Goal: Task Accomplishment & Management: Complete application form

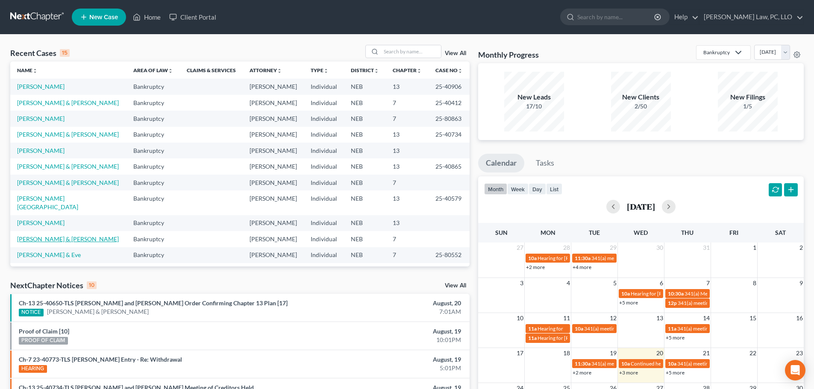
click at [65, 236] on link "[PERSON_NAME] & [PERSON_NAME]" at bounding box center [68, 239] width 102 height 7
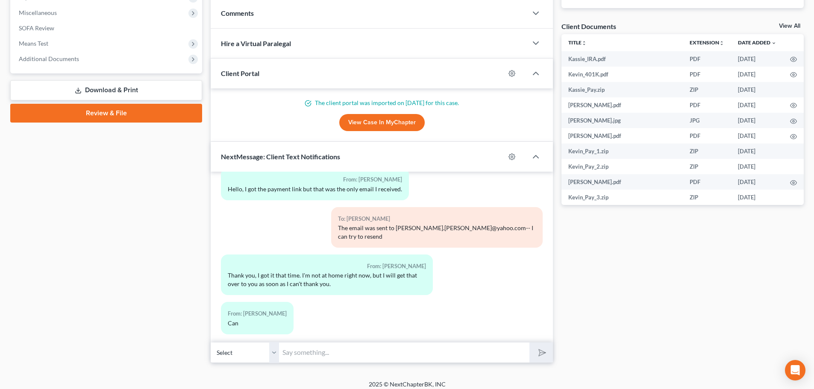
scroll to position [306, 0]
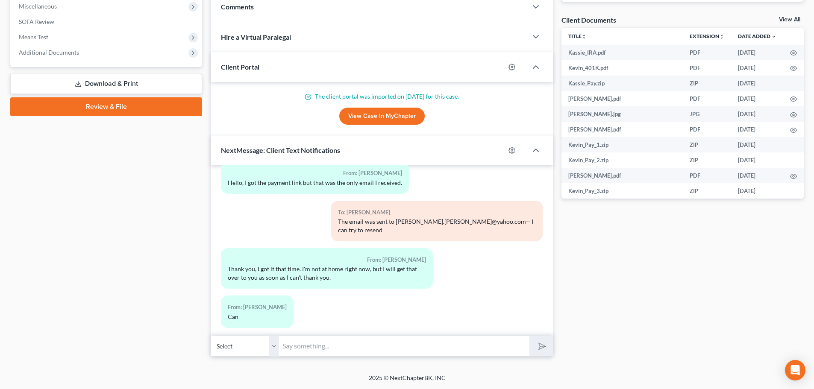
click at [315, 348] on input "text" at bounding box center [404, 346] width 250 height 21
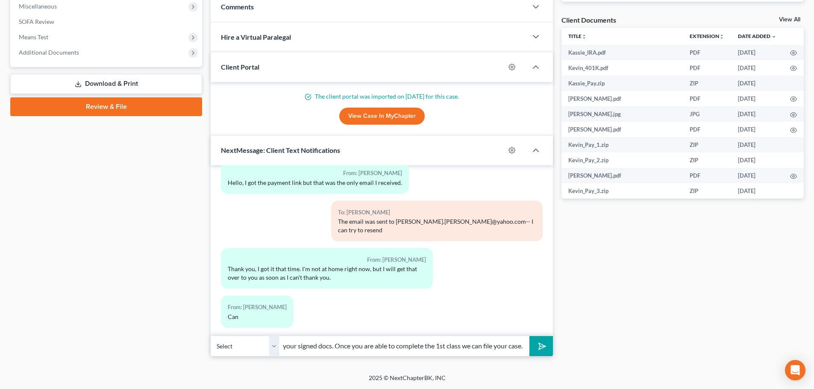
scroll to position [0, 35]
type input "I received your signed docs. Once you are able to complete the 1st class we can…"
click at [535, 349] on button "submit" at bounding box center [542, 346] width 24 height 20
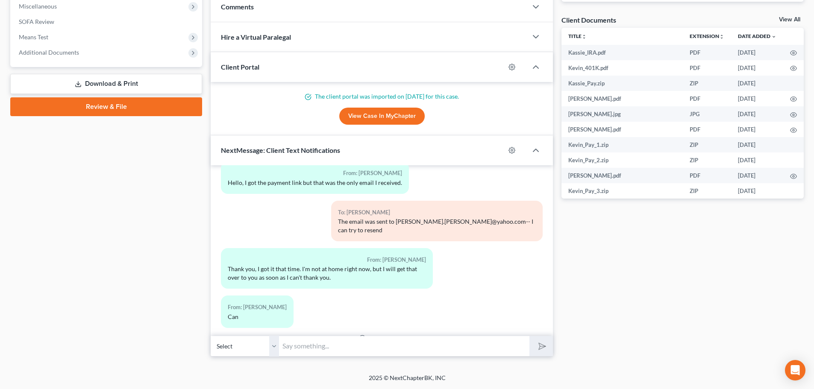
scroll to position [177, 0]
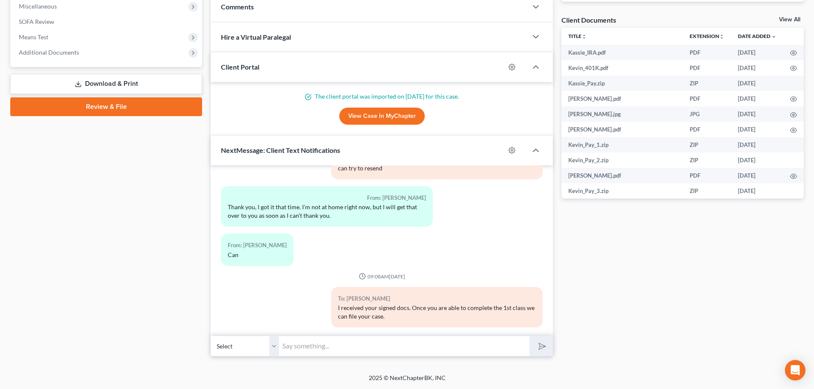
click at [301, 343] on input "text" at bounding box center [404, 346] width 250 height 21
click at [148, 283] on div "Case Dashboard Payments Invoices Payments Payments Credit Report Client Profile" at bounding box center [106, 66] width 200 height 581
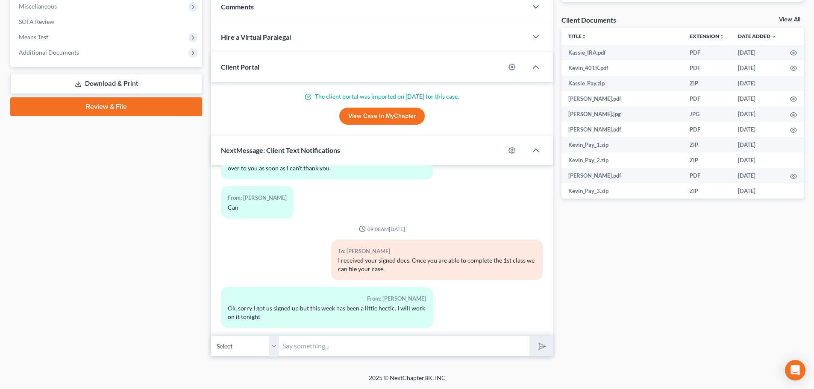
click at [291, 345] on input "text" at bounding box center [404, 346] width 250 height 21
click at [198, 326] on div "Case Dashboard Payments Invoices Payments Payments Credit Report Client Profile" at bounding box center [106, 66] width 200 height 581
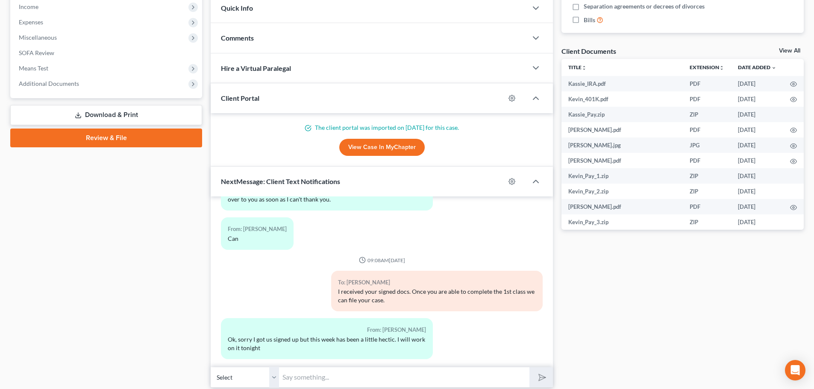
scroll to position [306, 0]
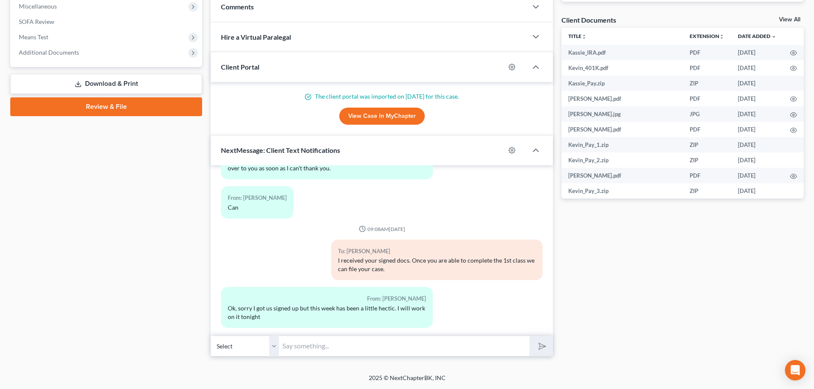
click at [305, 352] on input "text" at bounding box center [404, 346] width 250 height 21
click at [655, 322] on div "Docs Tasks Events Fees Timer 0% Completed Nothing here yet! Credit Counseling C…" at bounding box center [682, 66] width 251 height 581
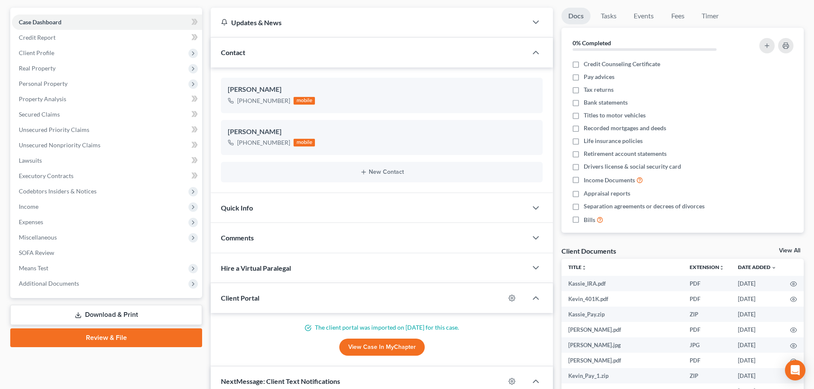
scroll to position [0, 0]
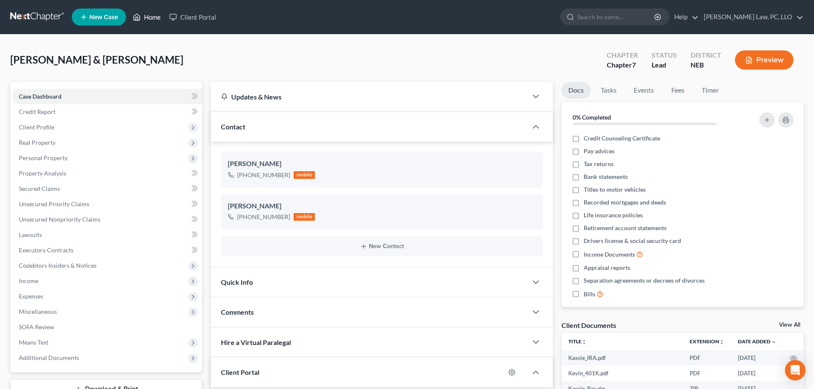
click at [148, 21] on link "Home" at bounding box center [147, 16] width 36 height 15
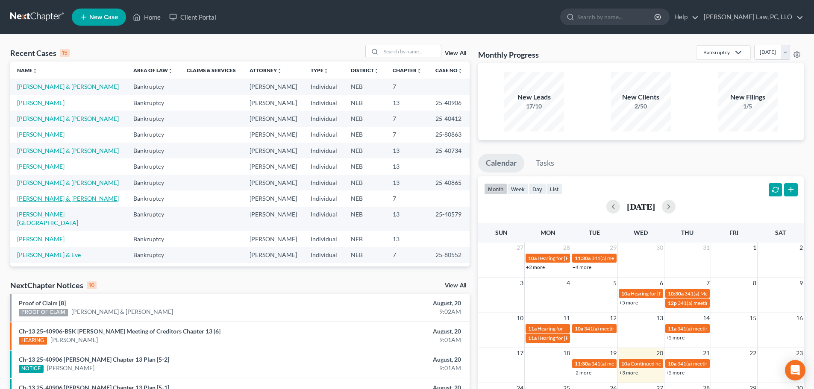
click at [50, 200] on link "[PERSON_NAME] & [PERSON_NAME]" at bounding box center [68, 198] width 102 height 7
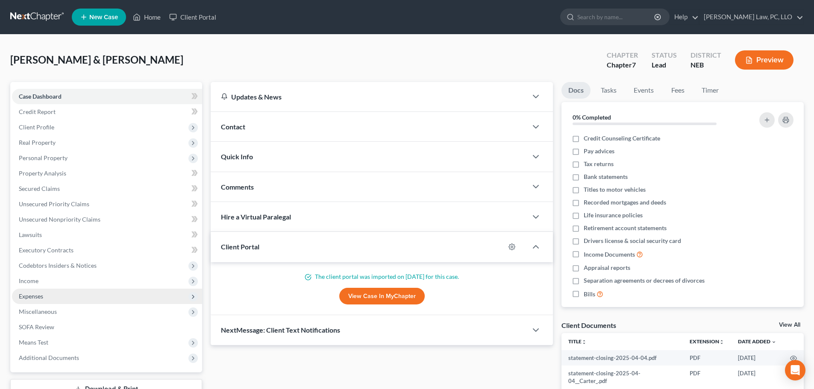
click at [35, 297] on span "Expenses" at bounding box center [31, 296] width 24 height 7
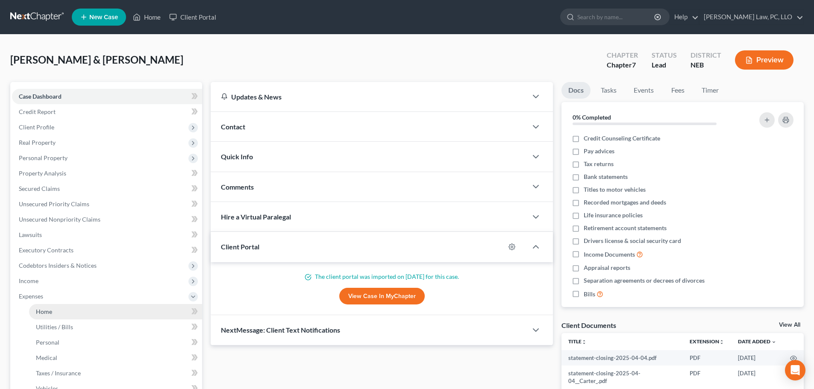
click at [42, 309] on span "Home" at bounding box center [44, 311] width 16 height 7
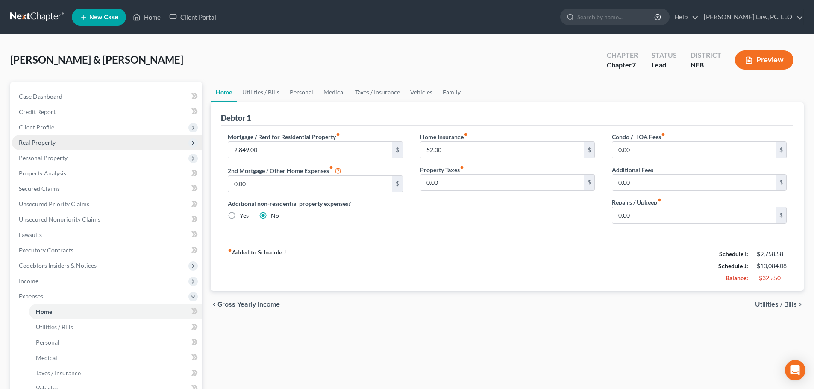
click at [69, 147] on span "Real Property" at bounding box center [107, 142] width 190 height 15
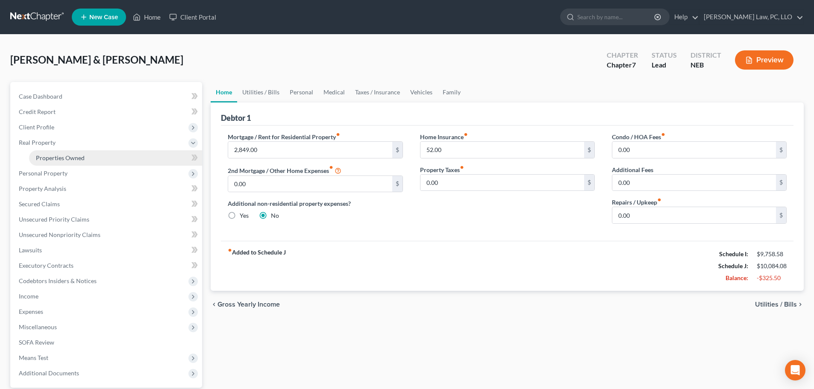
click at [72, 157] on span "Properties Owned" at bounding box center [60, 157] width 49 height 7
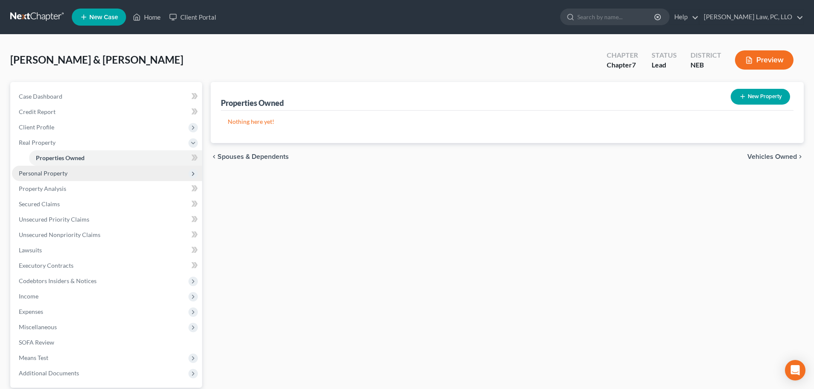
click at [54, 173] on span "Personal Property" at bounding box center [43, 173] width 49 height 7
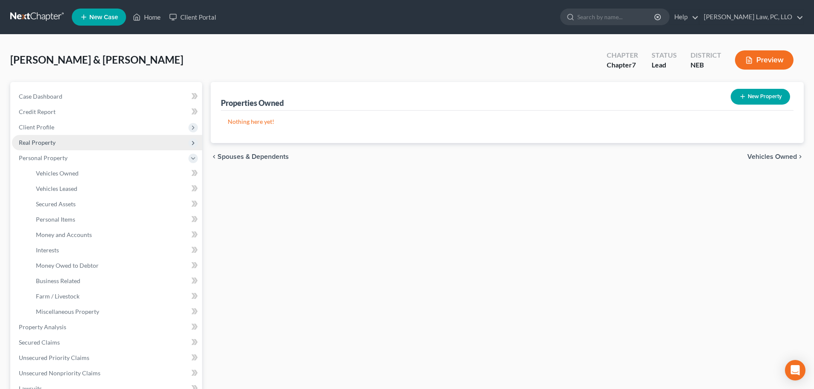
click at [50, 141] on span "Real Property" at bounding box center [37, 142] width 37 height 7
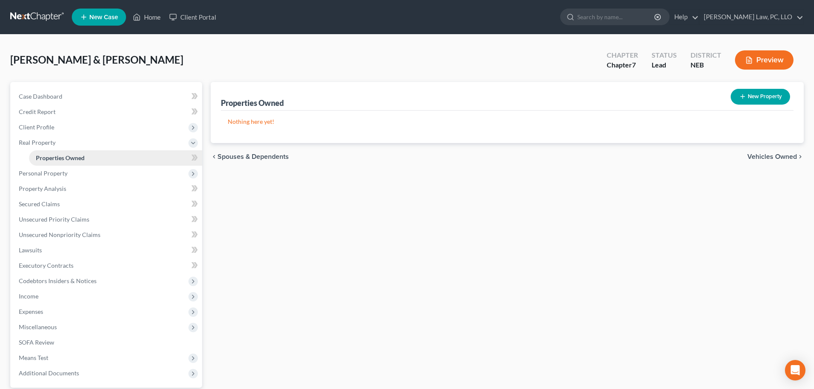
click at [51, 157] on span "Properties Owned" at bounding box center [60, 157] width 49 height 7
click at [47, 176] on span "Personal Property" at bounding box center [43, 173] width 49 height 7
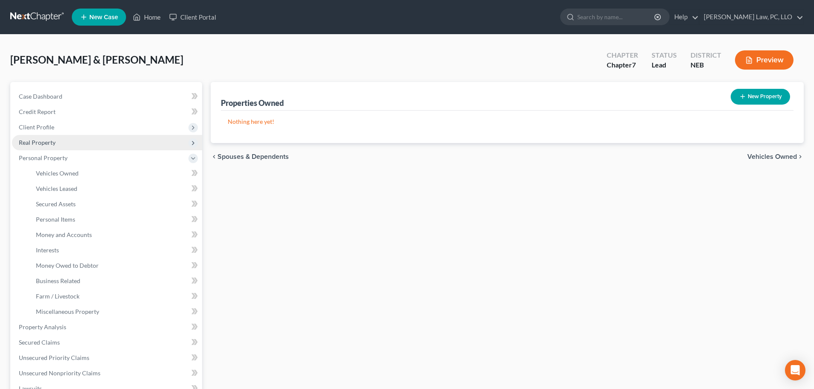
click at [47, 140] on span "Real Property" at bounding box center [37, 142] width 37 height 7
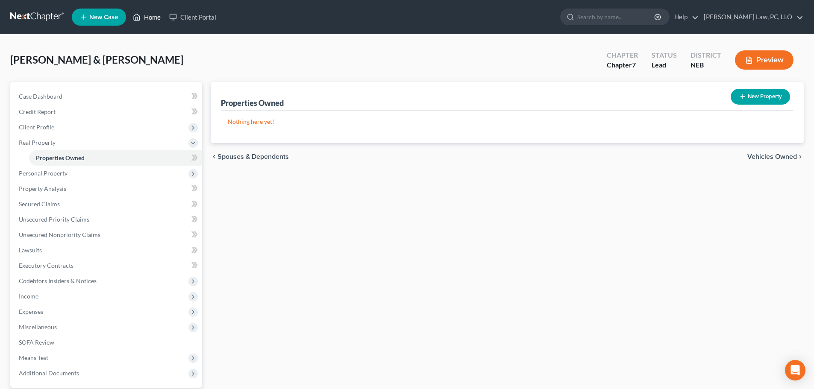
click at [145, 21] on link "Home" at bounding box center [147, 16] width 36 height 15
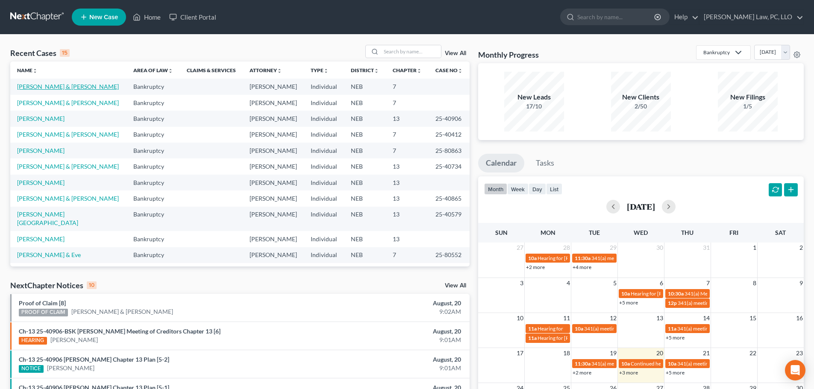
click at [43, 86] on link "[PERSON_NAME] & [PERSON_NAME]" at bounding box center [68, 86] width 102 height 7
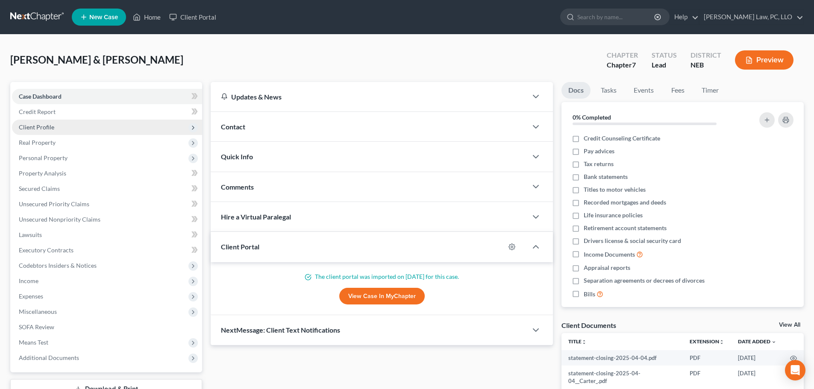
click at [45, 129] on span "Client Profile" at bounding box center [36, 127] width 35 height 7
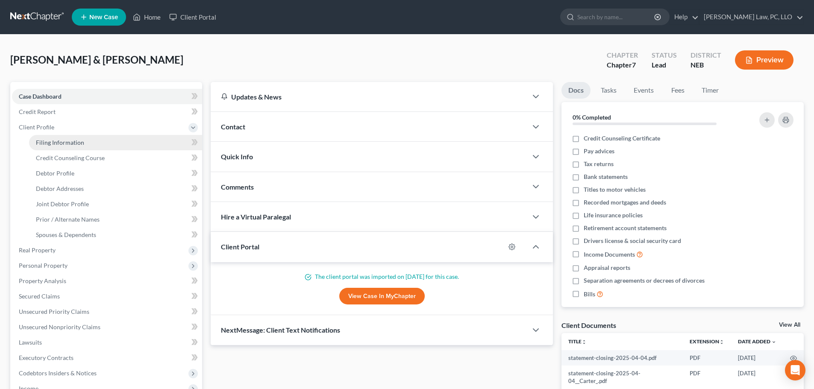
click at [64, 147] on link "Filing Information" at bounding box center [115, 142] width 173 height 15
select select "0"
select select "3"
select select "1"
select select "0"
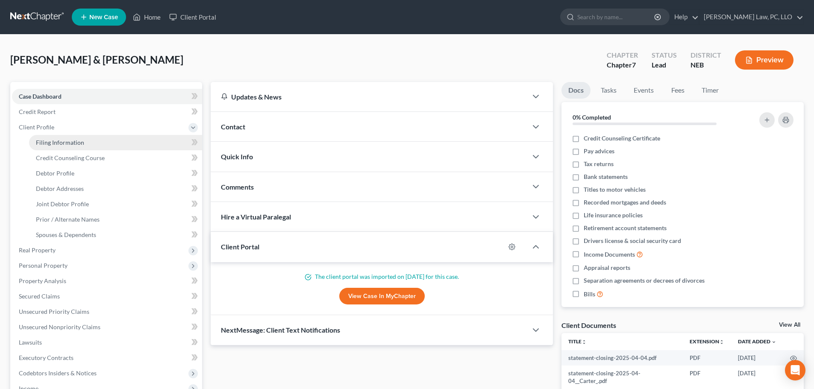
select select "48"
select select "0"
select select "30"
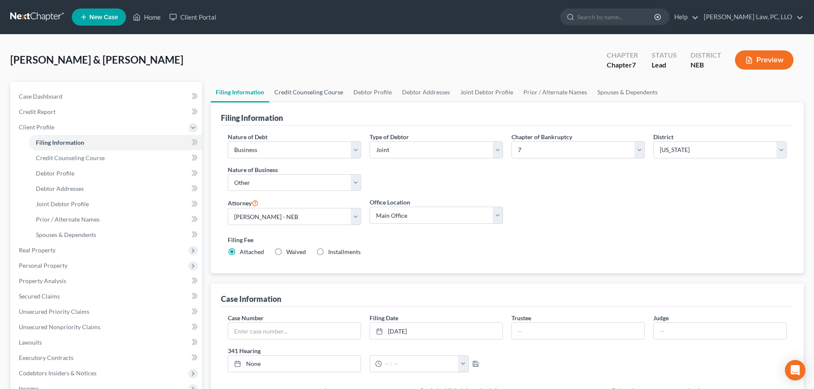
click at [304, 87] on link "Credit Counseling Course" at bounding box center [308, 92] width 79 height 21
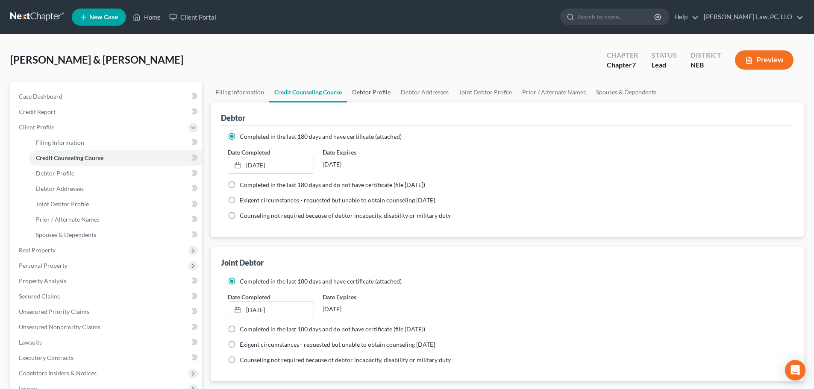
click at [368, 94] on link "Debtor Profile" at bounding box center [371, 92] width 49 height 21
select select "1"
select select "2"
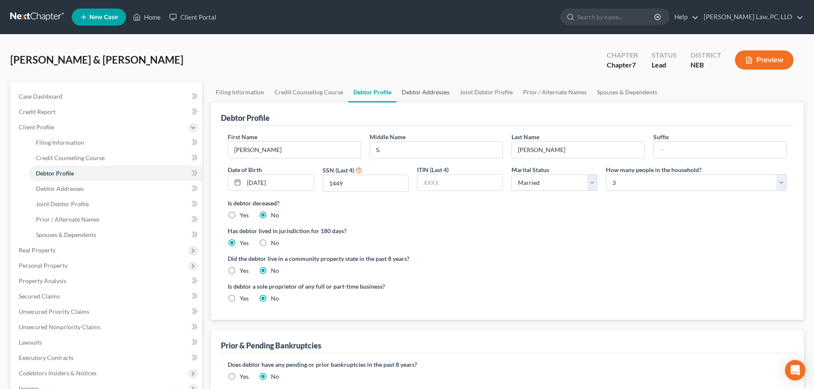
click at [411, 92] on link "Debtor Addresses" at bounding box center [426, 92] width 58 height 21
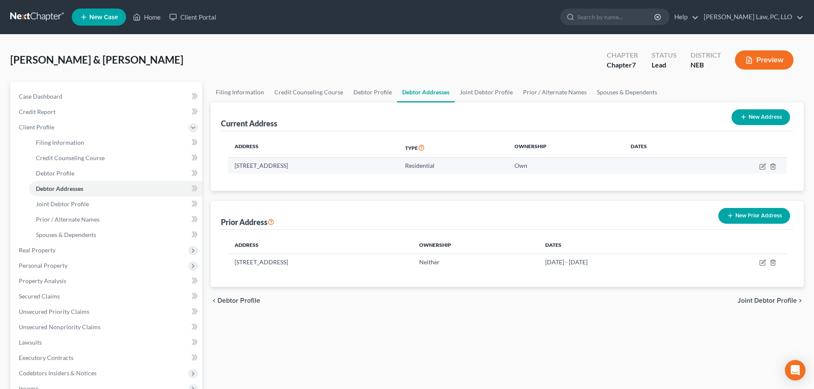
drag, startPoint x: 235, startPoint y: 167, endPoint x: 337, endPoint y: 169, distance: 102.2
click at [337, 169] on td "[STREET_ADDRESS]" at bounding box center [313, 166] width 171 height 16
click at [315, 337] on div "Filing Information Credit Counseling Course Debtor Profile Debtor Addresses Joi…" at bounding box center [507, 306] width 602 height 448
click at [157, 19] on link "Home" at bounding box center [147, 16] width 36 height 15
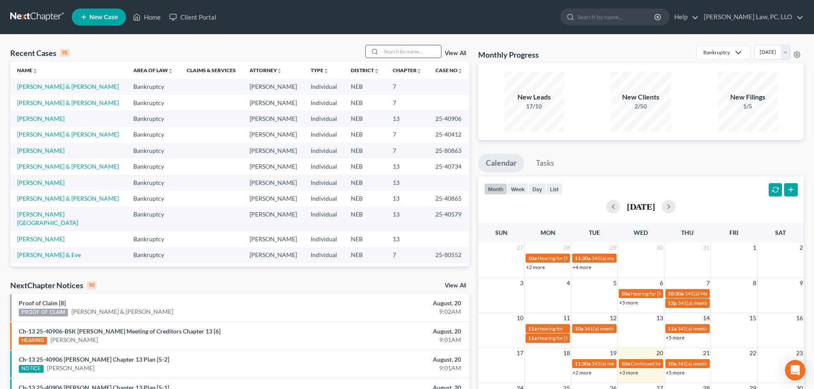
click at [392, 56] on input "search" at bounding box center [411, 51] width 60 height 12
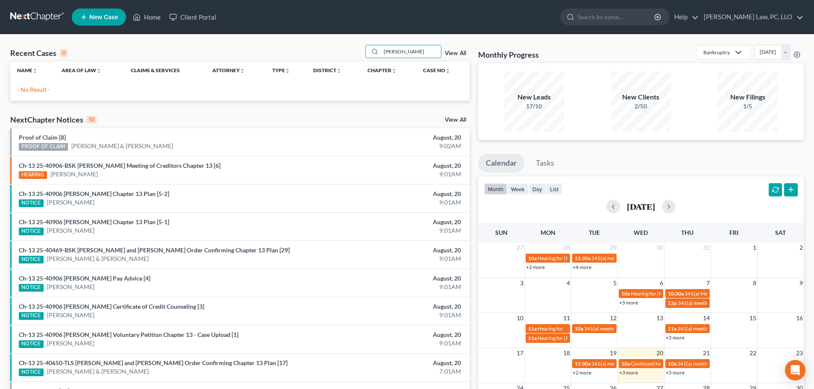
type input "[PERSON_NAME]"
click at [104, 15] on span "New Case" at bounding box center [103, 17] width 29 height 6
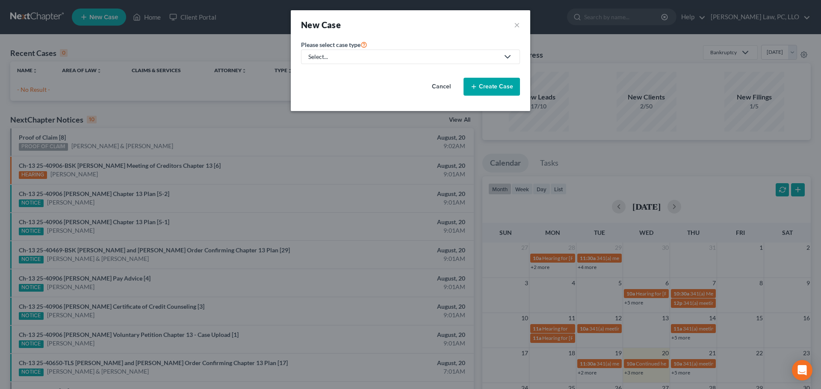
click at [362, 61] on link "Select..." at bounding box center [410, 57] width 219 height 15
click at [345, 74] on div "Bankruptcy" at bounding box center [350, 74] width 82 height 9
select select "48"
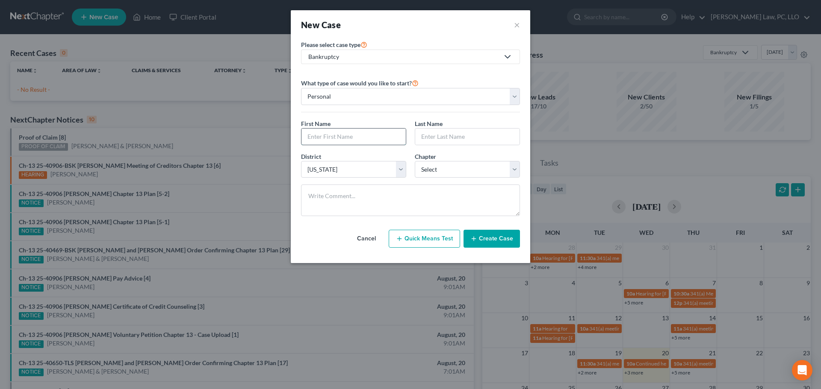
click at [343, 139] on input "text" at bounding box center [353, 137] width 104 height 16
type input "[PERSON_NAME]"
click at [430, 170] on select "Select 7 11 12 13" at bounding box center [467, 169] width 105 height 17
select select "2"
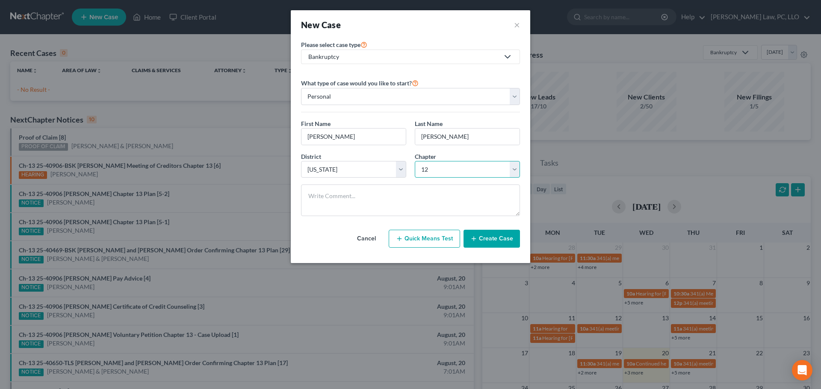
click at [415, 161] on select "Select 7 11 12 13" at bounding box center [467, 169] width 105 height 17
click at [480, 242] on button "Create Case" at bounding box center [491, 239] width 56 height 18
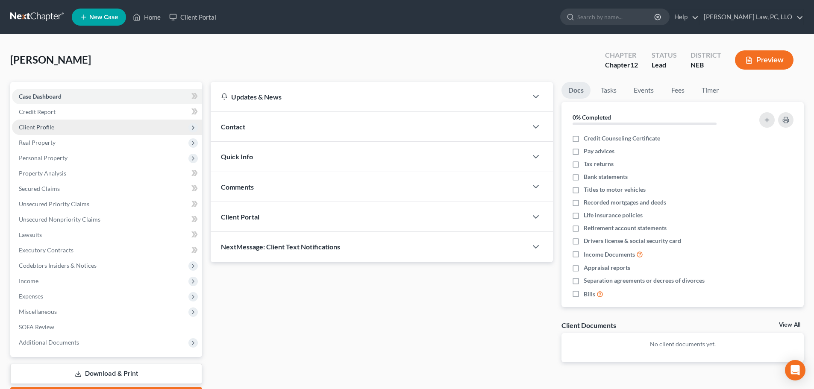
click at [42, 127] on span "Client Profile" at bounding box center [36, 127] width 35 height 7
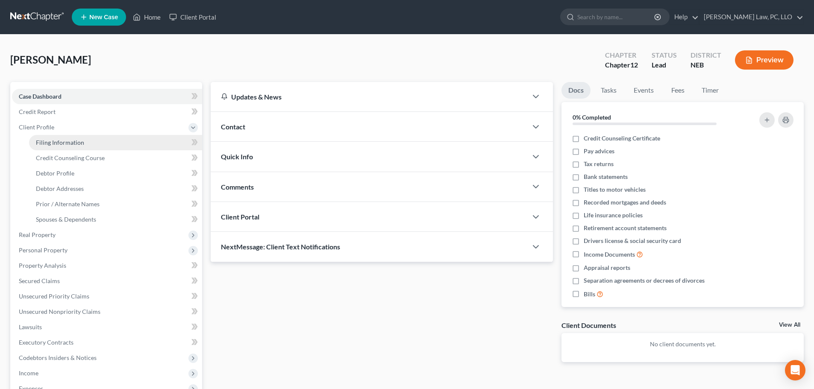
click at [47, 139] on span "Filing Information" at bounding box center [60, 142] width 48 height 7
select select "1"
select select "0"
select select "2"
select select "48"
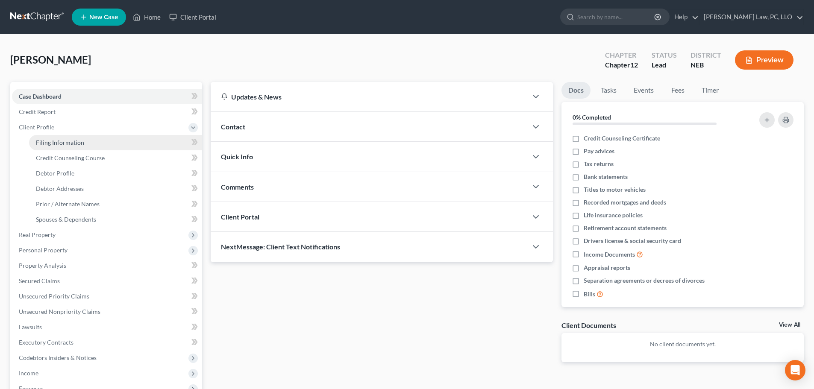
select select "0"
select select "30"
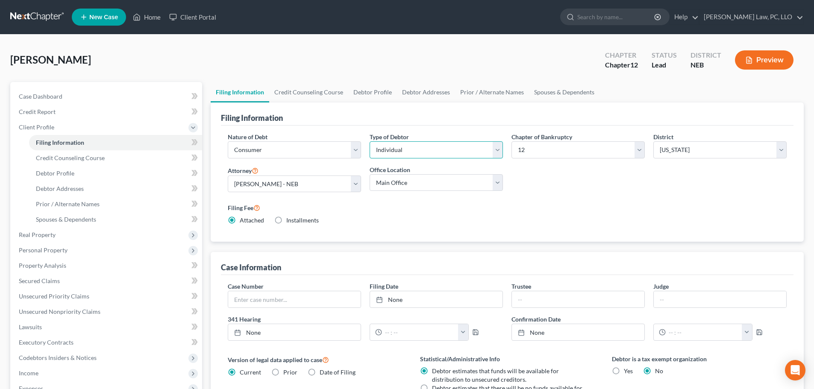
click at [404, 152] on select "Select Individual Joint" at bounding box center [436, 149] width 133 height 17
click at [335, 148] on select "Select Business Consumer Other" at bounding box center [294, 149] width 133 height 17
select select "0"
click at [228, 141] on select "Select Business Consumer Other" at bounding box center [294, 149] width 133 height 17
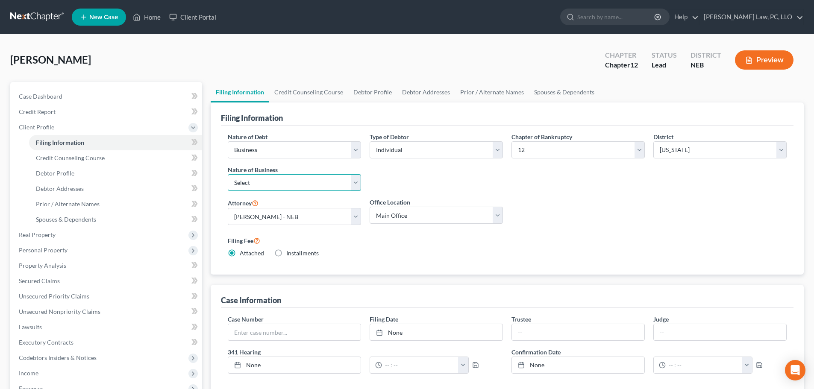
click at [340, 183] on select "Select Clearing Bank Commodity Broker Health Care Business Other Railroad Singl…" at bounding box center [294, 182] width 133 height 17
select select "3"
click at [228, 174] on select "Select Clearing Bank Commodity Broker Health Care Business Other Railroad Singl…" at bounding box center [294, 182] width 133 height 17
click at [537, 205] on div "Nature of Debt Select Business Consumer Other Nature of Business Select Clearin…" at bounding box center [508, 199] width 568 height 132
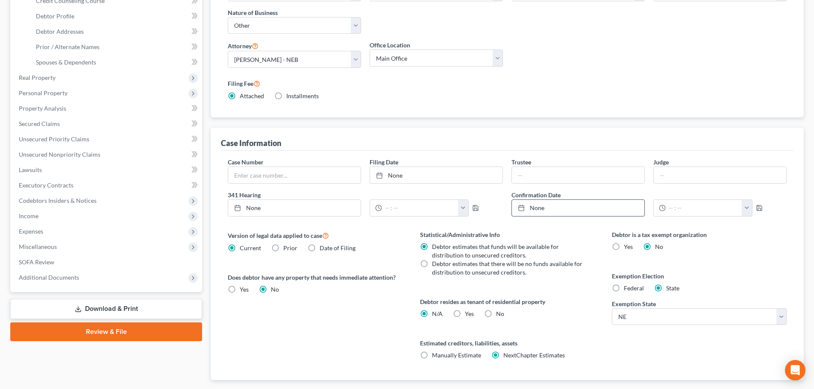
scroll to position [171, 0]
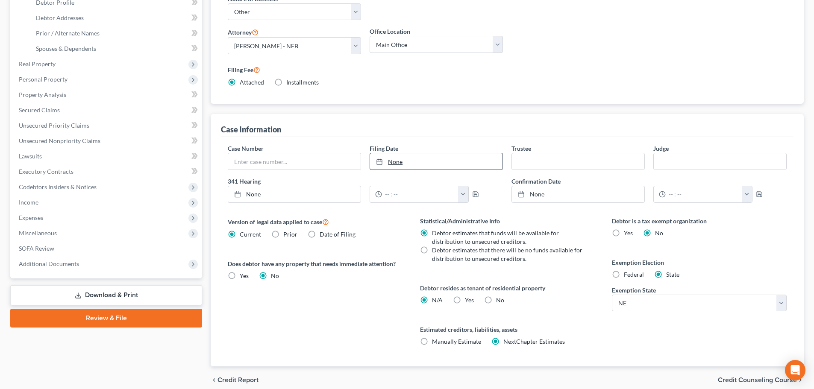
type input "[DATE]"
click at [454, 165] on link "None" at bounding box center [436, 161] width 133 height 16
click at [496, 301] on label "No" at bounding box center [500, 300] width 8 height 9
click at [500, 301] on input "No" at bounding box center [503, 299] width 6 height 6
radio input "true"
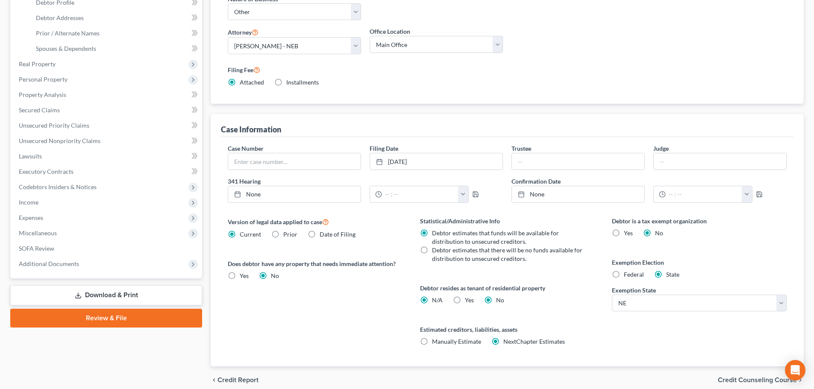
radio input "false"
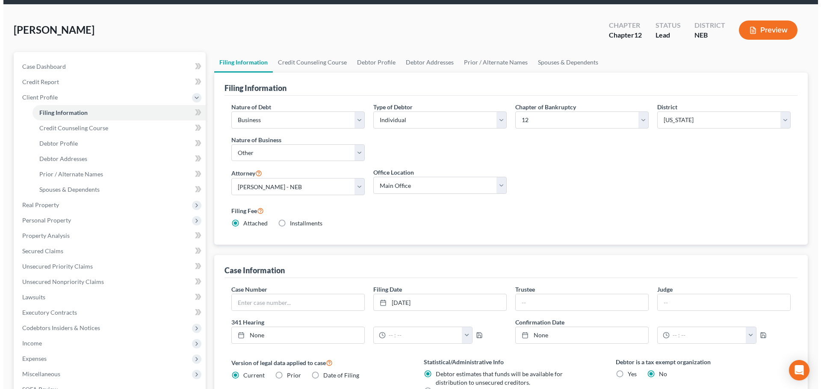
scroll to position [0, 0]
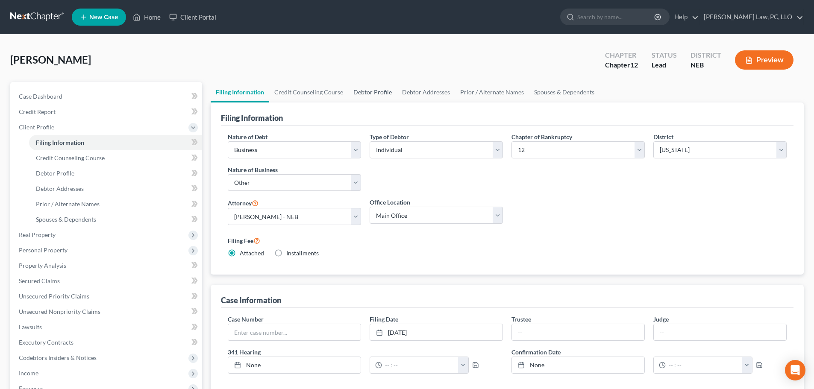
click at [370, 95] on link "Debtor Profile" at bounding box center [372, 92] width 49 height 21
select select "0"
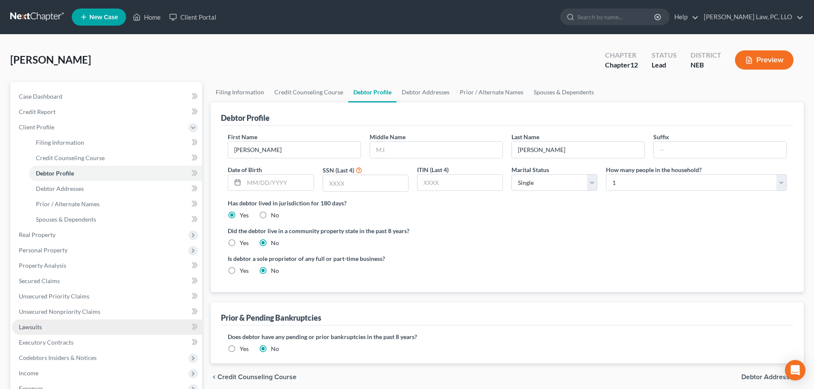
click at [56, 324] on link "Lawsuits" at bounding box center [107, 327] width 190 height 15
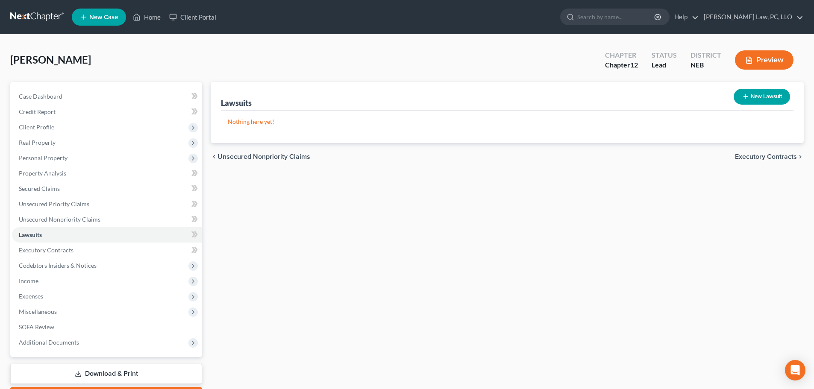
click at [762, 98] on button "New Lawsuit" at bounding box center [762, 97] width 56 height 16
select select "0"
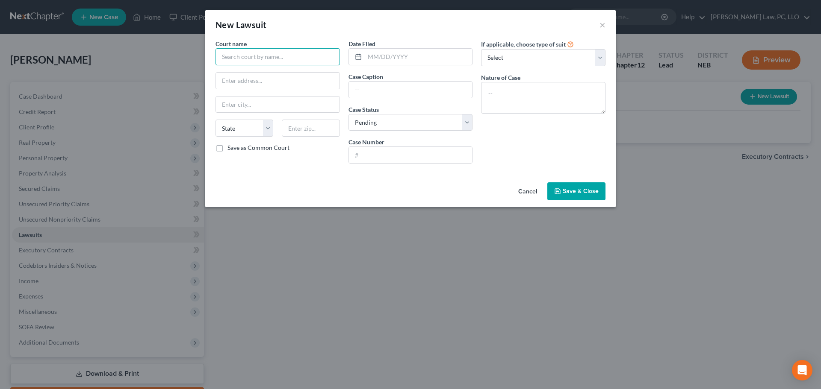
click at [262, 57] on input "text" at bounding box center [277, 56] width 124 height 17
type input "District Court of [GEOGRAPHIC_DATA]"
select select "30"
type input "[DATE]"
type input "Cornerstone Bank"
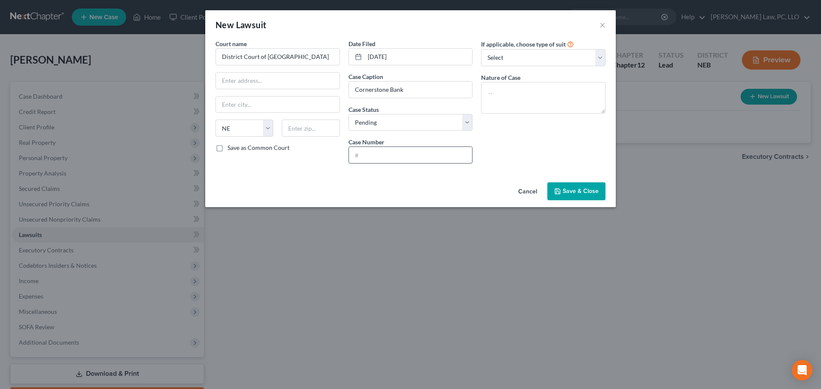
click at [393, 156] on input "text" at bounding box center [411, 155] width 124 height 16
type input "CI 25-0192"
click at [547, 96] on textarea at bounding box center [543, 98] width 124 height 32
type textarea "Contract"
click at [535, 52] on select "Select Repossession Garnishment Foreclosure Attached, Seized, Or Levied Other" at bounding box center [543, 57] width 124 height 17
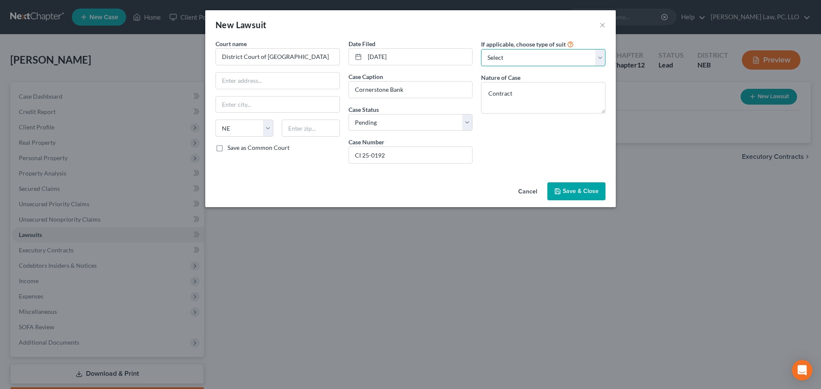
select select "4"
click at [481, 49] on select "Select Repossession Garnishment Foreclosure Attached, Seized, Or Levied Other" at bounding box center [543, 57] width 124 height 17
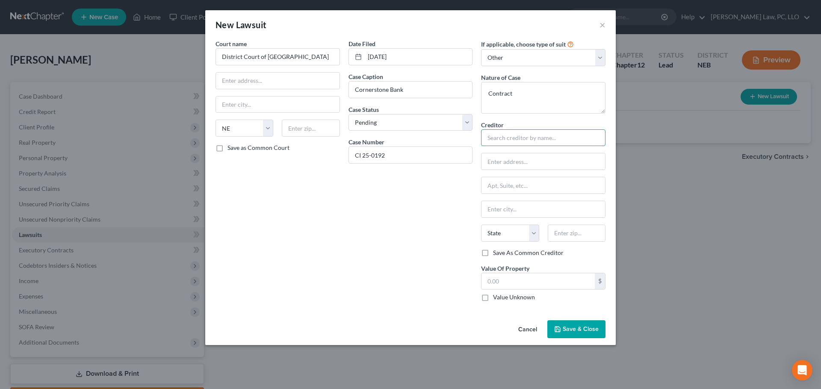
click at [520, 133] on input "text" at bounding box center [543, 138] width 124 height 17
click at [495, 155] on div "Cornerstone Bank" at bounding box center [532, 152] width 89 height 9
type input "Cornerstone Bank"
type input "[STREET_ADDRESS]"
type input "[GEOGRAPHIC_DATA]"
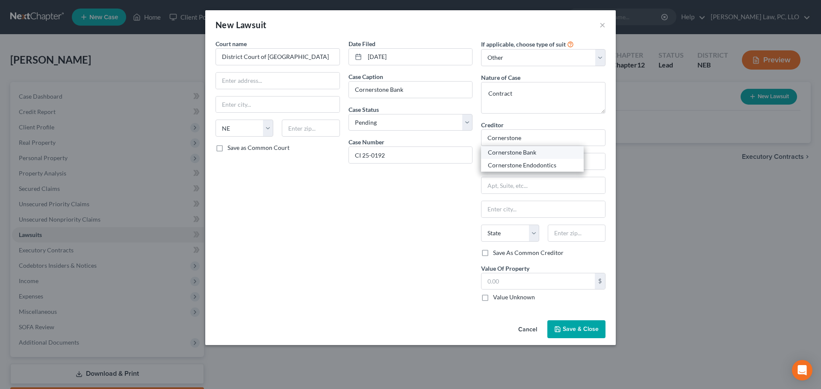
select select "30"
type input "68467"
click at [510, 296] on label "Value Unknown" at bounding box center [514, 297] width 42 height 9
click at [502, 296] on input "Value Unknown" at bounding box center [499, 296] width 6 height 6
checkbox input "true"
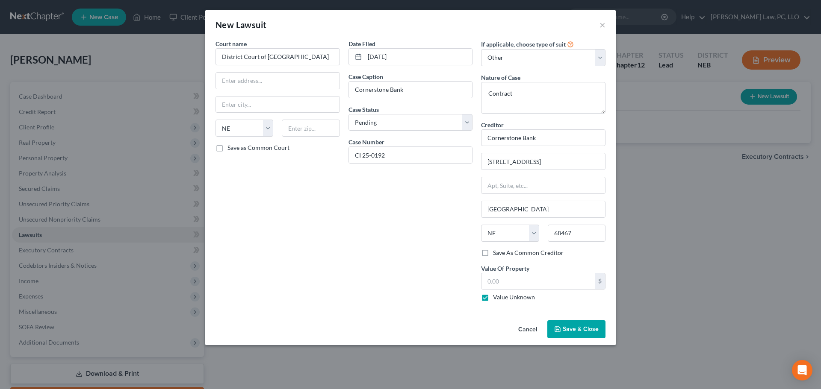
type input "0.00"
click at [576, 333] on span "Save & Close" at bounding box center [581, 329] width 36 height 7
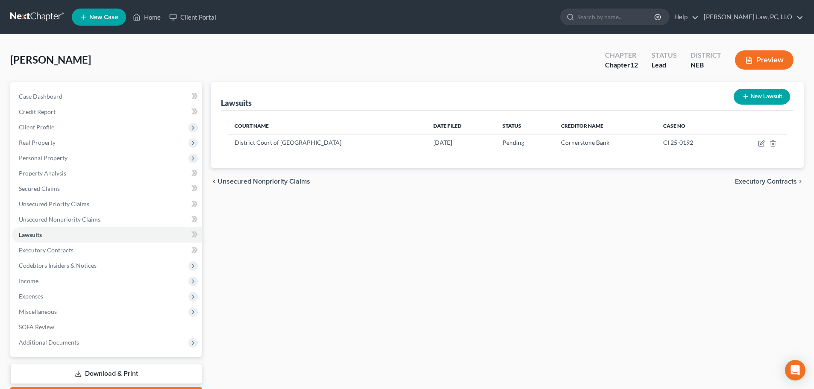
click at [748, 99] on icon "button" at bounding box center [746, 96] width 7 height 7
select select "0"
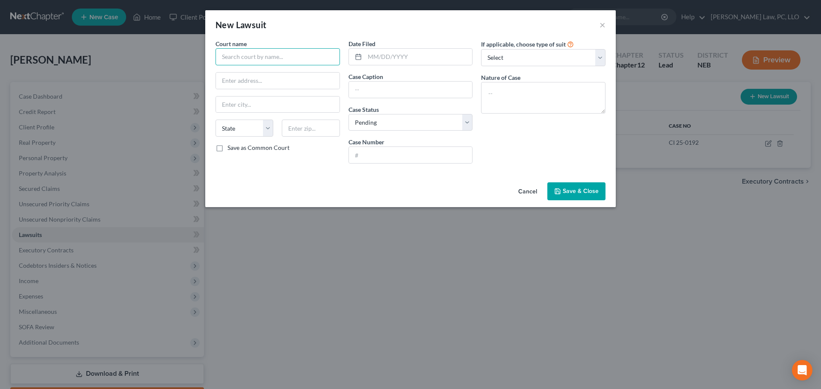
click at [262, 61] on input "text" at bounding box center [277, 56] width 124 height 17
type input "District Court of [GEOGRAPHIC_DATA]"
select select "30"
click at [531, 191] on button "Cancel" at bounding box center [527, 191] width 32 height 17
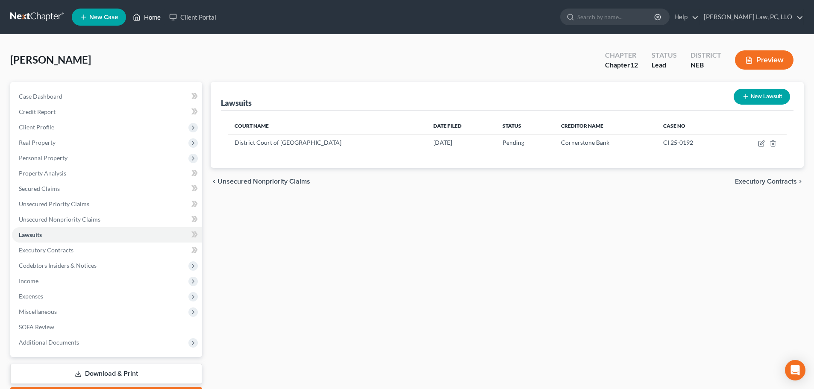
click at [148, 15] on link "Home" at bounding box center [147, 16] width 36 height 15
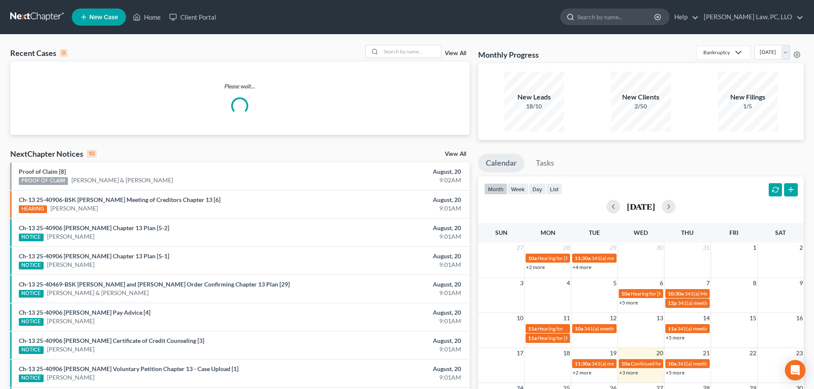
click at [631, 20] on input "search" at bounding box center [617, 17] width 78 height 16
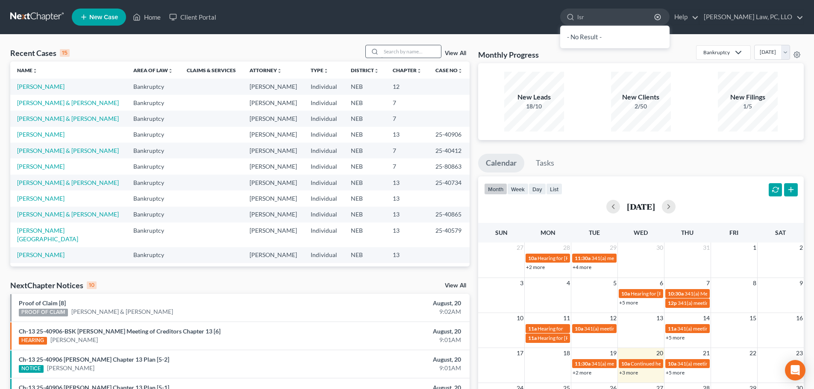
type input "lsr"
click at [404, 54] on input "search" at bounding box center [411, 51] width 60 height 12
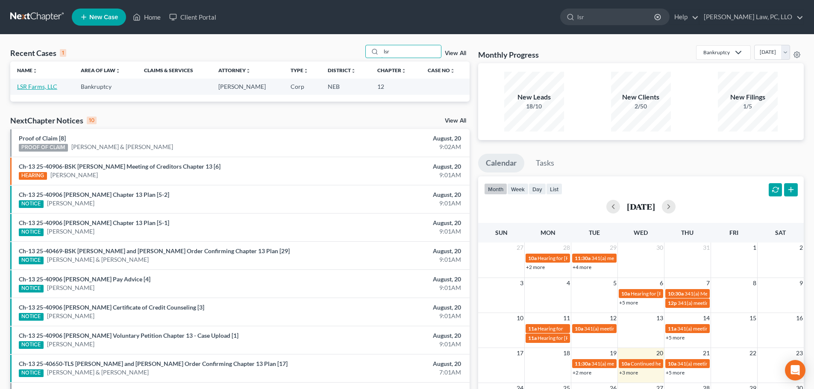
type input "lsr"
click at [34, 90] on link "LSR Farms, LLC" at bounding box center [37, 86] width 40 height 7
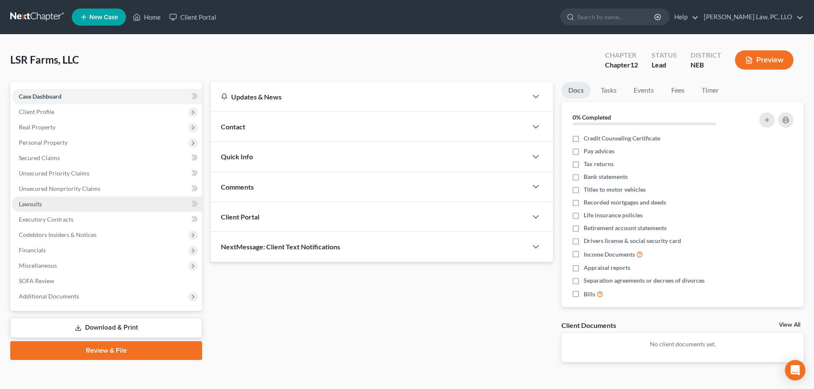
click at [34, 207] on span "Lawsuits" at bounding box center [30, 203] width 23 height 7
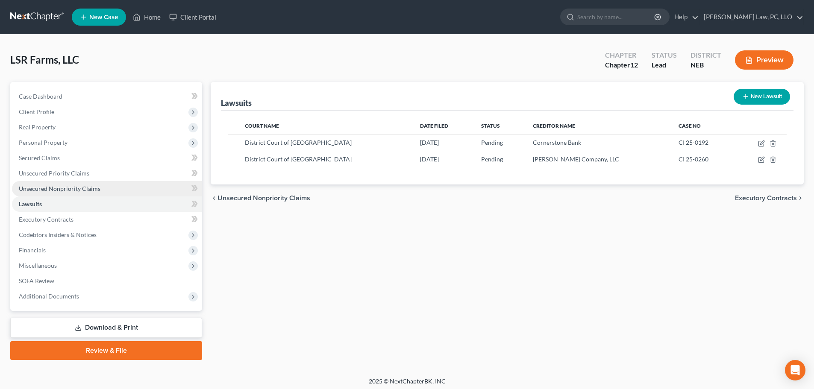
click at [52, 191] on span "Unsecured Nonpriority Claims" at bounding box center [60, 188] width 82 height 7
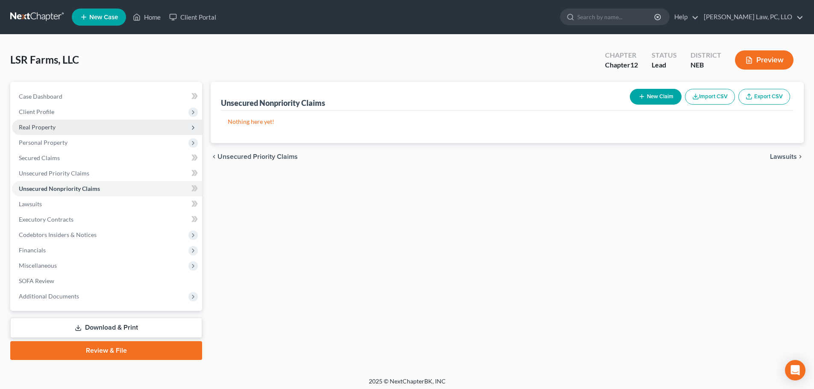
click at [46, 128] on span "Real Property" at bounding box center [37, 127] width 37 height 7
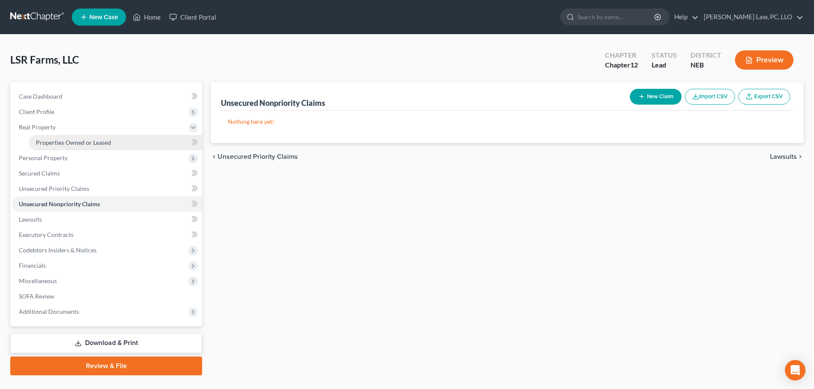
click at [50, 144] on span "Properties Owned or Leased" at bounding box center [73, 142] width 75 height 7
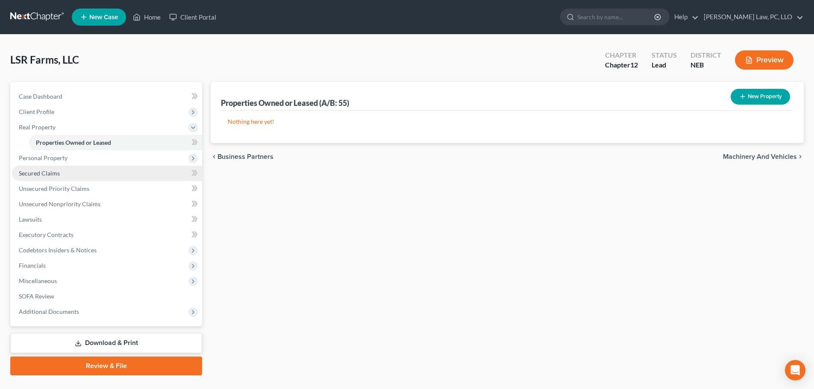
drag, startPoint x: 60, startPoint y: 169, endPoint x: 69, endPoint y: 168, distance: 8.6
click at [60, 169] on link "Secured Claims" at bounding box center [107, 173] width 190 height 15
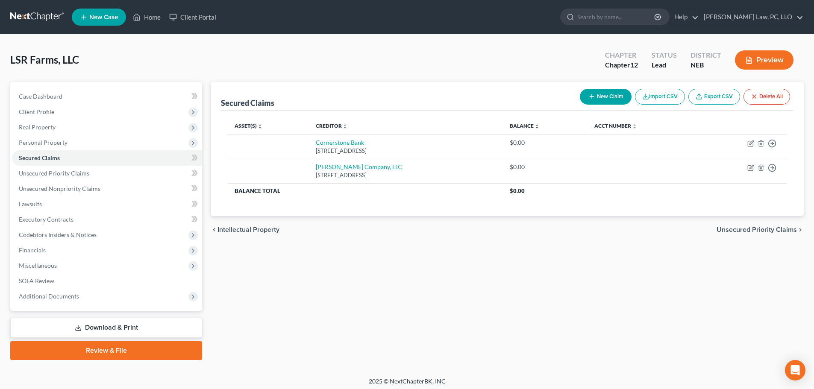
click at [609, 96] on button "New Claim" at bounding box center [606, 97] width 52 height 16
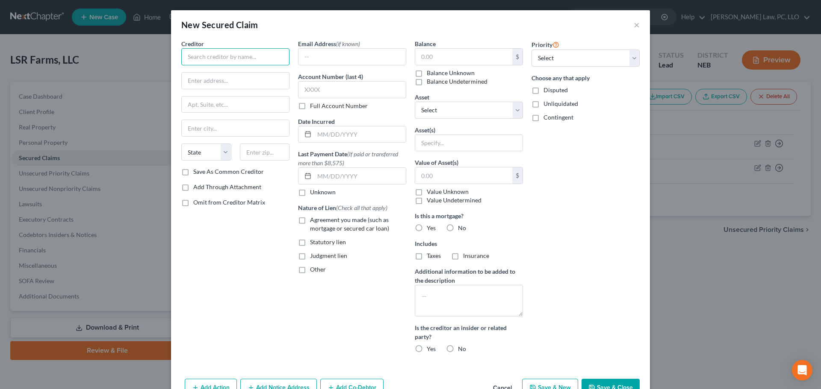
click at [259, 58] on input "text" at bounding box center [235, 56] width 108 height 17
type input "[PERSON_NAME] State Bank"
type input "PO Box 76"
type input "68409"
click at [246, 174] on label "Save As Common Creditor" at bounding box center [228, 172] width 71 height 9
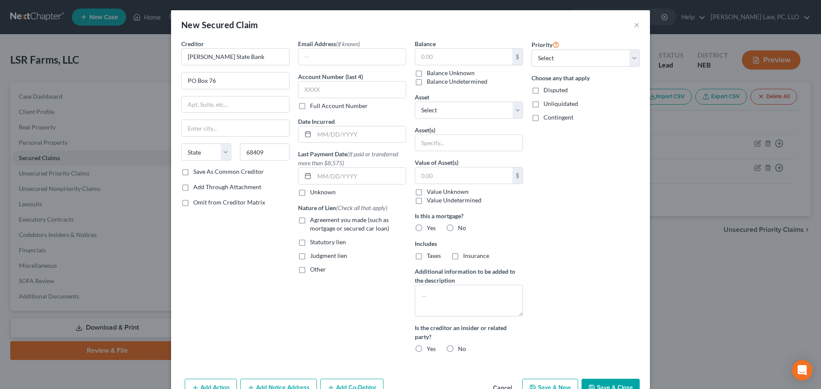
click at [202, 173] on input "Save As Common Creditor" at bounding box center [200, 171] width 6 height 6
checkbox input "true"
type input "[PERSON_NAME]"
select select "30"
click at [444, 56] on input "text" at bounding box center [463, 57] width 97 height 16
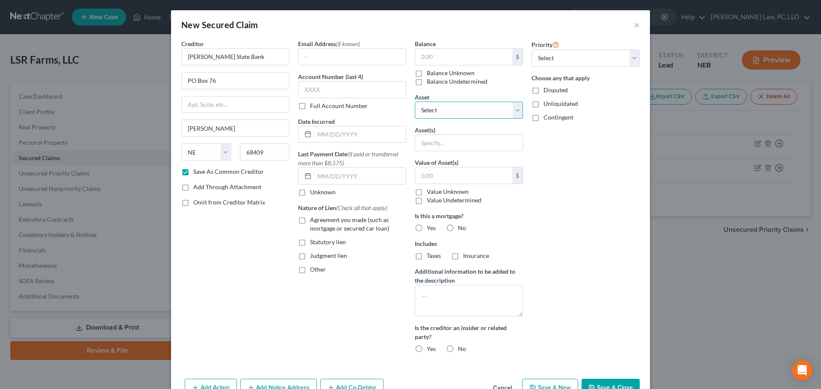
click at [442, 106] on select "Select Other Multiple Assets" at bounding box center [469, 110] width 108 height 17
select select "1"
click at [415, 102] on select "Select Other Multiple Assets" at bounding box center [469, 110] width 108 height 17
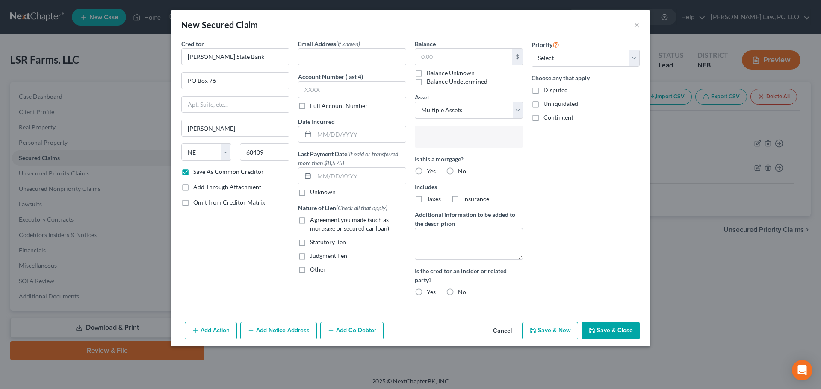
click at [442, 142] on input "text" at bounding box center [468, 137] width 96 height 13
click at [436, 119] on body "Home New Case Client Portal [PERSON_NAME] Law, PC, [PERSON_NAME] [PERSON_NAME][…" at bounding box center [410, 196] width 821 height 393
type input "Select assets..."
click at [434, 115] on select "Select Other Multiple Assets" at bounding box center [469, 110] width 108 height 17
select select
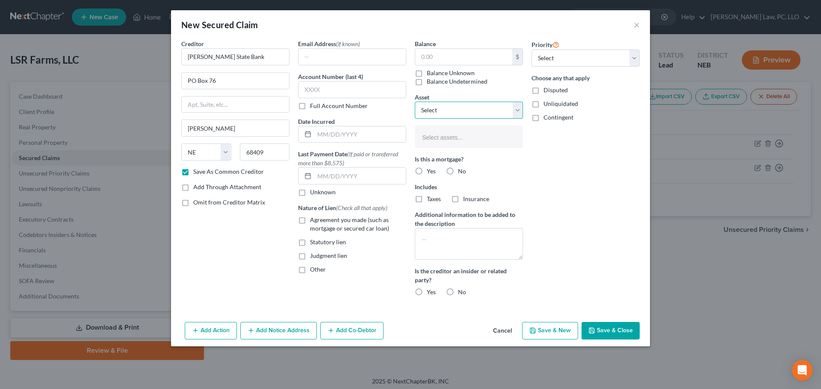
click at [415, 102] on select "Select Other Multiple Assets" at bounding box center [469, 110] width 108 height 17
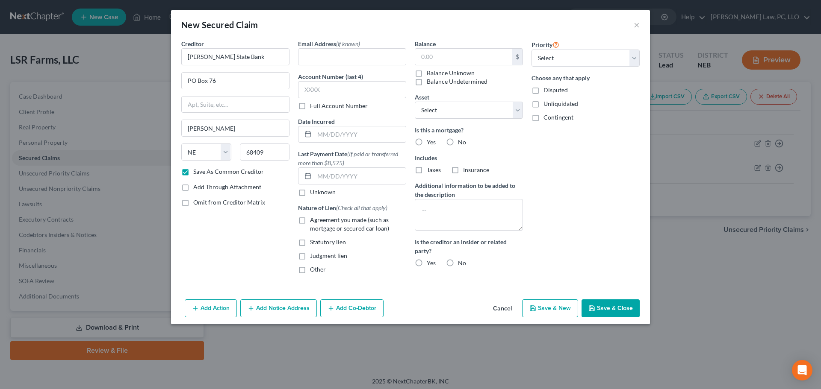
click at [326, 221] on span "Agreement you made (such as mortgage or secured car loan)" at bounding box center [349, 224] width 79 height 16
click at [319, 221] on input "Agreement you made (such as mortgage or secured car loan)" at bounding box center [316, 219] width 6 height 6
checkbox input "true"
click at [458, 141] on label "No" at bounding box center [462, 142] width 8 height 9
click at [461, 141] on input "No" at bounding box center [464, 141] width 6 height 6
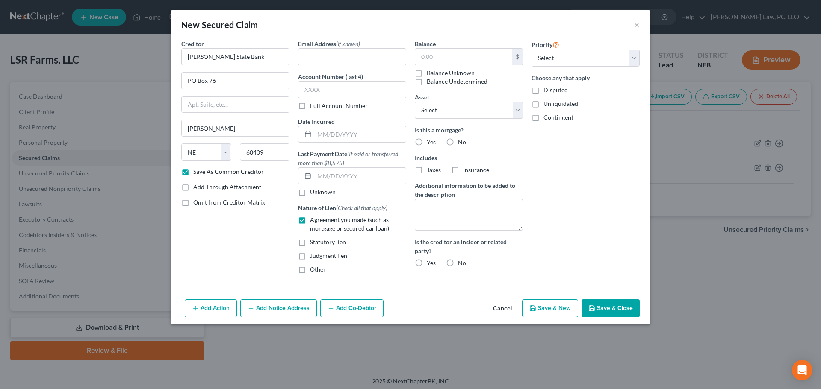
radio input "true"
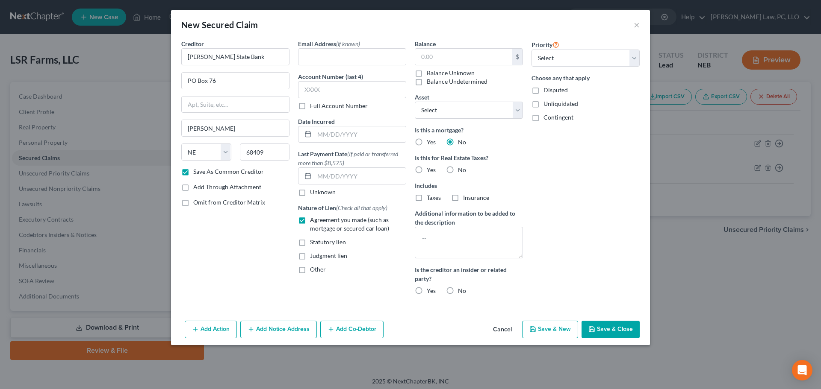
click at [458, 171] on label "No" at bounding box center [462, 170] width 8 height 9
click at [461, 171] on input "No" at bounding box center [464, 169] width 6 height 6
radio input "true"
click at [604, 338] on button "Save & Close" at bounding box center [610, 330] width 58 height 18
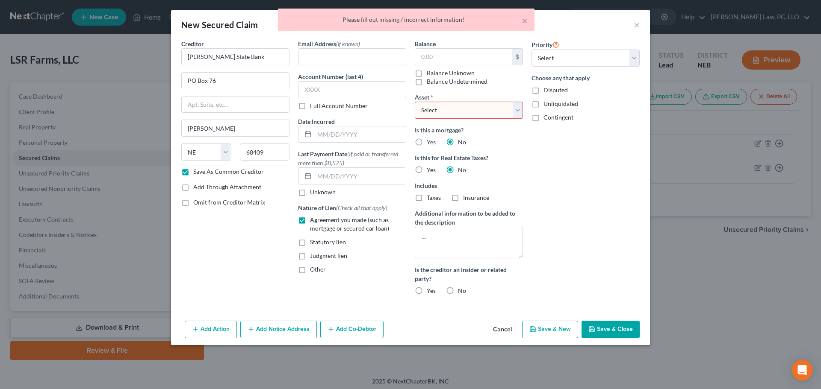
click at [488, 115] on select "Select Other Multiple Assets" at bounding box center [469, 110] width 108 height 17
select select "0"
click at [415, 102] on select "Select Other Multiple Assets" at bounding box center [469, 110] width 108 height 17
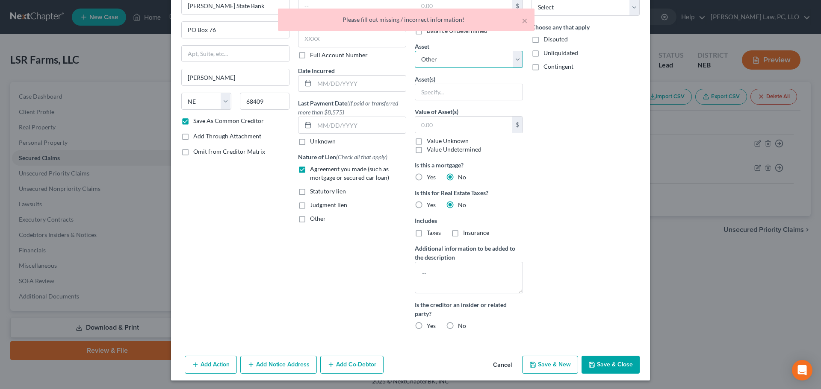
scroll to position [53, 0]
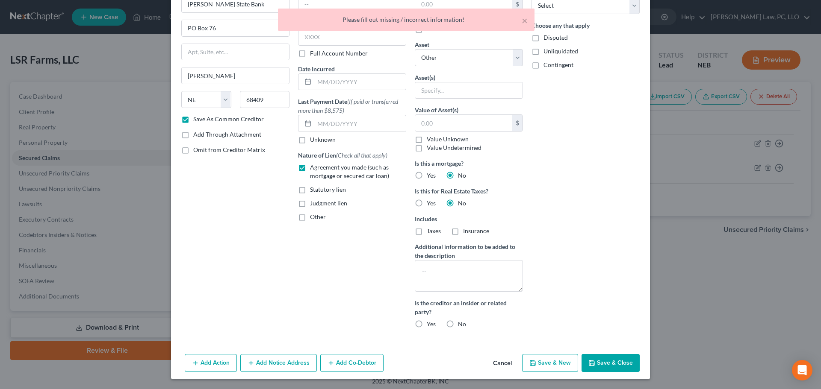
click at [602, 368] on button "Save & Close" at bounding box center [610, 363] width 58 height 18
checkbox input "false"
select select
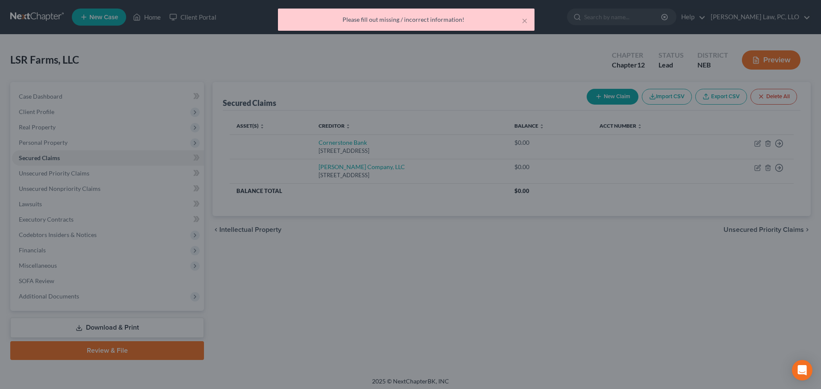
scroll to position [0, 0]
type input "0.00"
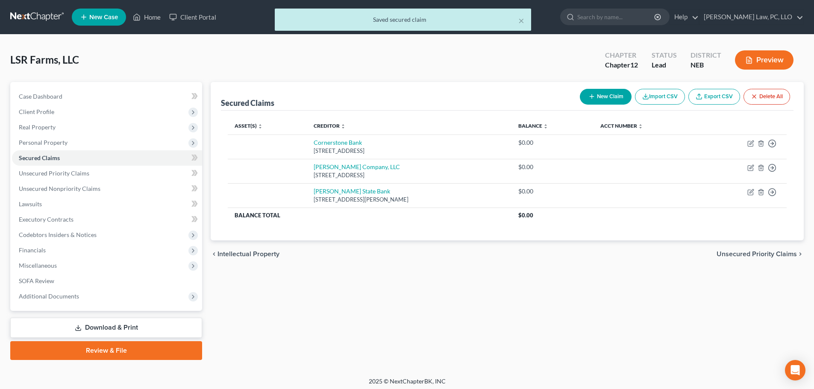
click at [585, 100] on button "New Claim" at bounding box center [606, 97] width 52 height 16
select select "0"
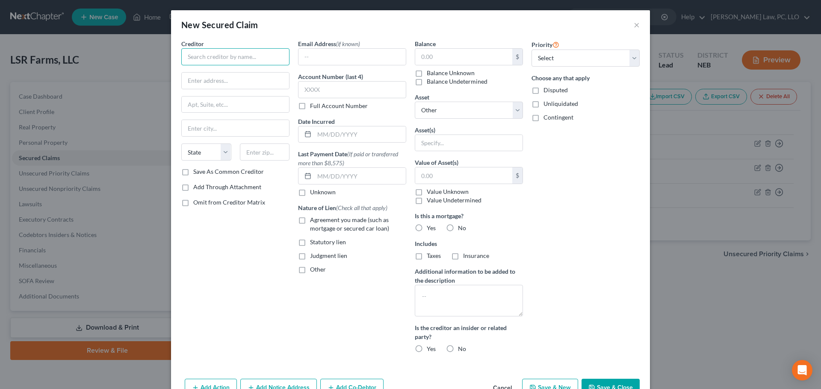
click at [271, 63] on input "text" at bounding box center [235, 56] width 108 height 17
type input "Diversified Financial Services, LLC"
type input "[STREET_ADDRESS]"
type input "68154"
type input "[GEOGRAPHIC_DATA]"
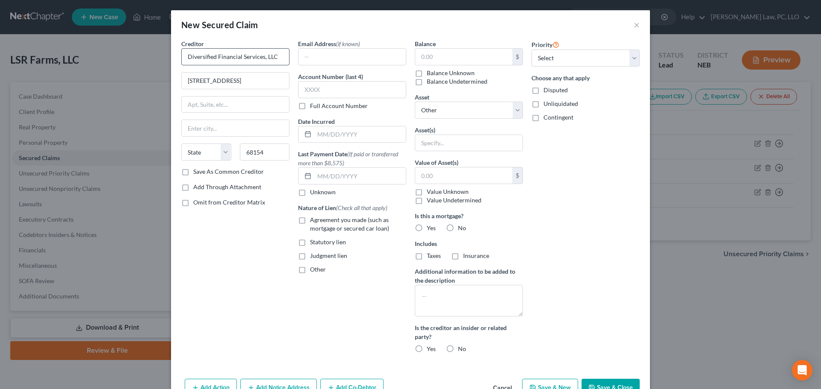
select select "30"
click at [222, 172] on label "Save As Common Creditor" at bounding box center [228, 172] width 71 height 9
click at [202, 172] on input "Save As Common Creditor" at bounding box center [200, 171] width 6 height 6
click at [604, 383] on button "Save & Close" at bounding box center [610, 388] width 58 height 18
checkbox input "false"
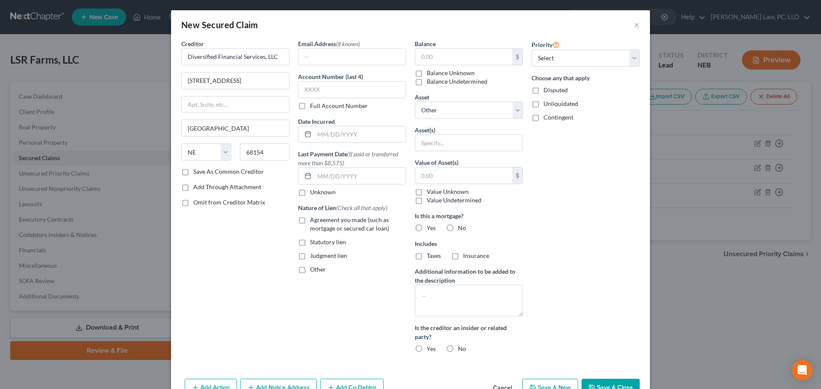
select select
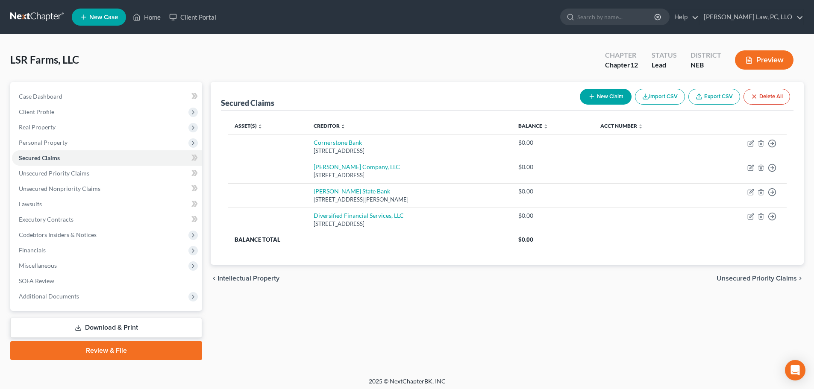
click at [589, 94] on icon "button" at bounding box center [592, 96] width 7 height 7
select select "0"
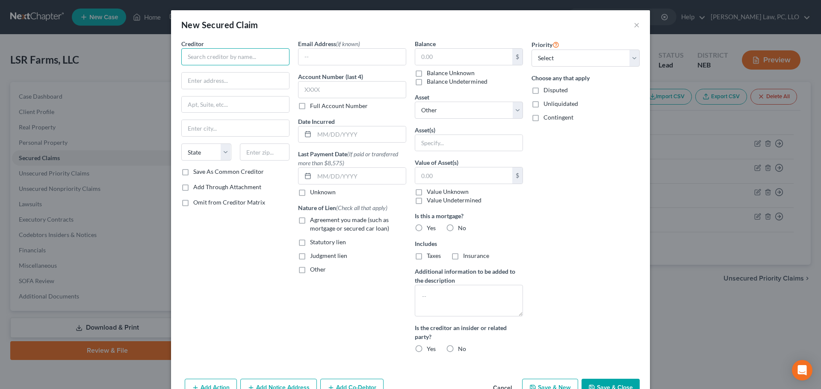
click at [220, 60] on input "text" at bounding box center [235, 56] width 108 height 17
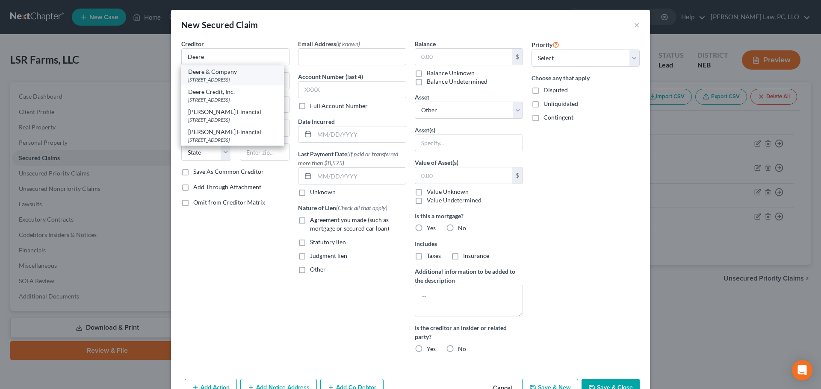
click at [235, 71] on div "Deere & Company" at bounding box center [232, 72] width 89 height 9
type input "Deere & Company"
type input "[STREET_ADDRESS]"
type input "[PERSON_NAME]"
select select "16"
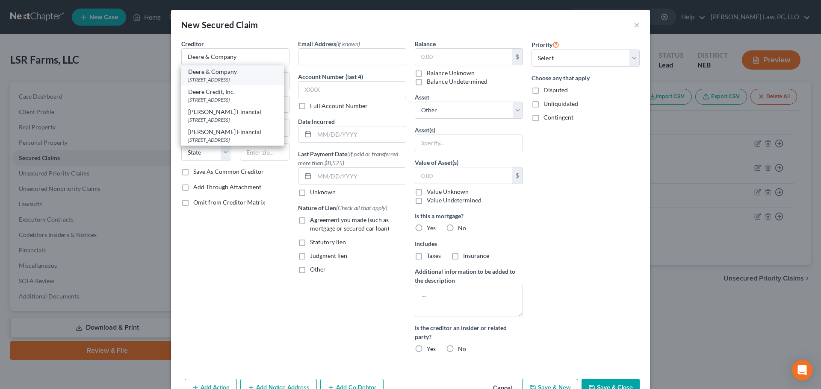
type input "50131"
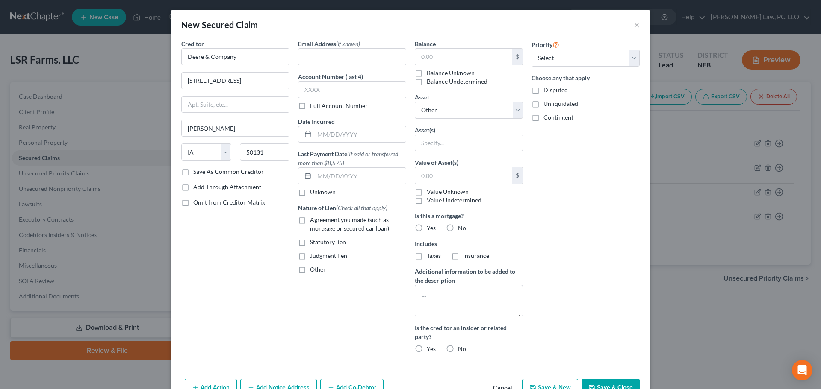
click at [595, 383] on button "Save & Close" at bounding box center [610, 388] width 58 height 18
select select
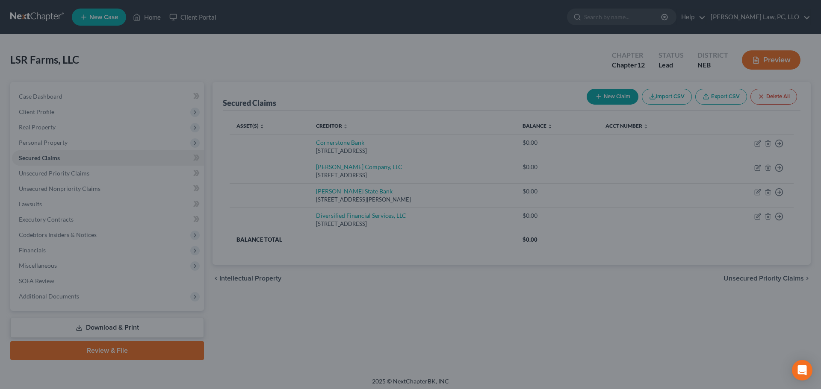
type input "0.00"
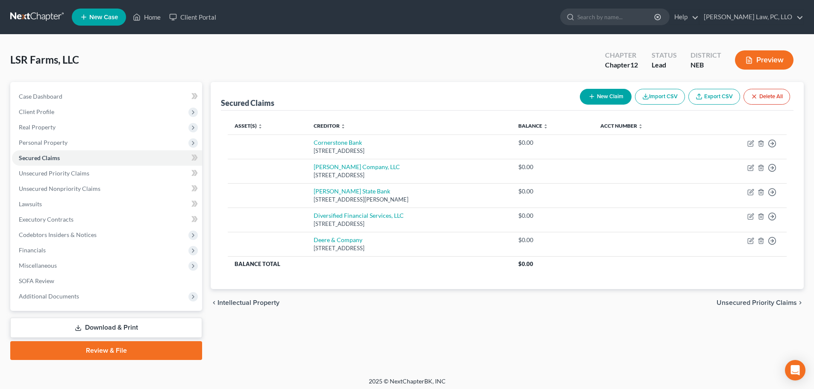
click at [602, 101] on button "New Claim" at bounding box center [606, 97] width 52 height 16
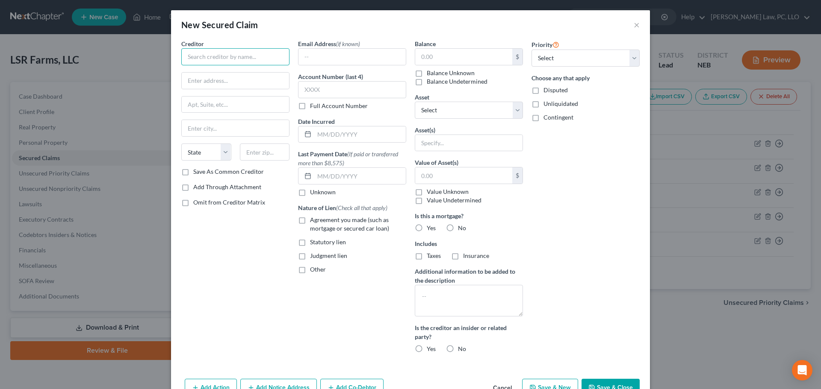
click at [207, 55] on input "text" at bounding box center [235, 56] width 108 height 17
click at [221, 80] on div "[STREET_ADDRESS]" at bounding box center [232, 79] width 89 height 7
type input "Deere Credit, Inc."
type input "[STREET_ADDRESS]"
type input "[PERSON_NAME]"
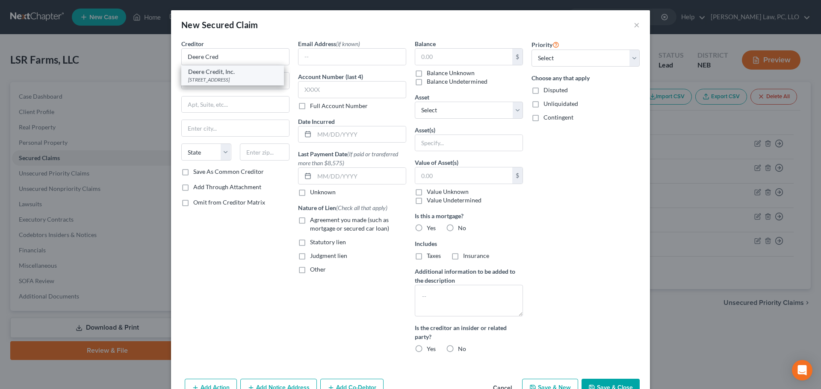
select select "16"
type input "50131"
click at [606, 383] on button "Save & Close" at bounding box center [610, 388] width 58 height 18
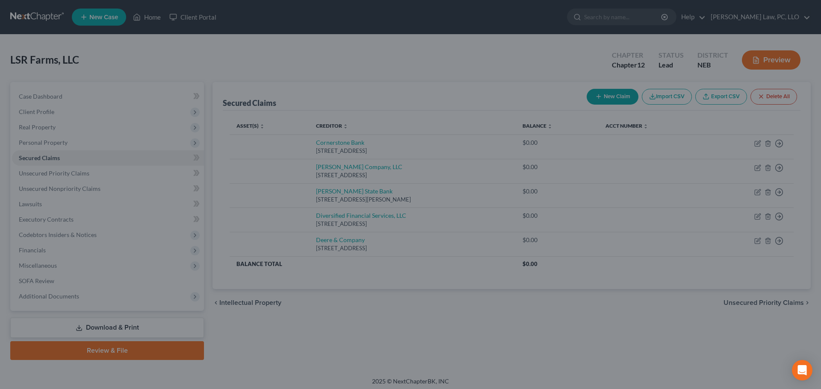
type input "0.00"
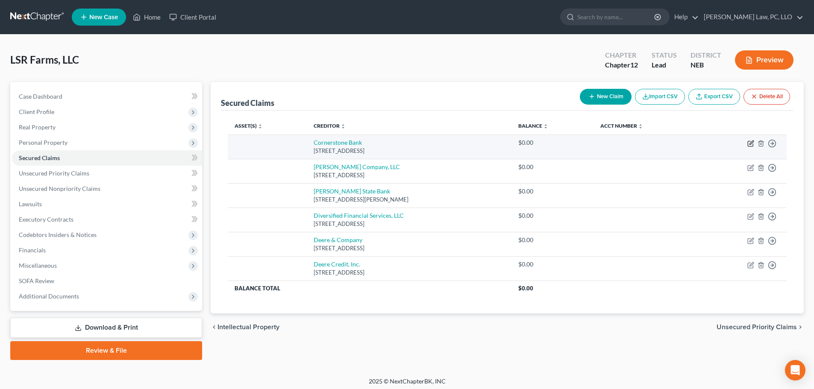
click at [750, 144] on icon "button" at bounding box center [752, 143] width 4 height 4
select select "30"
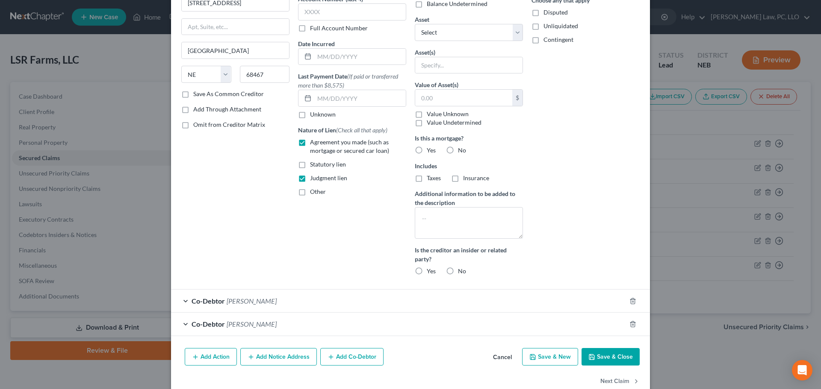
scroll to position [96, 0]
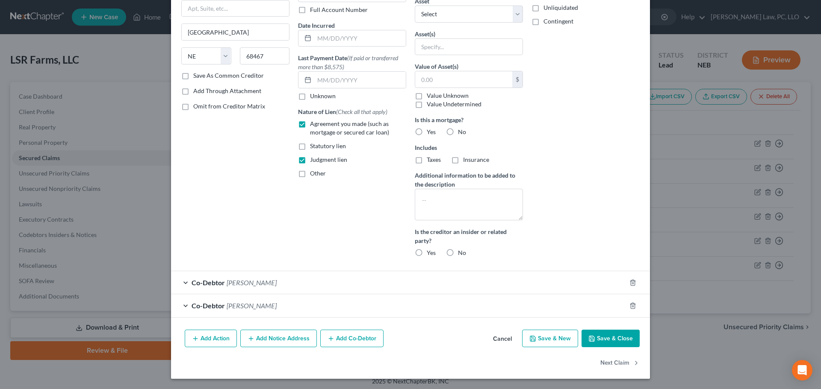
click at [302, 306] on div "Co-Debtor [PERSON_NAME]" at bounding box center [398, 306] width 455 height 23
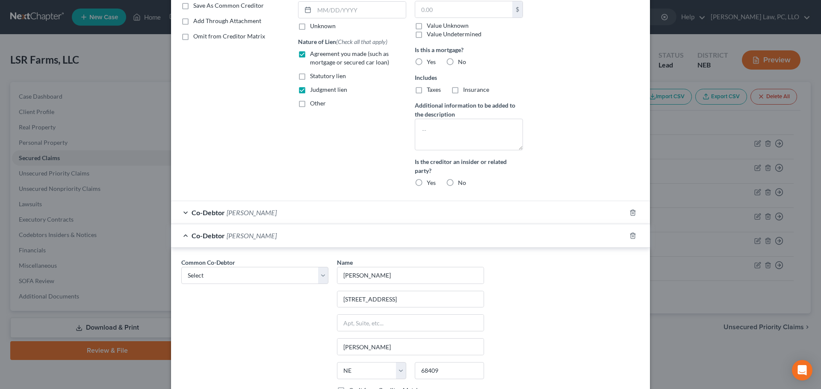
scroll to position [182, 0]
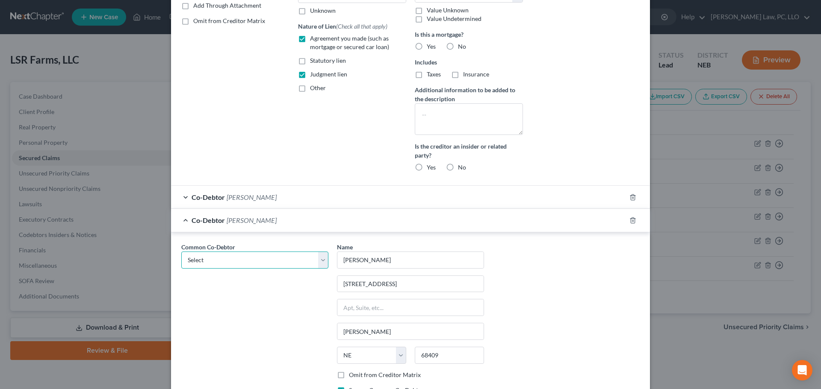
click at [245, 265] on select "Select [PERSON_NAME] [PERSON_NAME]" at bounding box center [254, 260] width 147 height 17
click at [244, 263] on select "Select [PERSON_NAME] [PERSON_NAME]" at bounding box center [254, 260] width 147 height 17
click at [374, 258] on input "[PERSON_NAME]" at bounding box center [410, 260] width 146 height 16
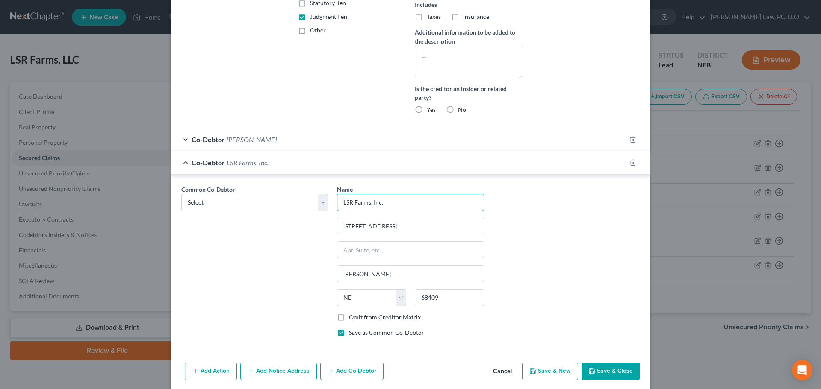
scroll to position [256, 0]
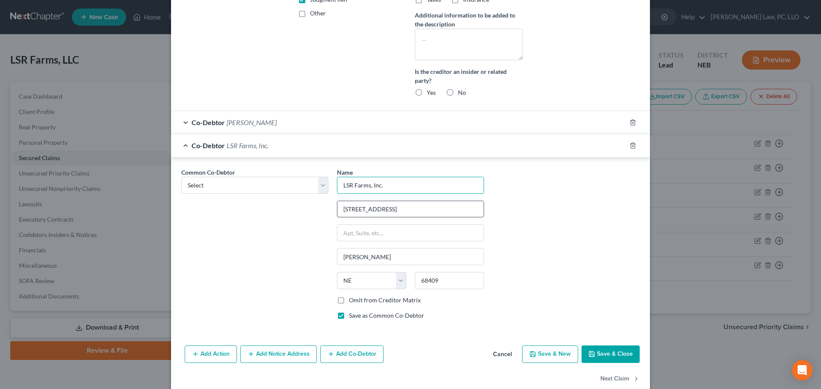
type input "LSR Farms, Inc."
drag, startPoint x: 385, startPoint y: 207, endPoint x: 276, endPoint y: 222, distance: 110.0
click at [277, 218] on div "Common Co-Debtor Select [PERSON_NAME] [PERSON_NAME] Name * LSR Farms, Inc. [GEO…" at bounding box center [410, 247] width 467 height 159
type input "[STREET_ADDRESS]"
type input "68413"
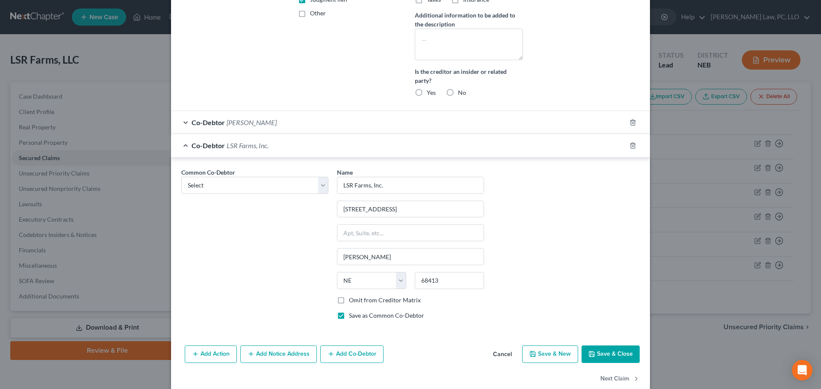
type input "Nehawka"
click at [302, 308] on div "Common Co-Debtor Select [PERSON_NAME] [PERSON_NAME]" at bounding box center [255, 247] width 156 height 159
click at [612, 354] on button "Save & Close" at bounding box center [610, 355] width 58 height 18
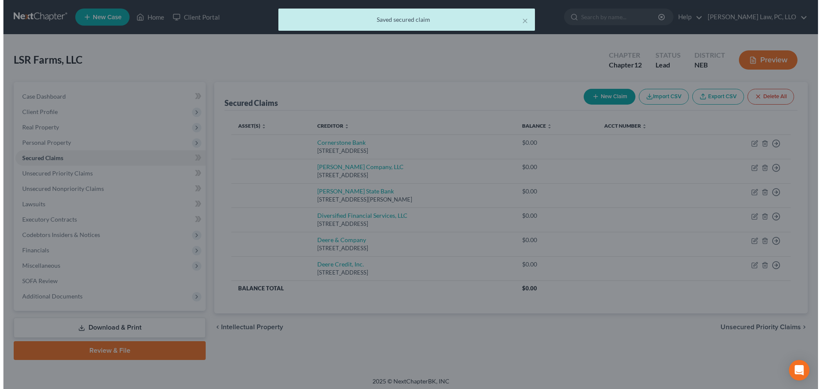
scroll to position [0, 0]
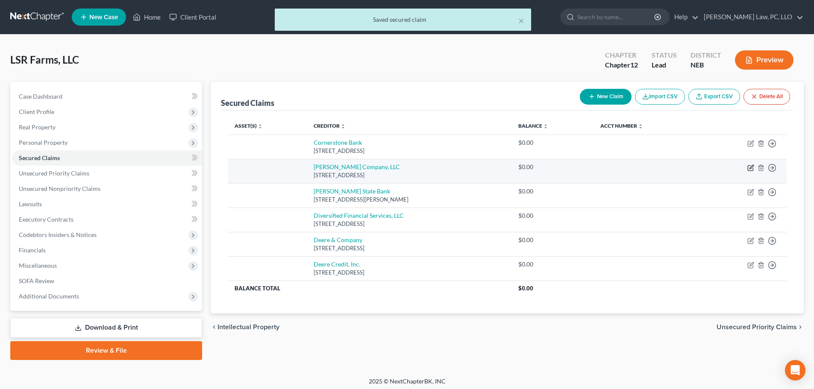
click at [750, 168] on icon "button" at bounding box center [752, 167] width 4 height 4
select select "30"
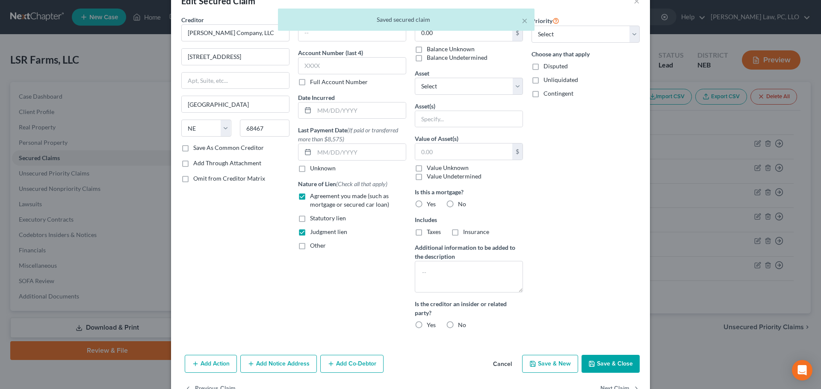
scroll to position [49, 0]
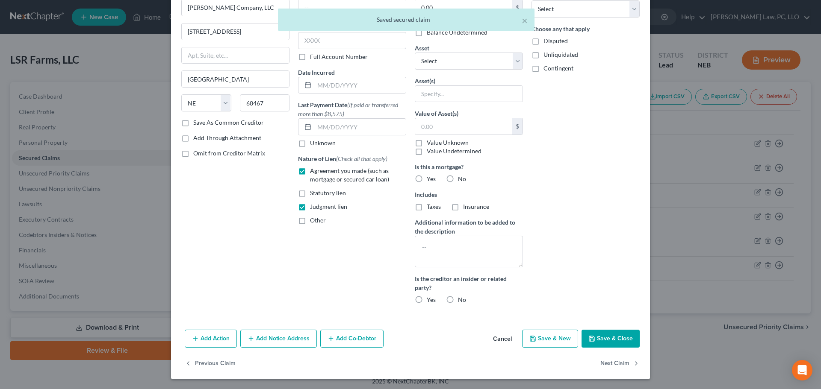
click at [339, 337] on button "Add Co-Debtor" at bounding box center [351, 339] width 63 height 18
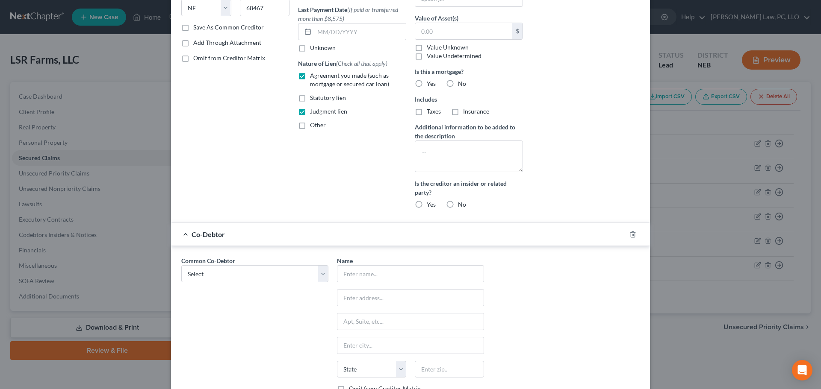
scroll to position [220, 0]
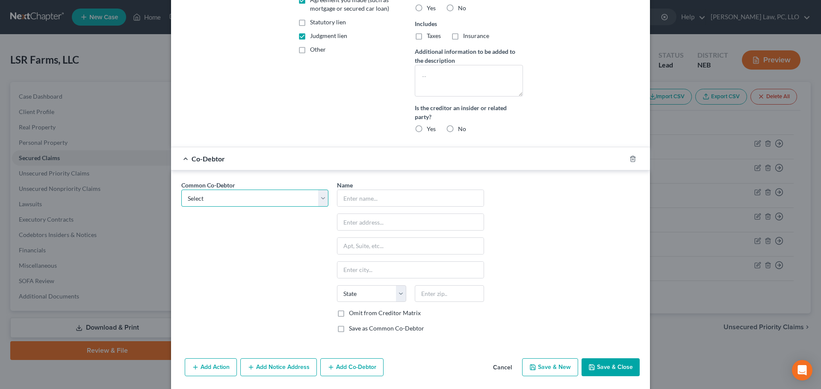
click at [242, 200] on select "Select [PERSON_NAME] [PERSON_NAME]" at bounding box center [254, 198] width 147 height 17
click at [240, 290] on div "Common Co-Debtor Select [PERSON_NAME] [PERSON_NAME]" at bounding box center [255, 260] width 156 height 159
click at [359, 197] on input "text" at bounding box center [410, 198] width 146 height 16
type input "LSR Farms, Inc."
type input "4"
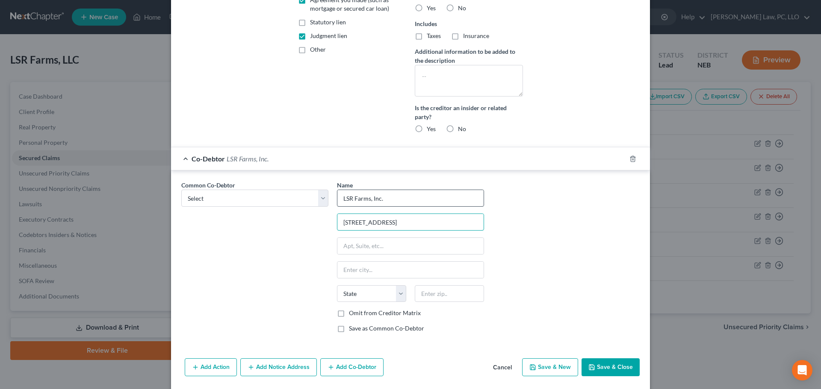
type input "[STREET_ADDRESS]"
type input "68413"
type input "Nehawka"
select select "30"
click at [366, 328] on label "Save as Common Co-Debtor" at bounding box center [386, 328] width 75 height 9
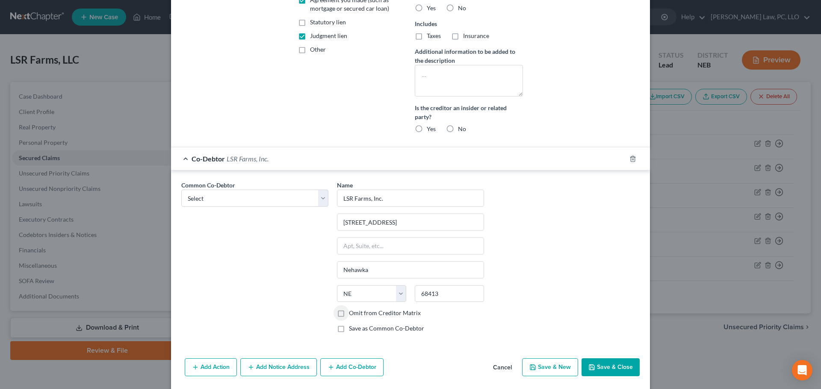
click at [358, 328] on input "Save as Common Co-Debtor" at bounding box center [355, 327] width 6 height 6
checkbox input "true"
click at [596, 368] on button "Save & Close" at bounding box center [610, 368] width 58 height 18
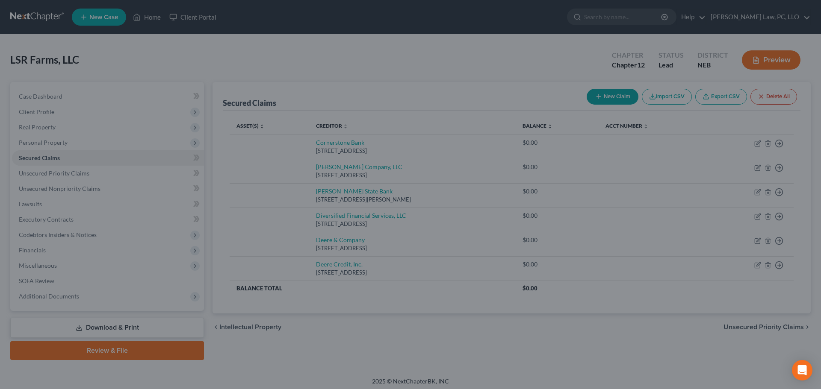
scroll to position [170, 0]
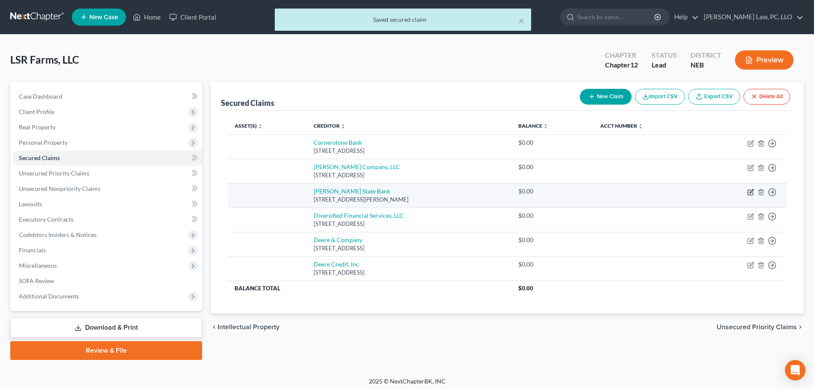
click at [750, 193] on icon "button" at bounding box center [752, 191] width 4 height 4
select select "30"
select select "0"
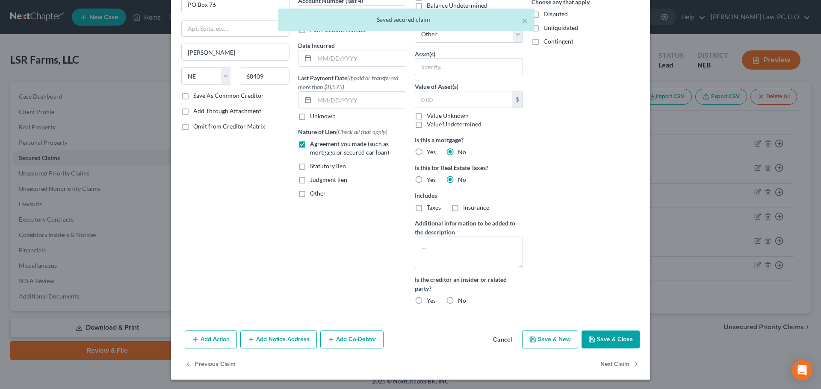
scroll to position [77, 0]
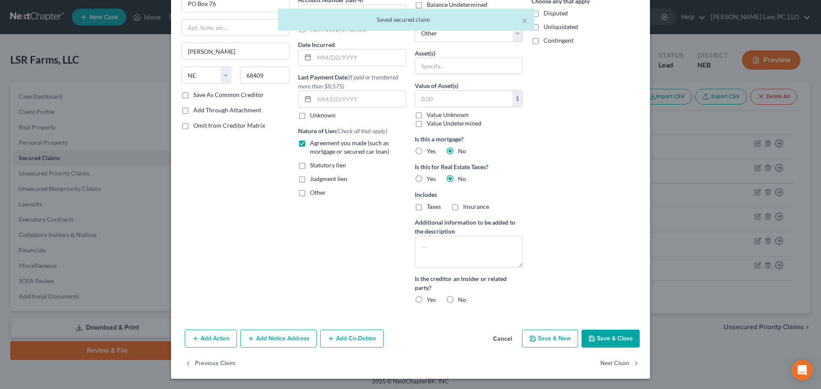
click at [354, 335] on button "Add Co-Debtor" at bounding box center [351, 339] width 63 height 18
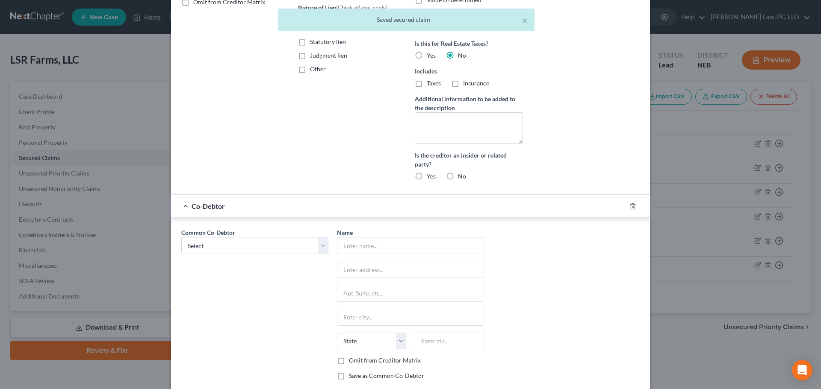
scroll to position [205, 0]
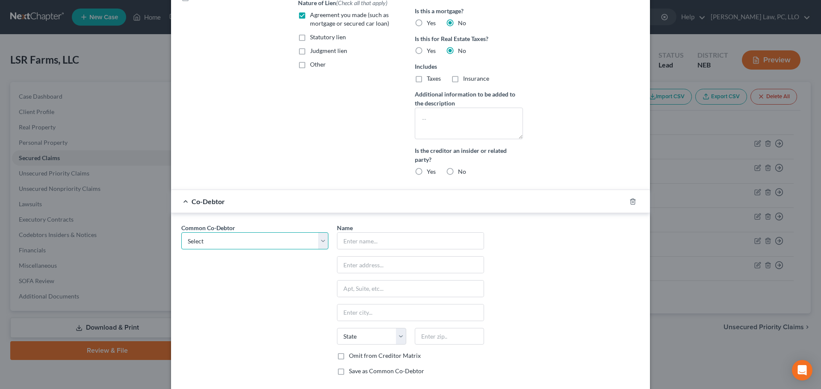
click at [212, 247] on select "Select [PERSON_NAME] [PERSON_NAME] LSR Farms, Inc." at bounding box center [254, 241] width 147 height 17
select select "2"
click at [181, 233] on select "Select [PERSON_NAME] [PERSON_NAME] LSR Farms, Inc." at bounding box center [254, 241] width 147 height 17
type input "LSR Farms, Inc."
type input "[STREET_ADDRESS]"
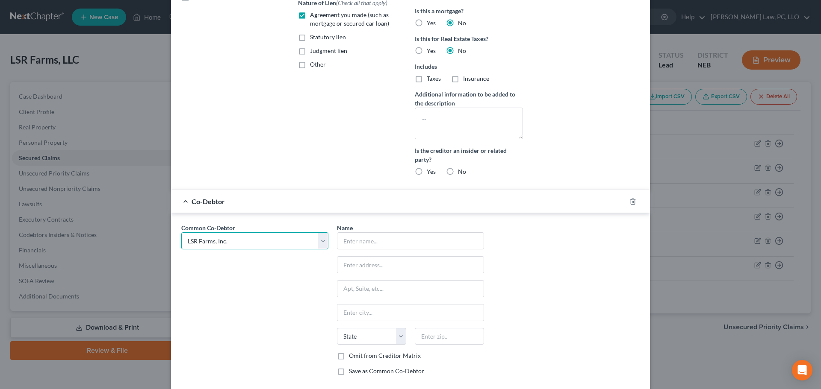
type input "Nehawka"
select select "30"
type input "68413"
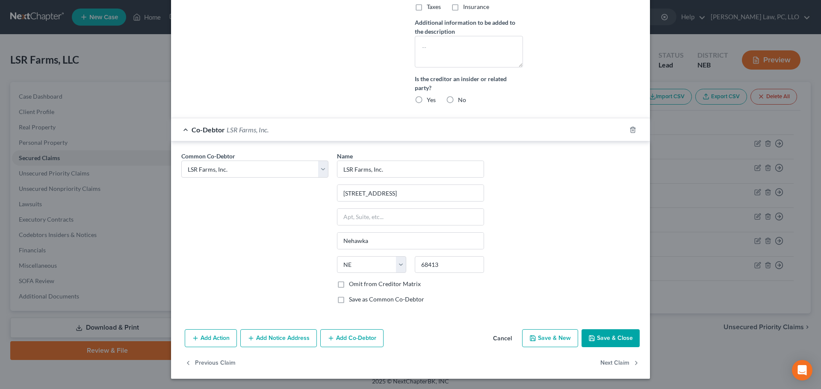
click at [604, 336] on button "Save & Close" at bounding box center [610, 339] width 58 height 18
select select
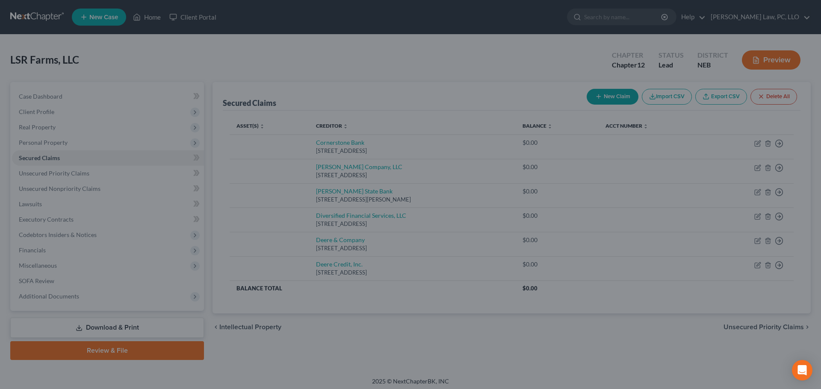
scroll to position [191, 0]
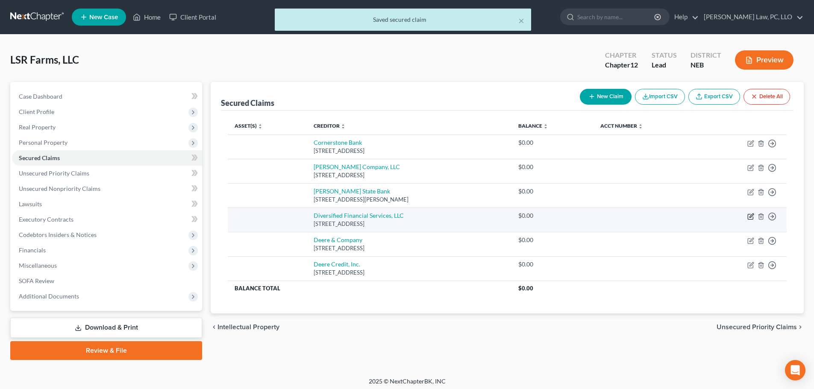
click at [750, 218] on icon "button" at bounding box center [751, 216] width 7 height 7
select select "30"
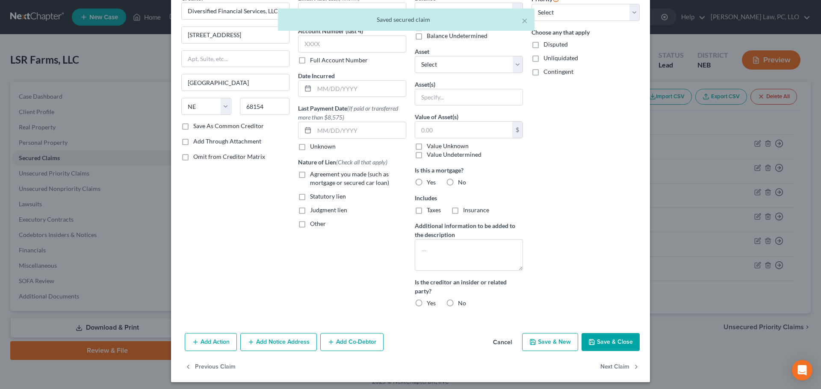
scroll to position [49, 0]
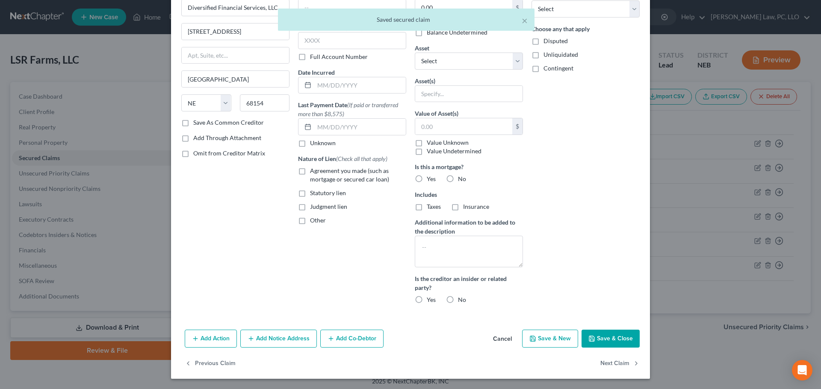
click at [352, 336] on button "Add Co-Debtor" at bounding box center [351, 339] width 63 height 18
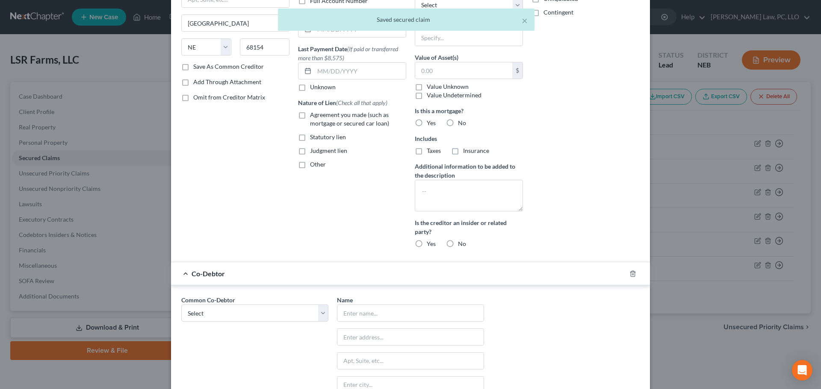
scroll to position [220, 0]
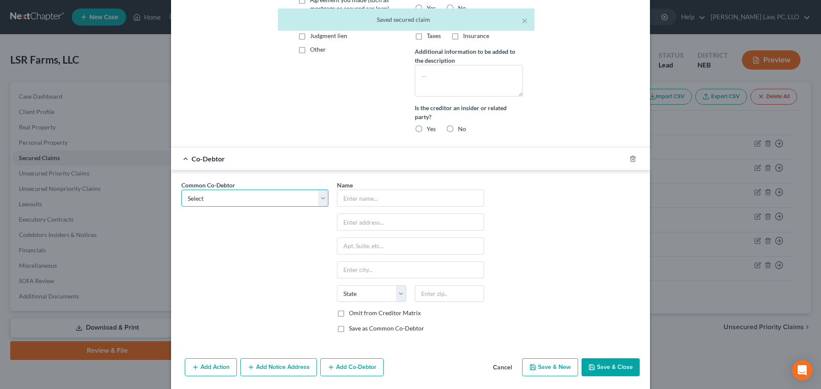
click at [209, 201] on select "Select [PERSON_NAME] [PERSON_NAME] LSR Farms, Inc." at bounding box center [254, 198] width 147 height 17
select select "2"
click at [181, 190] on select "Select [PERSON_NAME] [PERSON_NAME] LSR Farms, Inc." at bounding box center [254, 198] width 147 height 17
type input "LSR Farms, Inc."
type input "[STREET_ADDRESS]"
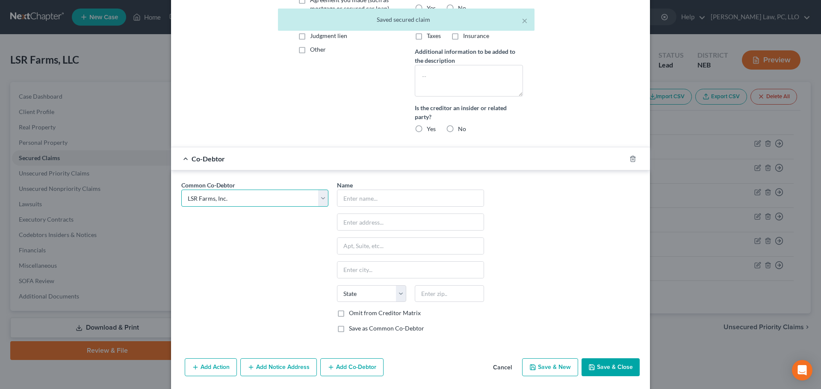
type input "Nehawka"
select select "30"
type input "68413"
click at [615, 369] on button "Save & Close" at bounding box center [610, 368] width 58 height 18
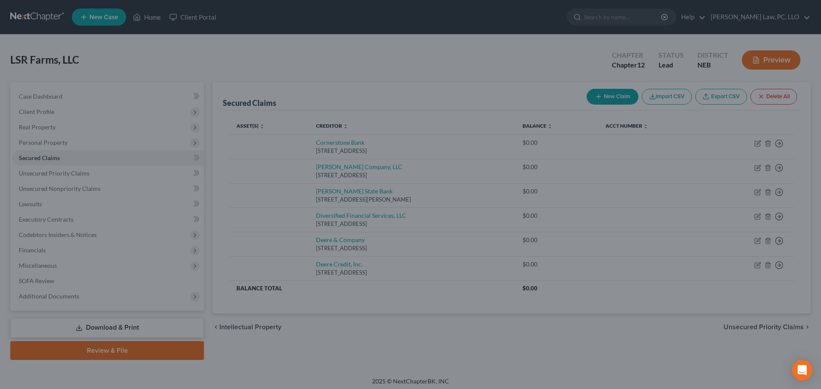
scroll to position [170, 0]
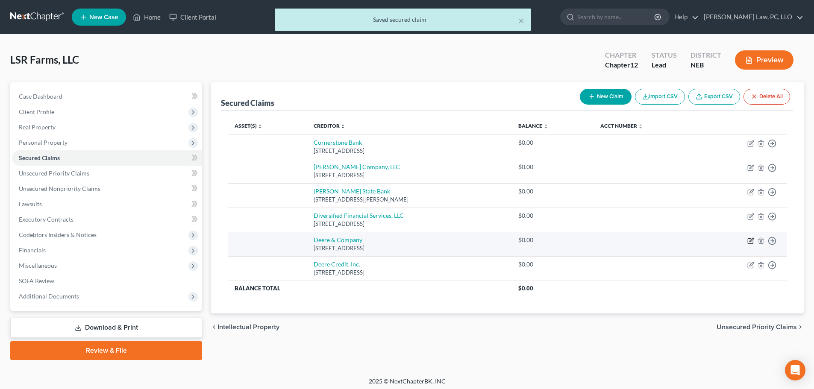
click at [748, 243] on icon "button" at bounding box center [750, 241] width 5 height 5
select select "16"
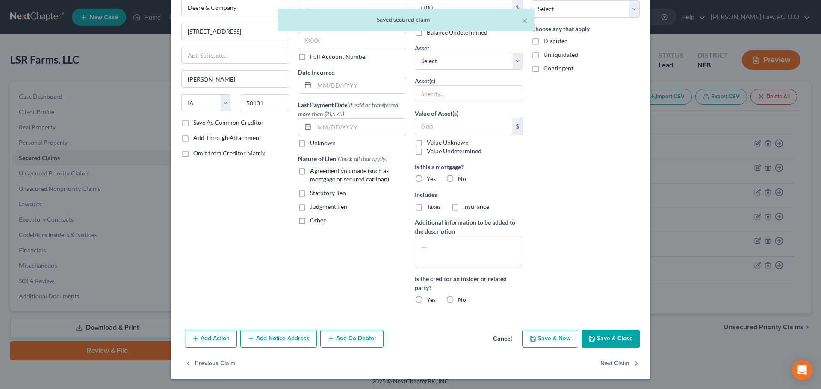
click at [356, 342] on button "Add Co-Debtor" at bounding box center [351, 339] width 63 height 18
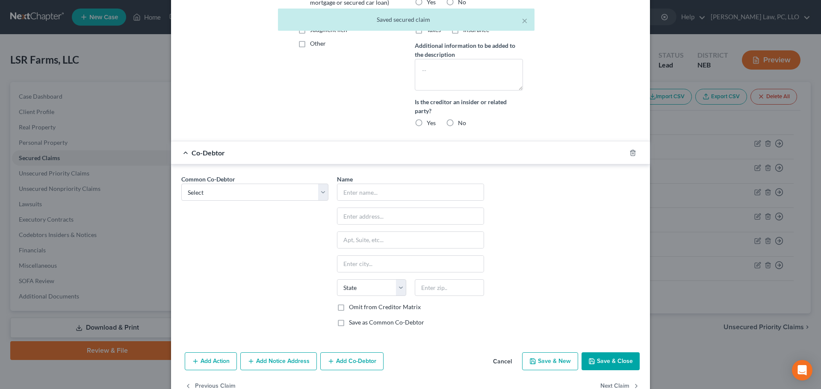
scroll to position [249, 0]
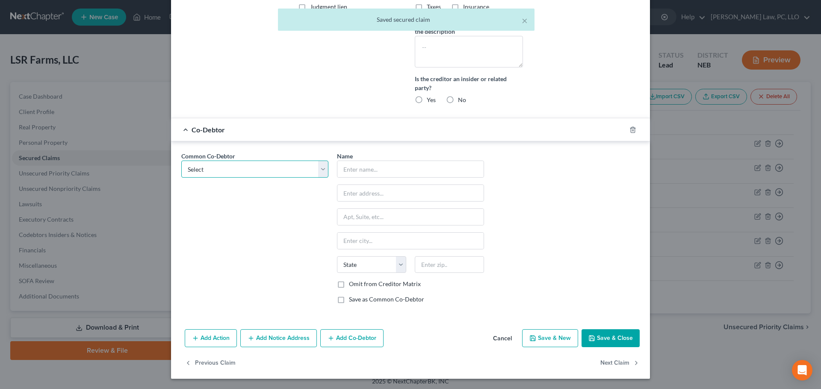
click at [227, 172] on select "Select [PERSON_NAME] [PERSON_NAME] LSR Farms, Inc." at bounding box center [254, 169] width 147 height 17
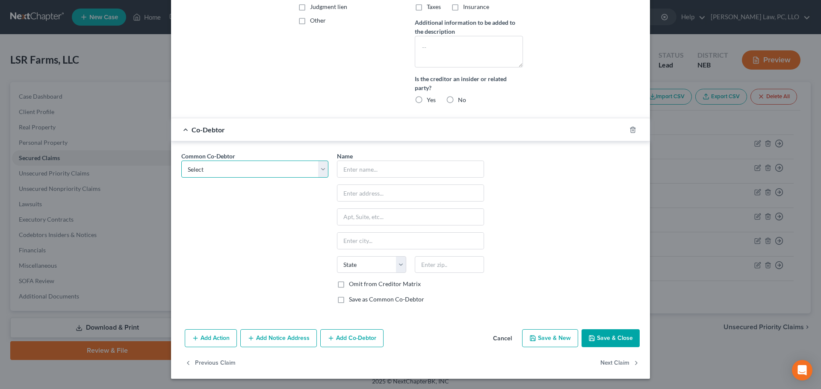
select select "2"
click at [181, 161] on select "Select [PERSON_NAME] [PERSON_NAME] LSR Farms, Inc." at bounding box center [254, 169] width 147 height 17
type input "LSR Farms, Inc."
type input "[STREET_ADDRESS]"
type input "Nehawka"
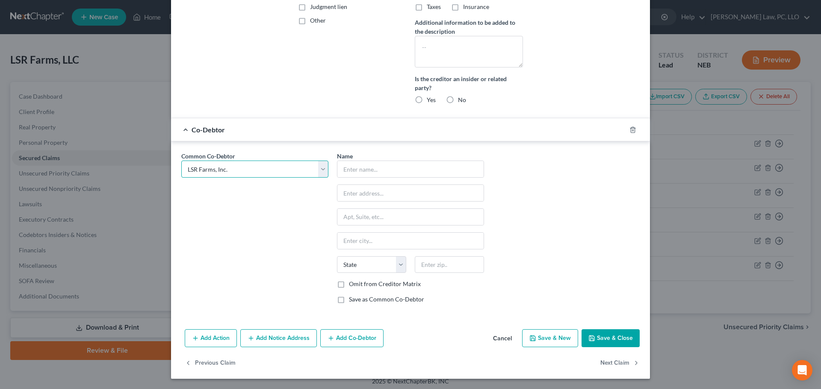
select select "30"
type input "68413"
click at [591, 339] on icon "button" at bounding box center [591, 338] width 7 height 7
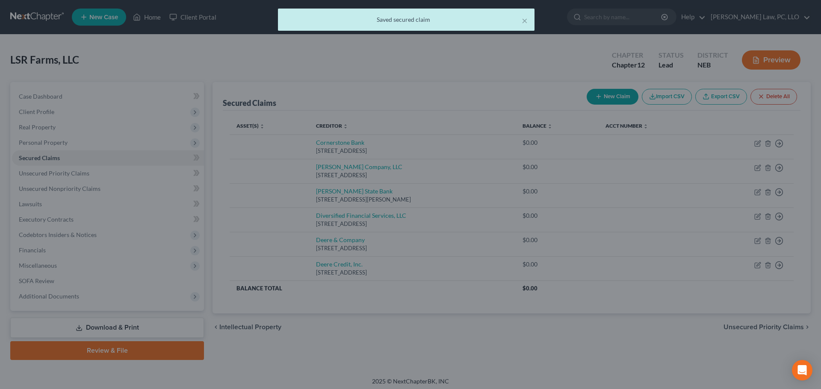
scroll to position [0, 0]
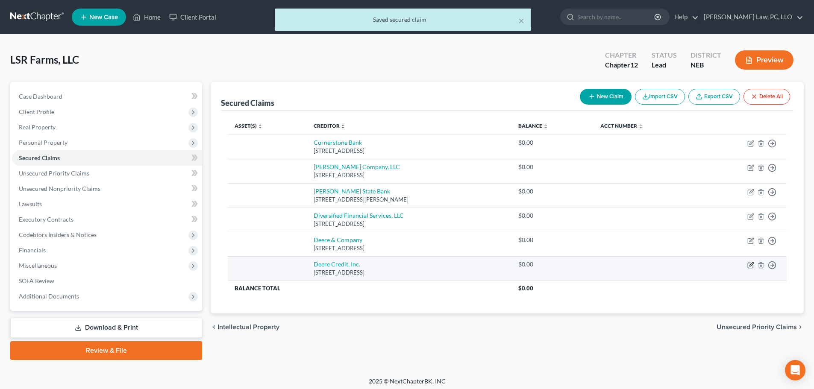
click at [753, 262] on td "Move to E Move to F Move to G Move to Notice Only" at bounding box center [743, 268] width 87 height 24
click at [748, 263] on icon "button" at bounding box center [750, 265] width 5 height 5
select select "16"
select select "0"
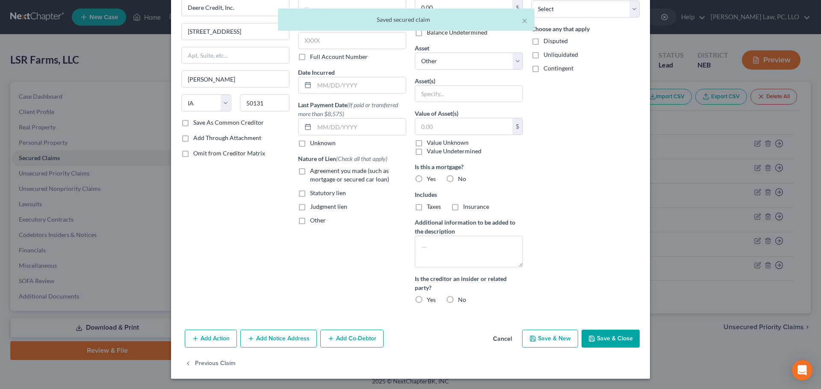
click at [356, 336] on button "Add Co-Debtor" at bounding box center [351, 339] width 63 height 18
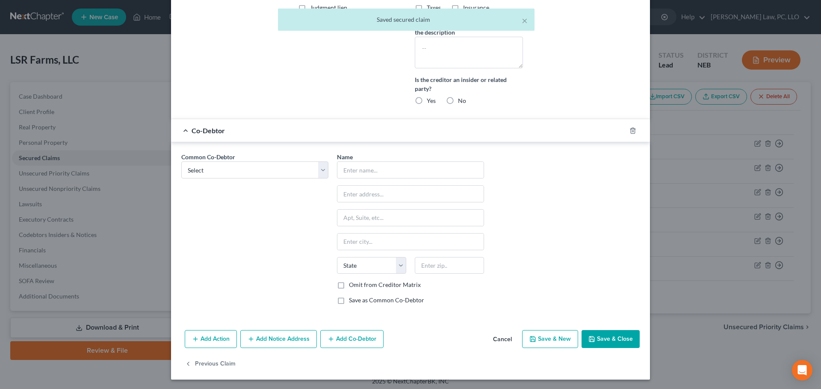
scroll to position [249, 0]
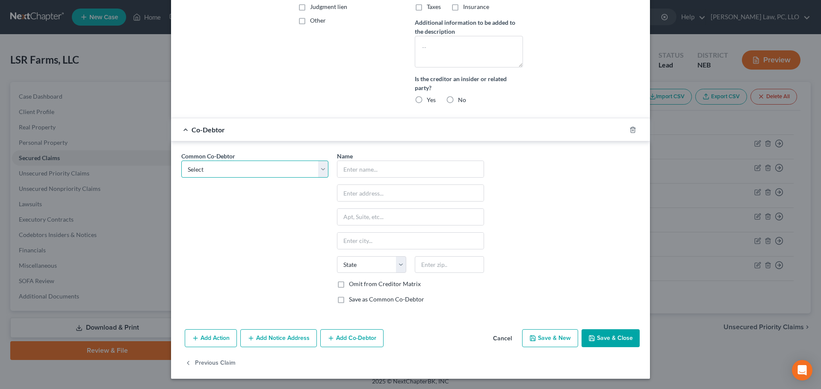
click at [212, 174] on select "Select [PERSON_NAME] [PERSON_NAME] LSR Farms, Inc." at bounding box center [254, 169] width 147 height 17
select select "2"
click at [181, 161] on select "Select [PERSON_NAME] [PERSON_NAME] LSR Farms, Inc." at bounding box center [254, 169] width 147 height 17
type input "LSR Farms, Inc."
type input "[STREET_ADDRESS]"
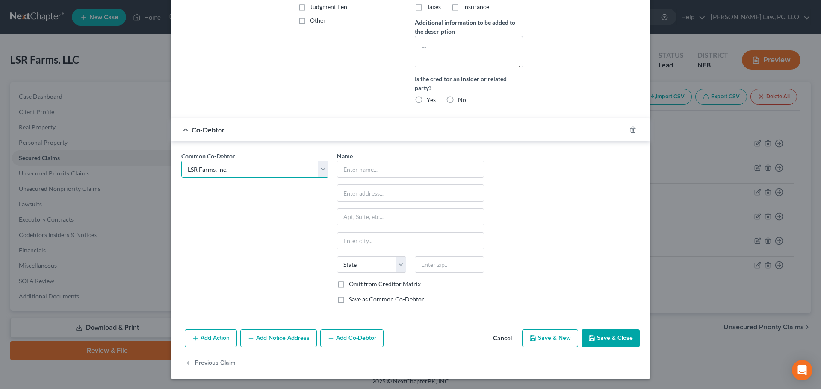
type input "Nehawka"
select select "30"
type input "68413"
click at [593, 341] on button "Save & Close" at bounding box center [610, 339] width 58 height 18
select select
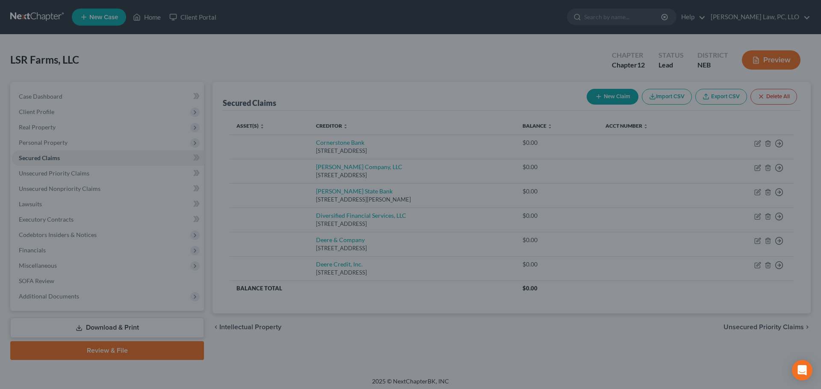
scroll to position [170, 0]
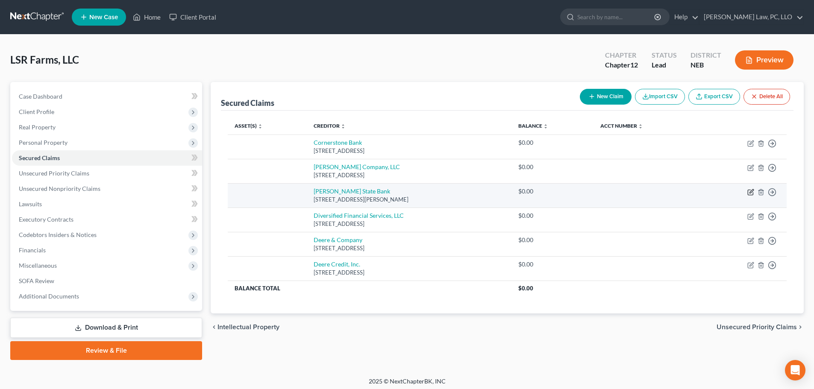
click at [751, 194] on icon "button" at bounding box center [751, 192] width 7 height 7
select select "30"
select select "0"
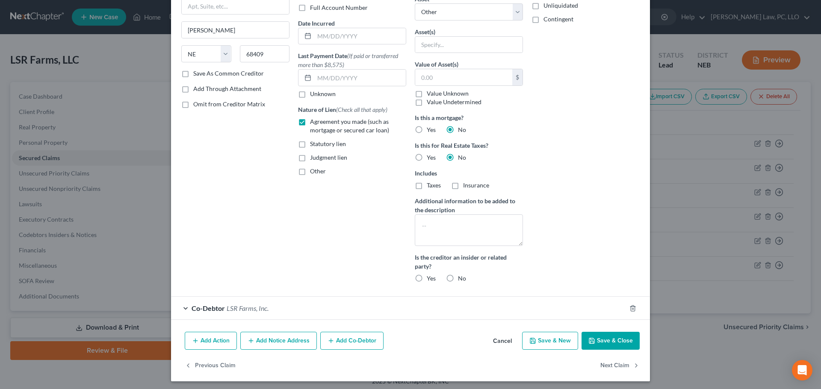
scroll to position [101, 0]
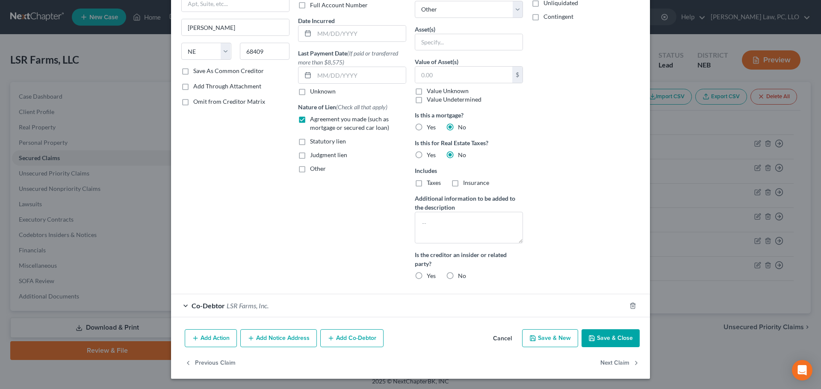
click at [332, 340] on button "Add Co-Debtor" at bounding box center [351, 339] width 63 height 18
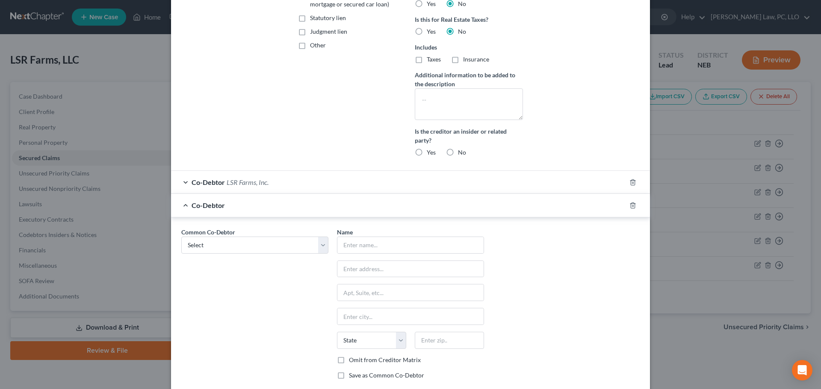
scroll to position [229, 0]
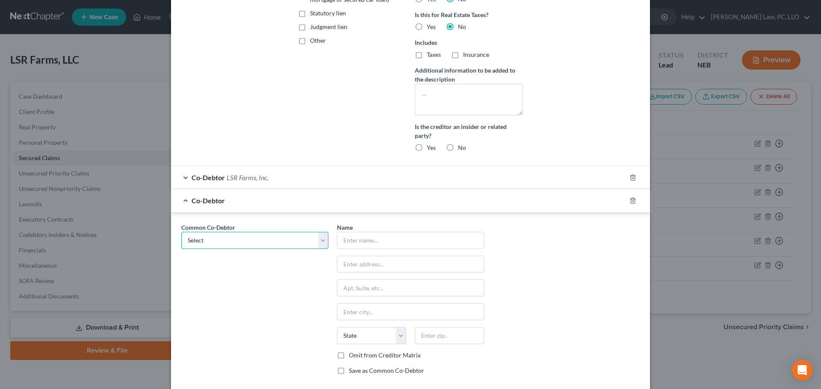
click at [215, 240] on select "Select [PERSON_NAME] [PERSON_NAME] LSR Farms, Inc." at bounding box center [254, 240] width 147 height 17
select select "0"
click at [181, 232] on select "Select [PERSON_NAME] [PERSON_NAME] LSR Farms, Inc." at bounding box center [254, 240] width 147 height 17
type input "[PERSON_NAME]"
type input "[STREET_ADDRESS]"
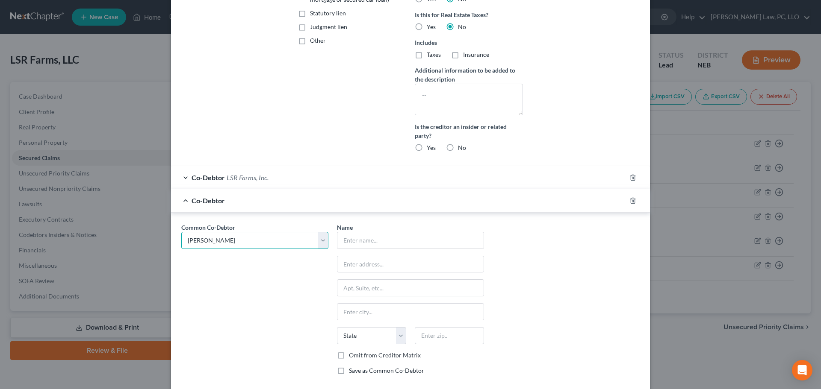
type input "[PERSON_NAME]"
select select "30"
type input "68409"
click at [179, 201] on div "Co-Debtor [PERSON_NAME]" at bounding box center [398, 200] width 455 height 23
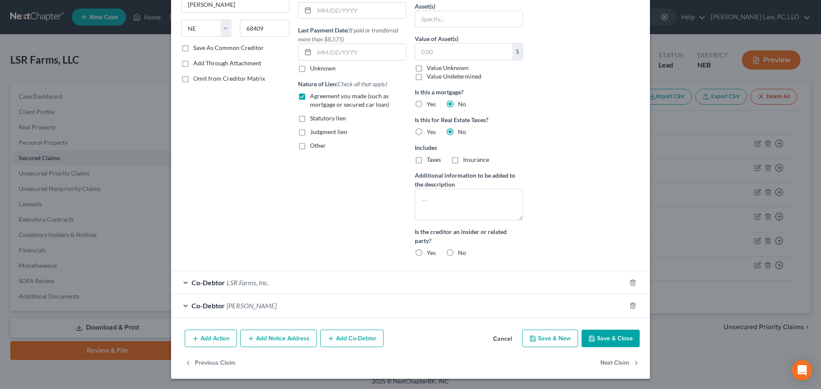
scroll to position [124, 0]
click at [597, 336] on button "Save & Close" at bounding box center [610, 339] width 58 height 18
select select
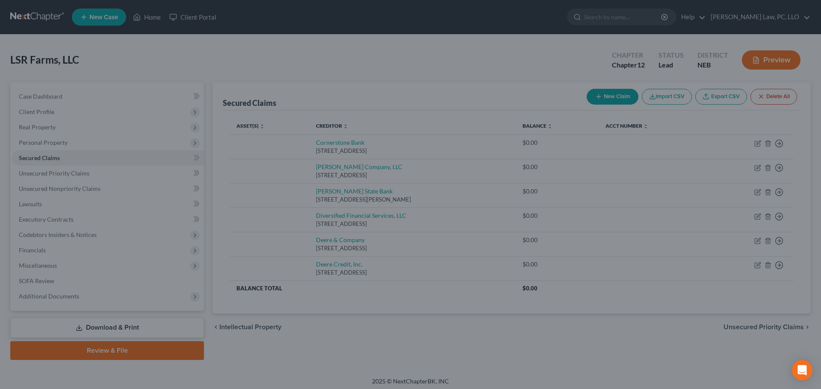
scroll to position [38, 0]
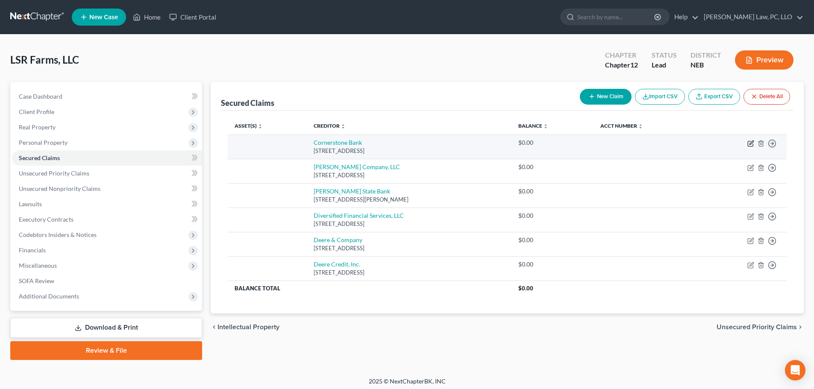
click at [750, 144] on icon "button" at bounding box center [752, 143] width 4 height 4
select select "30"
select select "0"
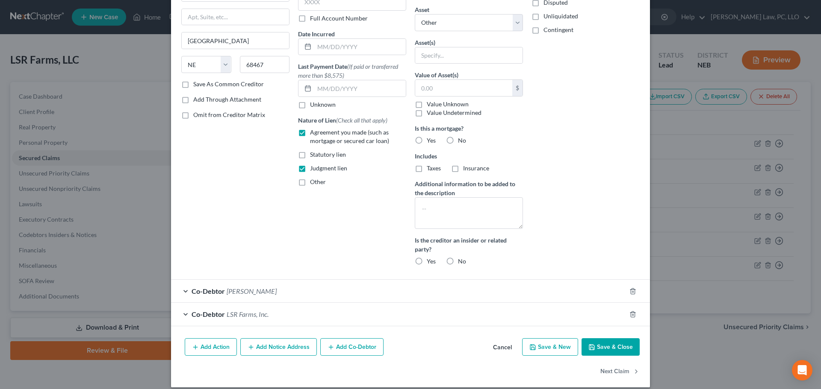
scroll to position [96, 0]
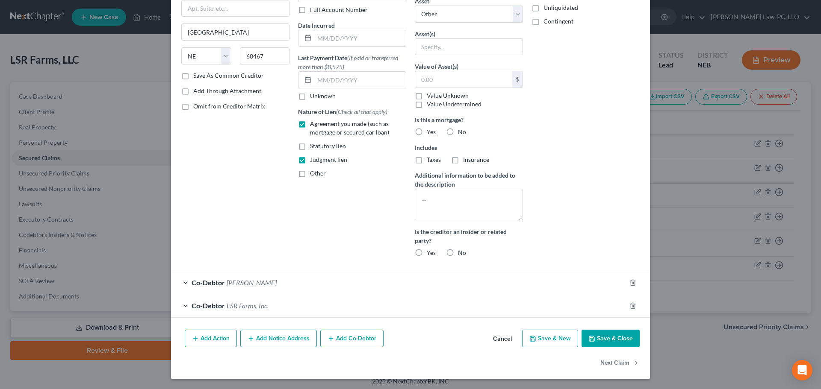
click at [610, 336] on button "Save & Close" at bounding box center [610, 339] width 58 height 18
select select
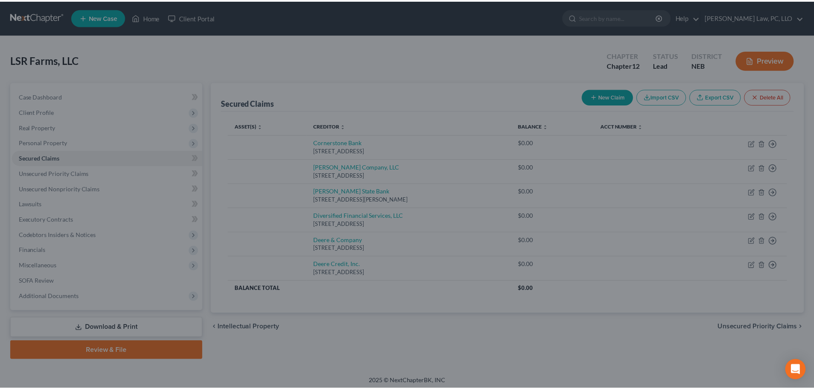
scroll to position [17, 0]
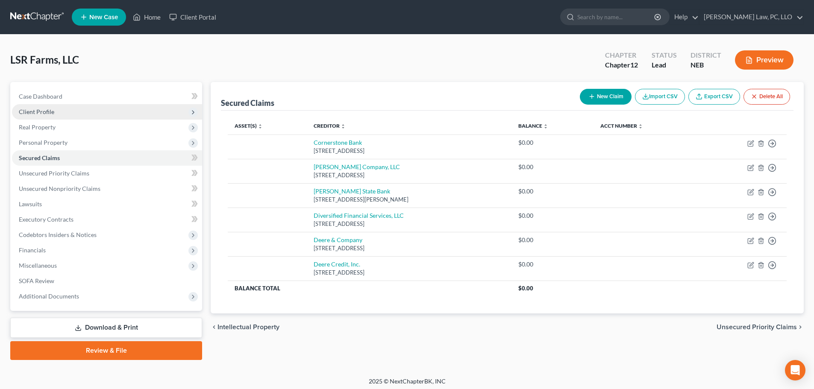
click at [77, 114] on span "Client Profile" at bounding box center [107, 111] width 190 height 15
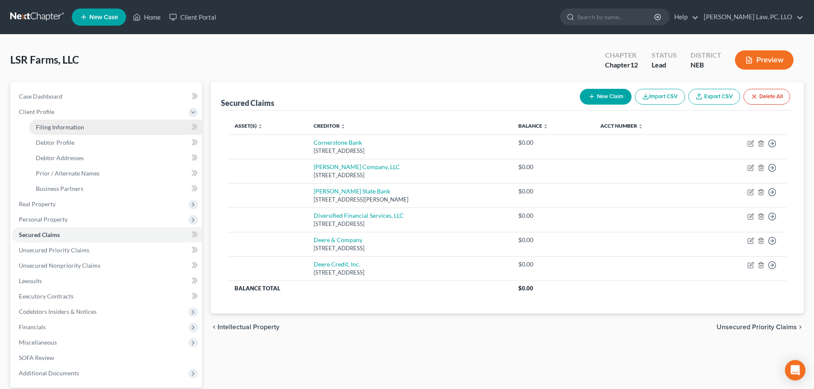
click at [85, 125] on link "Filing Information" at bounding box center [115, 127] width 173 height 15
select select "3"
select select "1"
select select "2"
select select "48"
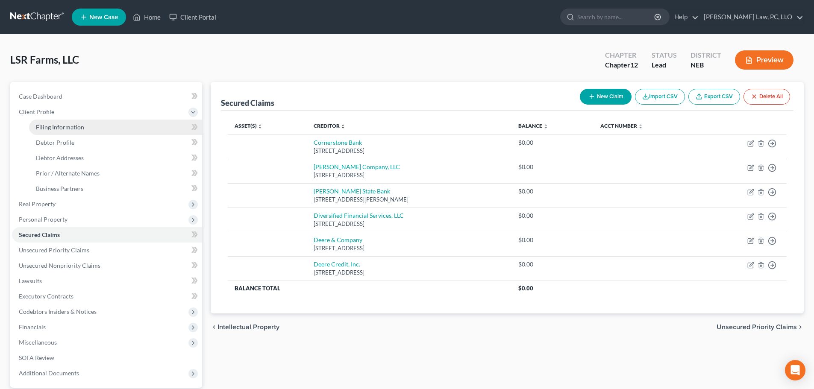
select select "0"
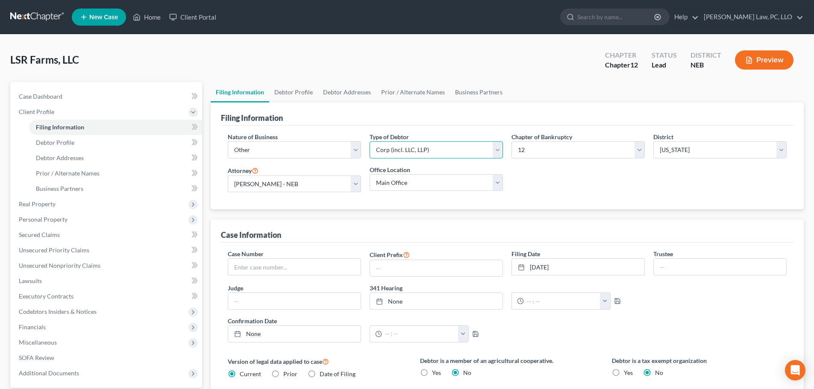
click at [404, 149] on select "Select Partnership Corp (incl. LLC, LLP) Other" at bounding box center [436, 149] width 133 height 17
select select "2"
click at [370, 141] on select "Select Partnership Corp (incl. LLC, LLP) Other" at bounding box center [436, 149] width 133 height 17
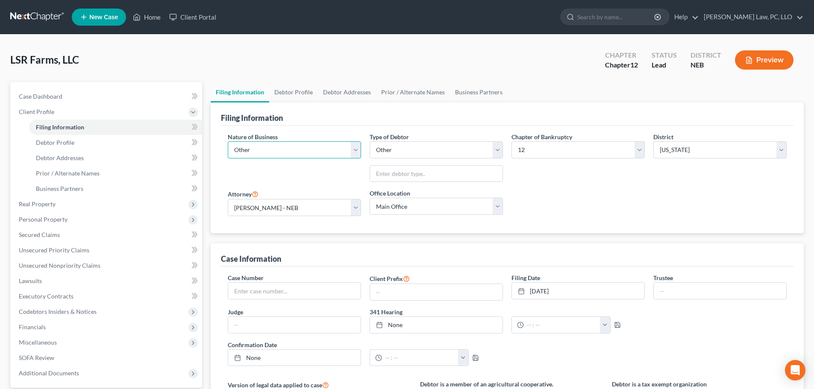
click at [348, 149] on select "Select Clearing Bank Commodity Broker Health Care Business Other Railroad Singl…" at bounding box center [294, 149] width 133 height 17
click at [301, 92] on link "Debtor Profile" at bounding box center [293, 92] width 49 height 21
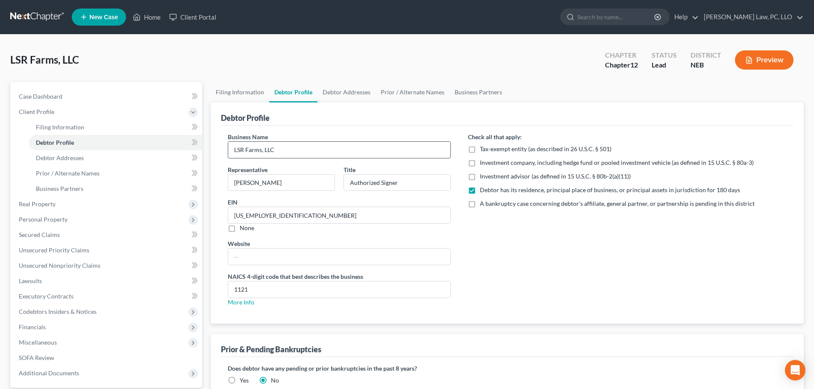
click at [295, 150] on input "LSR Farms, LLC" at bounding box center [339, 150] width 222 height 16
drag, startPoint x: 294, startPoint y: 150, endPoint x: 243, endPoint y: 184, distance: 61.1
click at [188, 148] on div "Petition Navigation Case Dashboard Payments Invoices Payments Payments Credit R…" at bounding box center [407, 259] width 802 height 355
type input "[PERSON_NAME]"
click at [283, 179] on input "[PERSON_NAME]" at bounding box center [281, 183] width 106 height 16
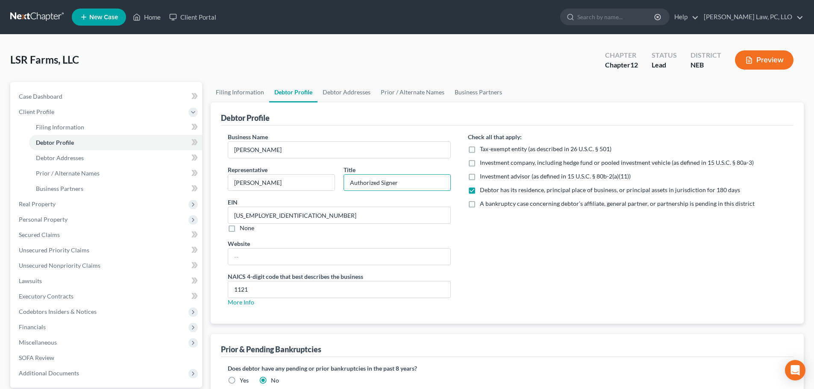
drag, startPoint x: 412, startPoint y: 180, endPoint x: 341, endPoint y: 188, distance: 71.4
click at [341, 188] on div "Title Authorized Signer" at bounding box center [397, 178] width 116 height 26
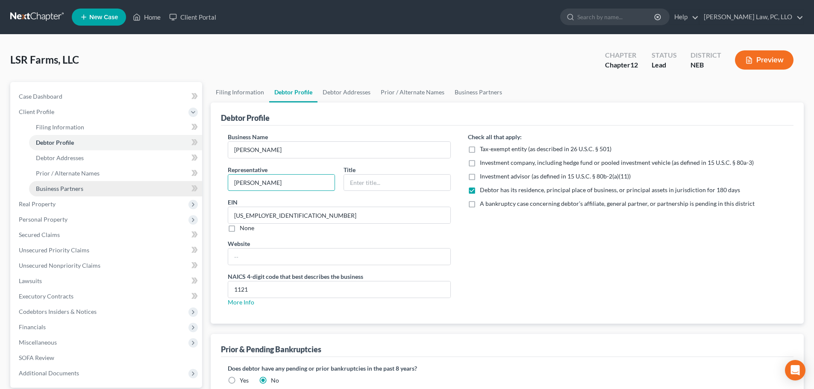
drag, startPoint x: 271, startPoint y: 184, endPoint x: 184, endPoint y: 184, distance: 86.8
click at [184, 184] on div "Petition Navigation Case Dashboard Payments Invoices Payments Payments Credit R…" at bounding box center [407, 259] width 802 height 355
click at [282, 154] on input "[PERSON_NAME]" at bounding box center [339, 150] width 222 height 16
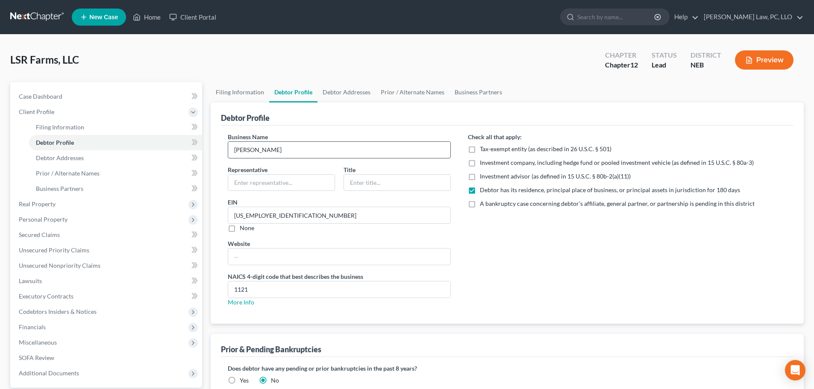
click at [252, 150] on input "[PERSON_NAME]" at bounding box center [339, 150] width 222 height 16
type input "[PERSON_NAME]"
click at [501, 283] on div "Check all that apply: Tax-exempt entity (as described in 26 U.S.C. § 501) Inves…" at bounding box center [628, 223] width 336 height 181
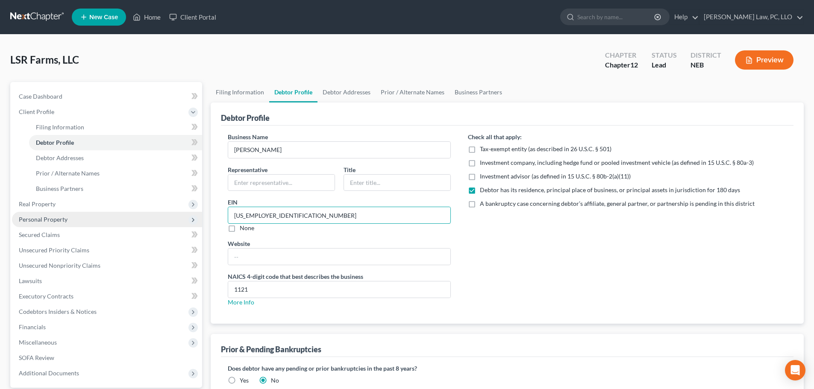
click at [176, 216] on div "Petition Navigation Case Dashboard Payments Invoices Payments Payments Credit R…" at bounding box center [407, 259] width 802 height 355
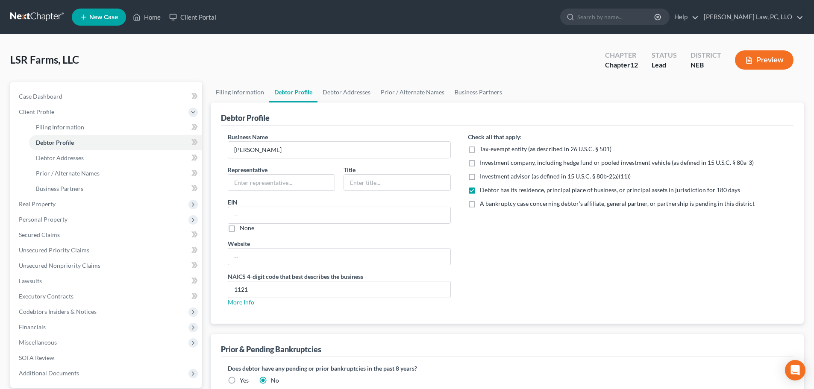
click at [498, 237] on div "Check all that apply: Tax-exempt entity (as described in 26 U.S.C. § 501) Inves…" at bounding box center [628, 223] width 336 height 181
click at [357, 92] on link "Debtor Addresses" at bounding box center [347, 92] width 58 height 21
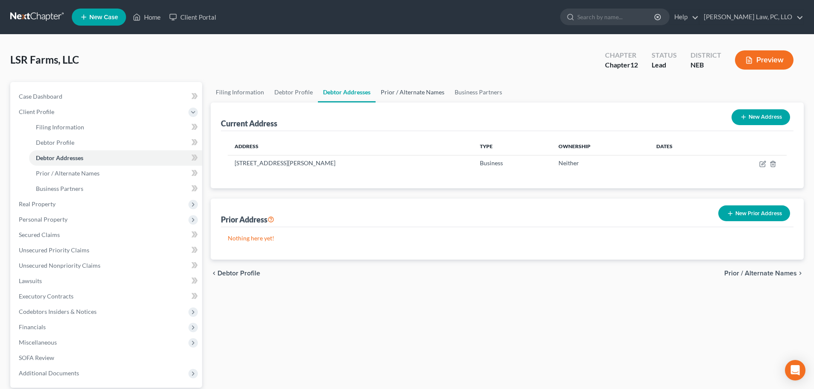
click at [409, 96] on link "Prior / Alternate Names" at bounding box center [413, 92] width 74 height 21
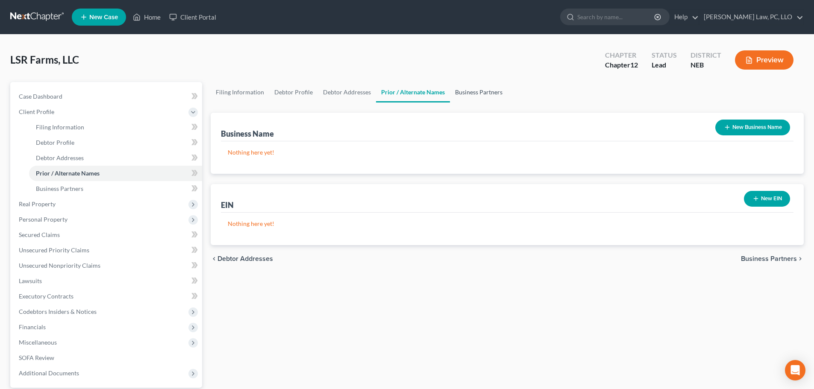
click at [457, 95] on link "Business Partners" at bounding box center [479, 92] width 58 height 21
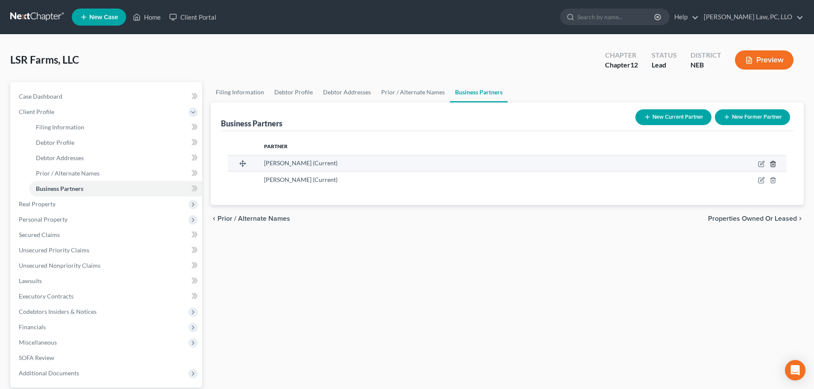
click at [774, 164] on line "button" at bounding box center [774, 165] width 0 height 2
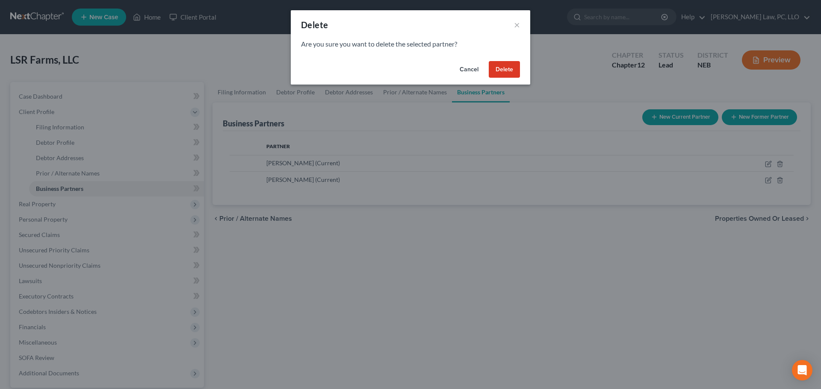
click at [512, 68] on button "Delete" at bounding box center [504, 69] width 31 height 17
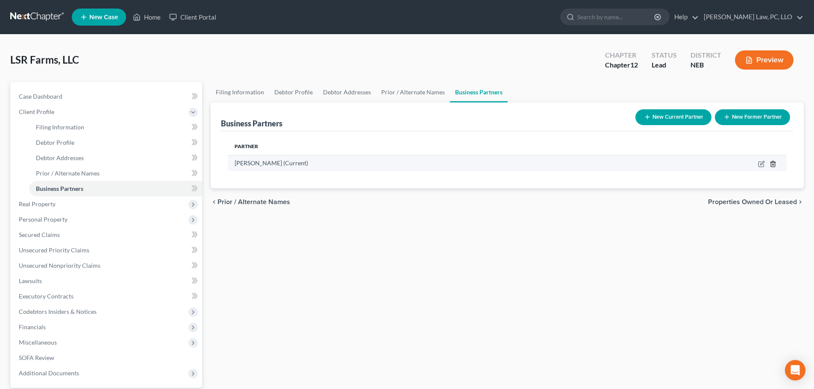
click at [773, 161] on icon "button" at bounding box center [773, 164] width 4 height 6
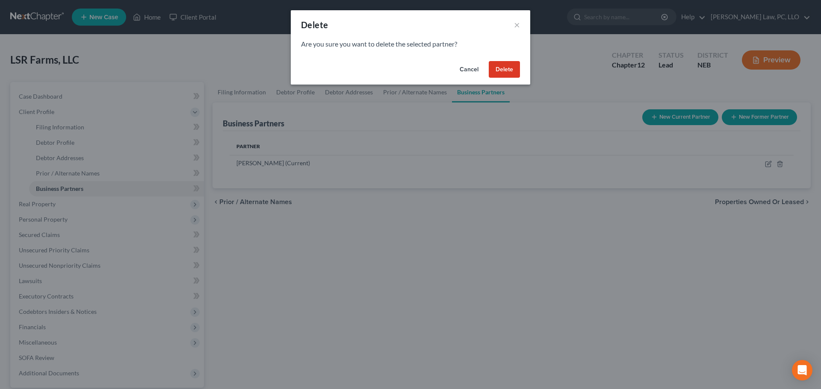
click at [513, 69] on button "Delete" at bounding box center [504, 69] width 31 height 17
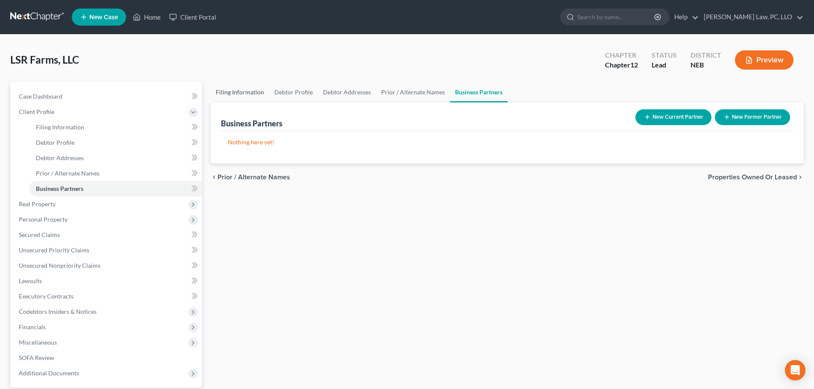
click at [241, 89] on link "Filing Information" at bounding box center [240, 92] width 59 height 21
select select "3"
select select "2"
select select "48"
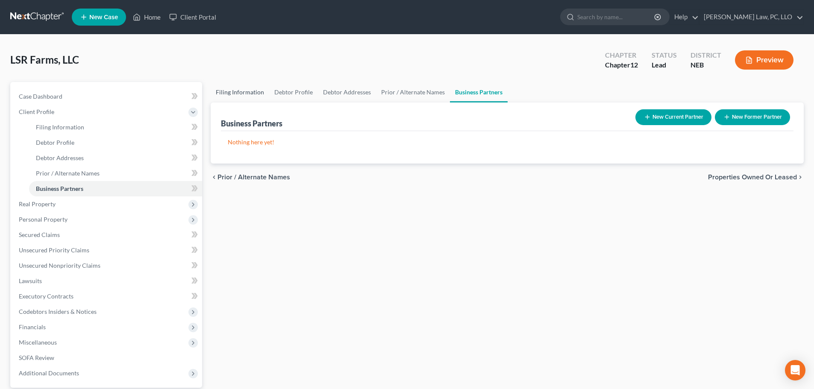
select select "0"
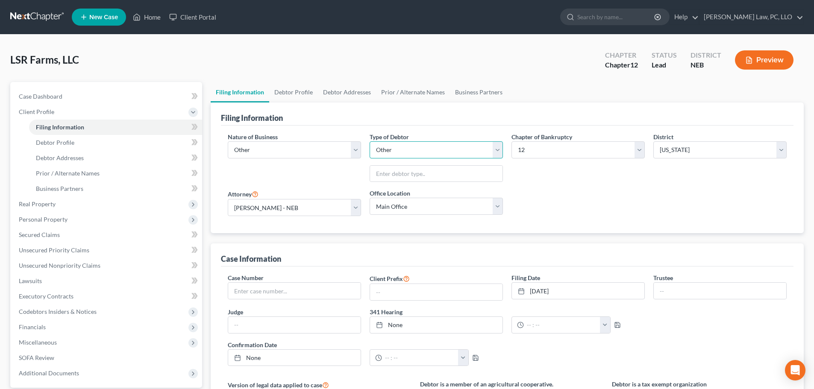
click at [462, 144] on select "Select Partnership Corp (incl. LLC, LLP) Other" at bounding box center [436, 149] width 133 height 17
click at [370, 141] on select "Select Partnership Corp (incl. LLC, LLP) Other" at bounding box center [436, 149] width 133 height 17
click at [596, 187] on div "Chapter of Bankruptcy Select 7 11 12" at bounding box center [578, 161] width 142 height 57
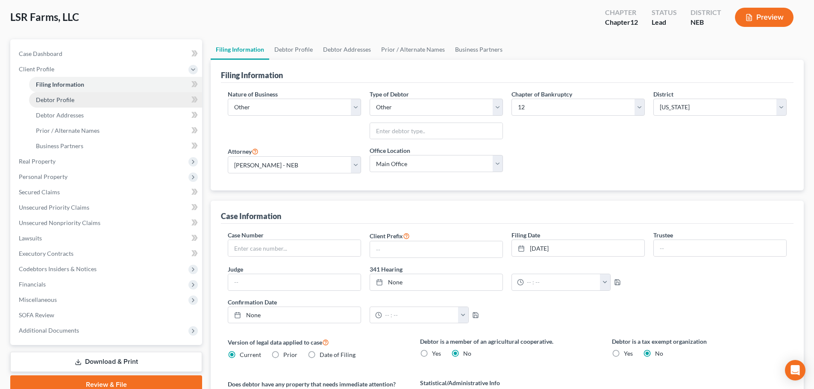
click at [66, 100] on span "Debtor Profile" at bounding box center [55, 99] width 38 height 7
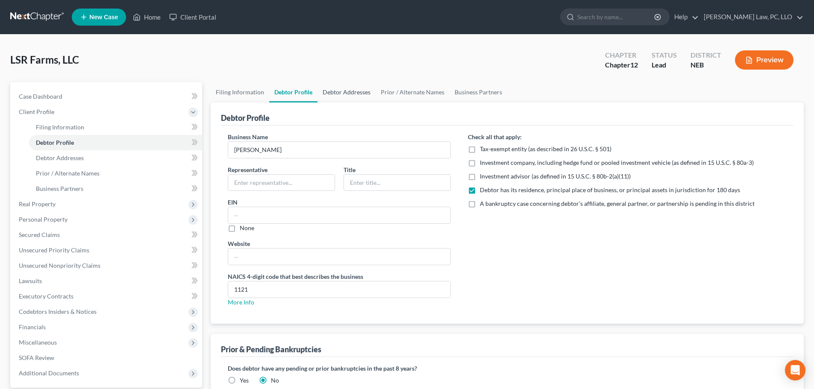
click at [348, 95] on link "Debtor Addresses" at bounding box center [347, 92] width 58 height 21
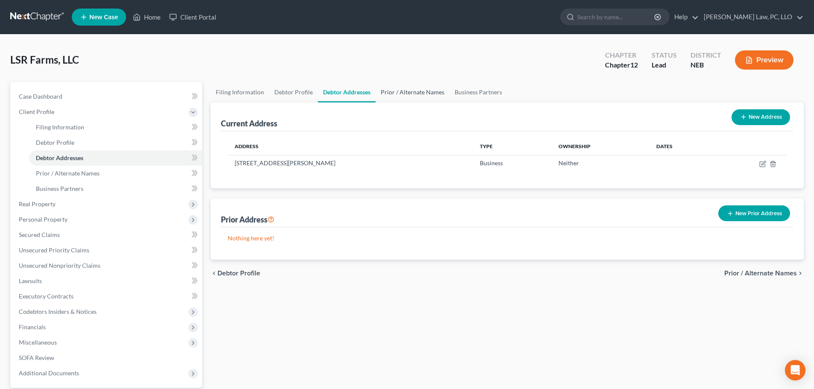
click at [389, 95] on link "Prior / Alternate Names" at bounding box center [413, 92] width 74 height 21
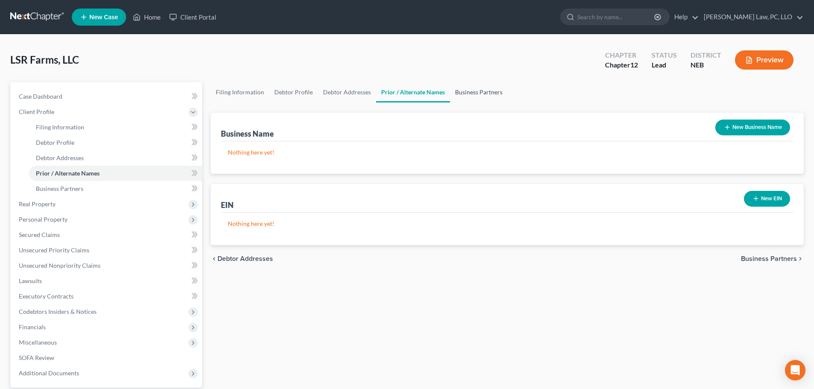
click at [469, 95] on link "Business Partners" at bounding box center [479, 92] width 58 height 21
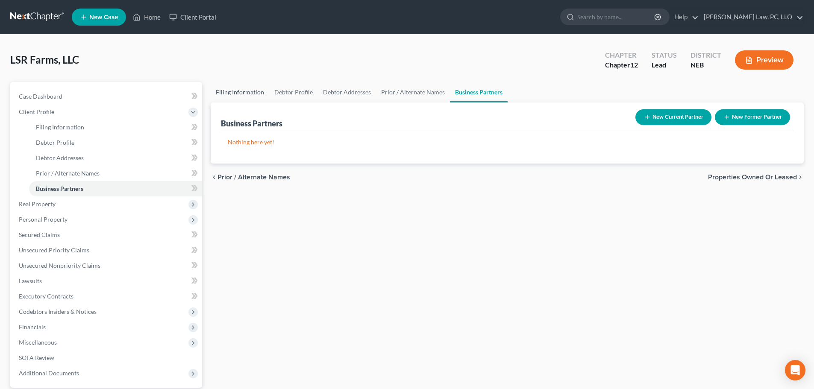
click at [241, 97] on link "Filing Information" at bounding box center [240, 92] width 59 height 21
select select "3"
select select "2"
select select "48"
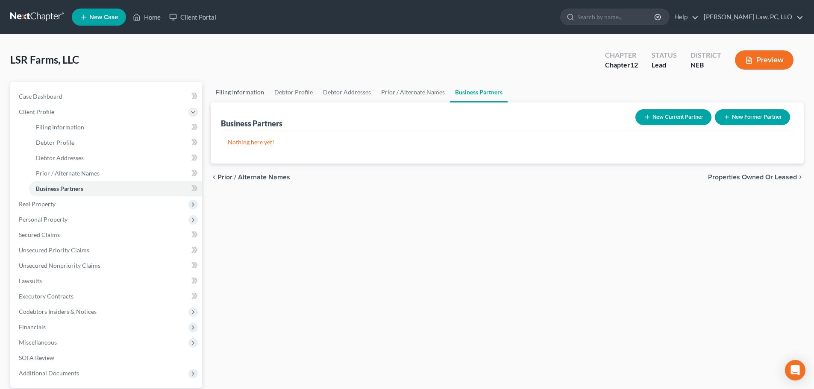
select select "0"
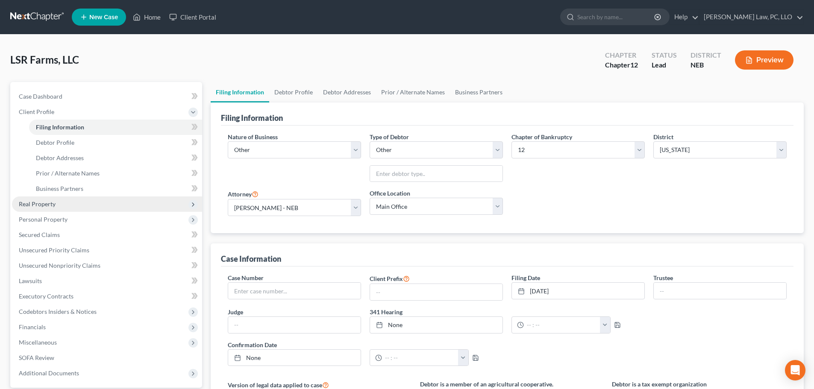
click at [71, 205] on span "Real Property" at bounding box center [107, 204] width 190 height 15
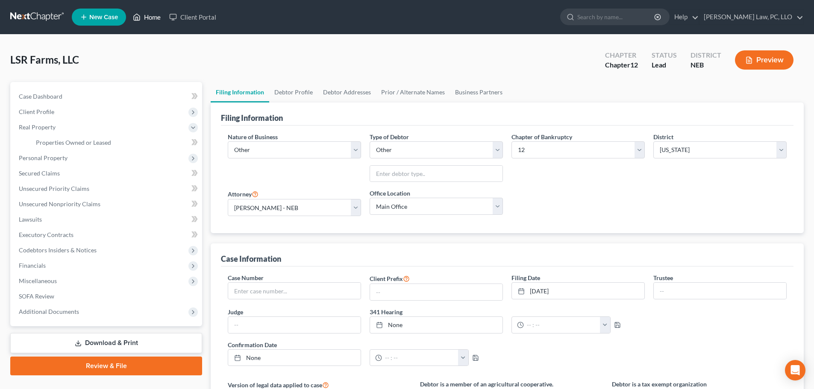
click at [150, 15] on link "Home" at bounding box center [147, 16] width 36 height 15
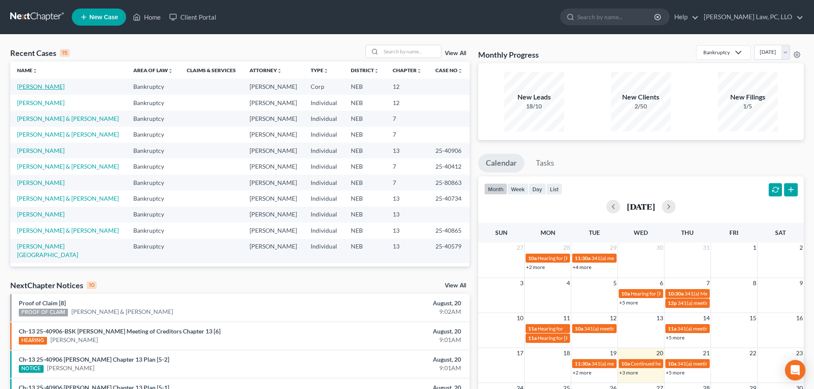
click at [47, 88] on link "[PERSON_NAME]" at bounding box center [40, 86] width 47 height 7
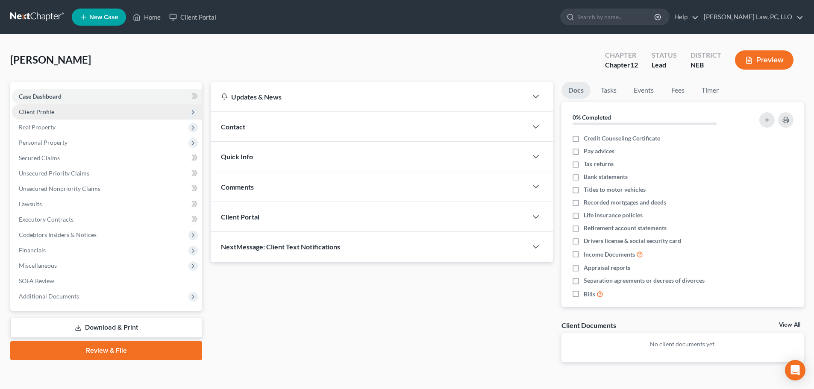
click at [54, 112] on span "Client Profile" at bounding box center [107, 111] width 190 height 15
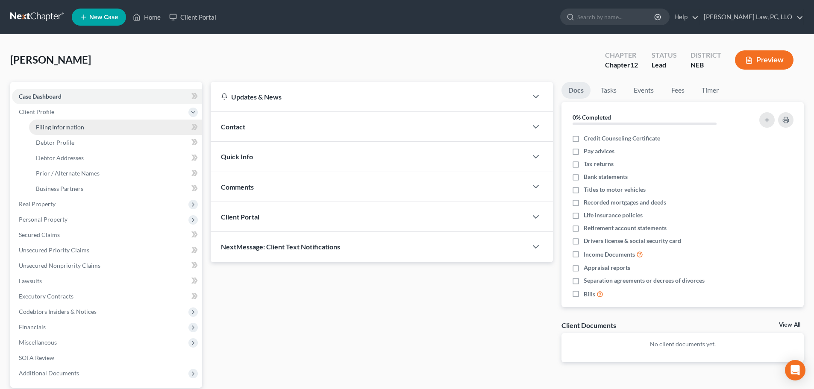
click at [56, 129] on span "Filing Information" at bounding box center [60, 127] width 48 height 7
select select "3"
select select "2"
select select "48"
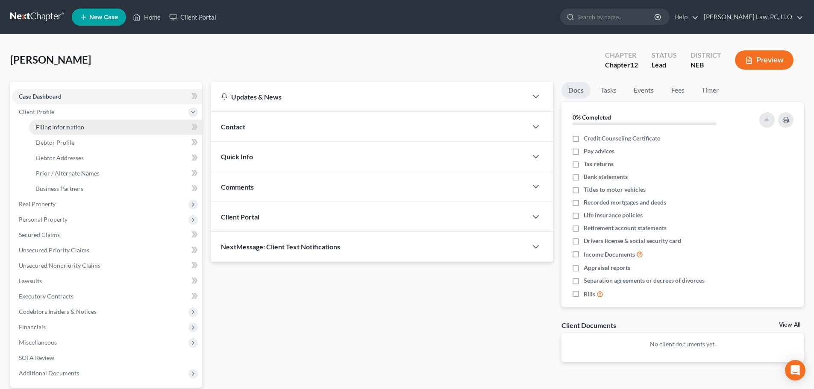
select select "0"
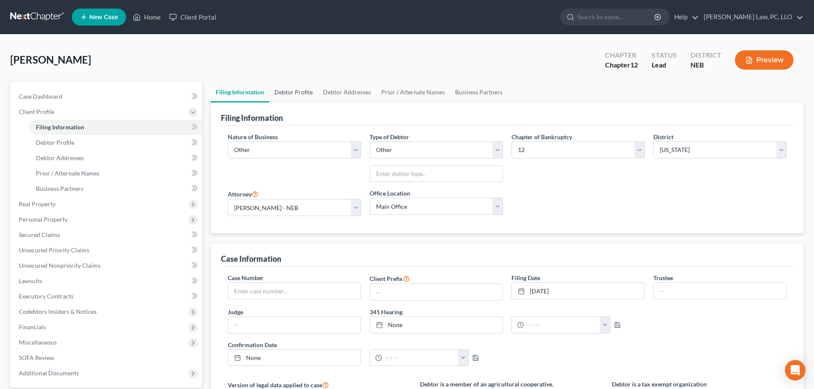
click at [297, 92] on link "Debtor Profile" at bounding box center [293, 92] width 49 height 21
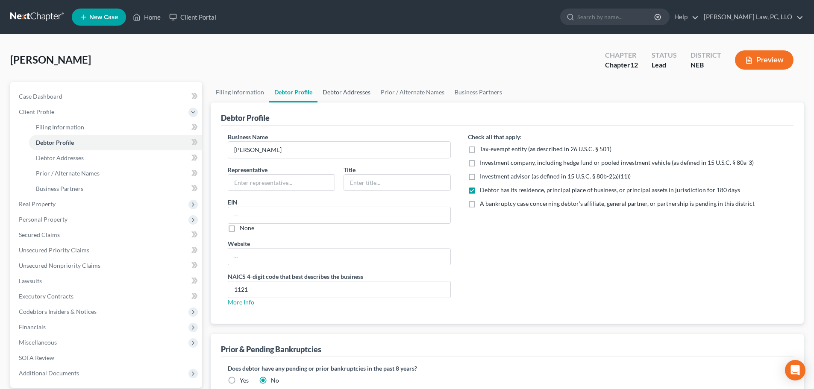
click at [334, 91] on link "Debtor Addresses" at bounding box center [347, 92] width 58 height 21
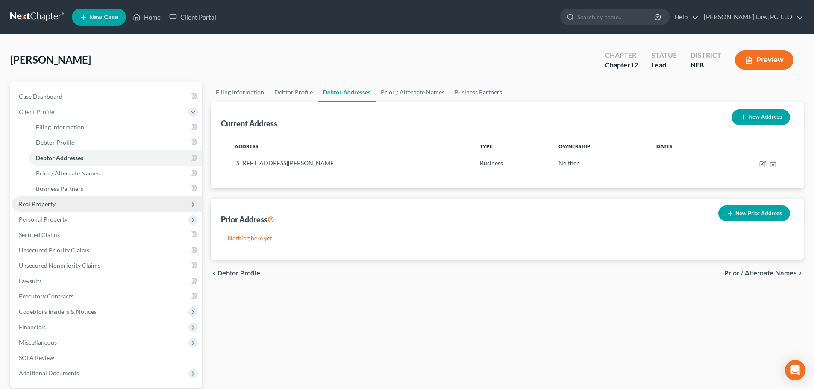
click at [44, 208] on span "Real Property" at bounding box center [107, 204] width 190 height 15
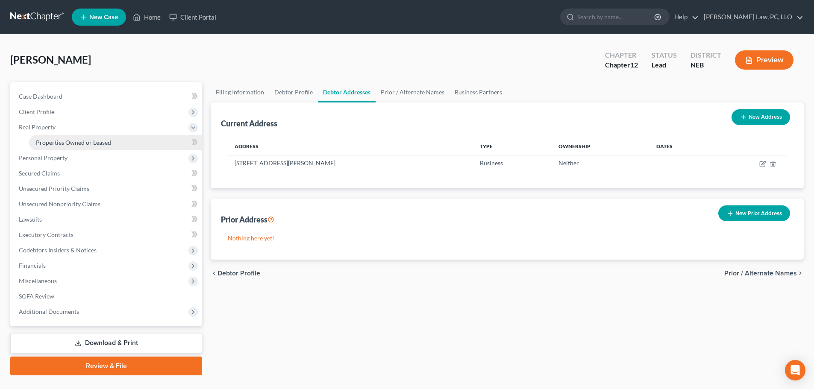
click at [66, 144] on span "Properties Owned or Leased" at bounding box center [73, 142] width 75 height 7
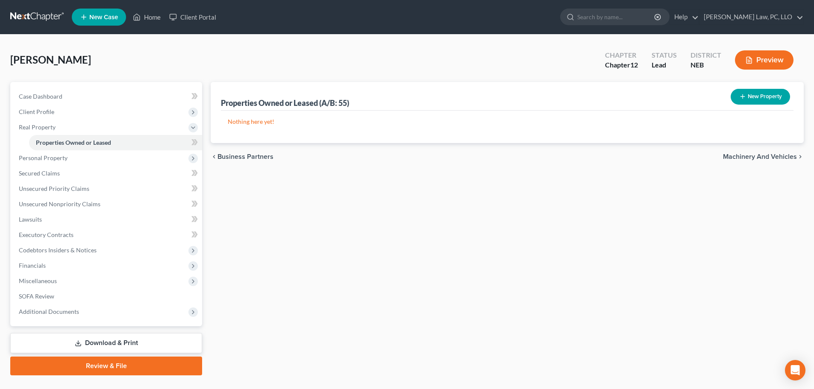
click at [741, 94] on icon "button" at bounding box center [743, 96] width 7 height 7
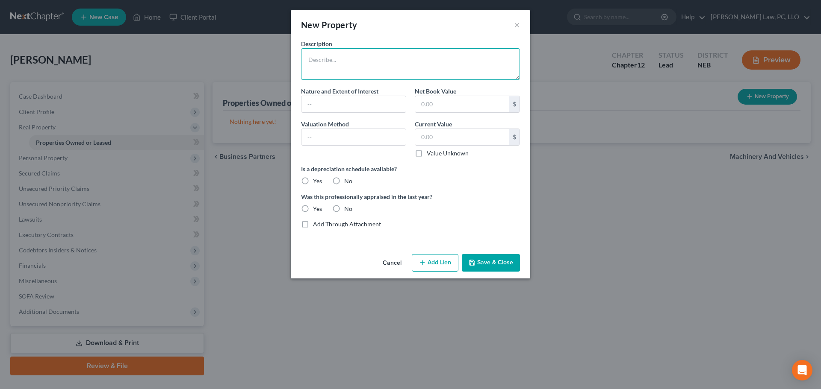
click at [356, 71] on textarea at bounding box center [410, 64] width 219 height 32
click at [391, 265] on button "Cancel" at bounding box center [392, 263] width 32 height 17
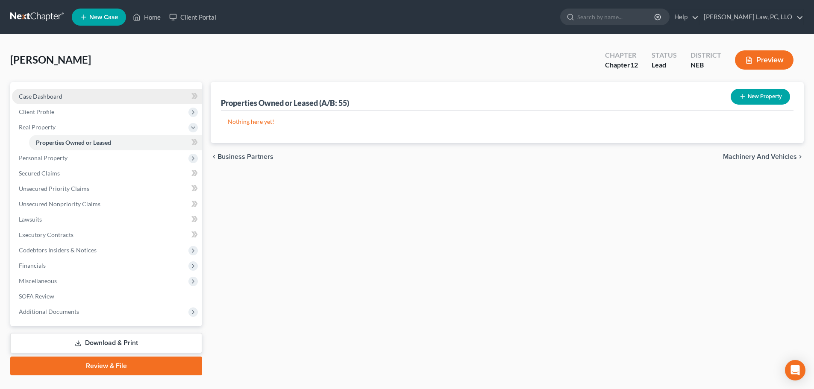
click at [50, 98] on span "Case Dashboard" at bounding box center [41, 96] width 44 height 7
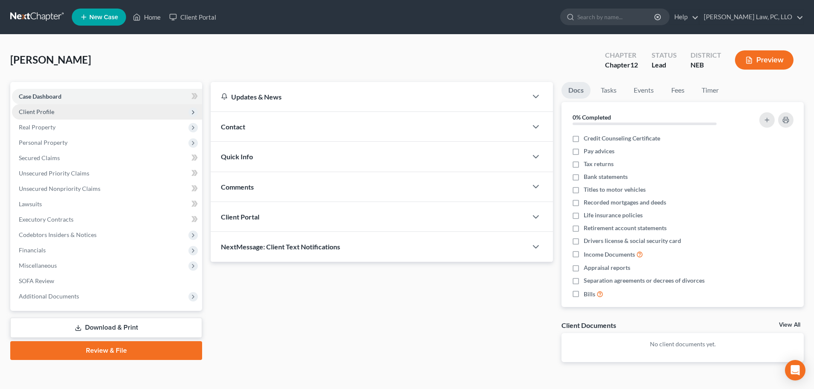
click at [49, 113] on span "Client Profile" at bounding box center [36, 111] width 35 height 7
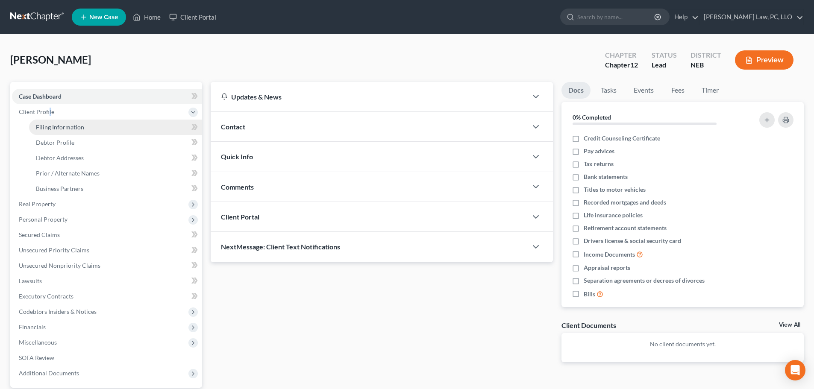
click at [49, 125] on span "Filing Information" at bounding box center [60, 127] width 48 height 7
select select "3"
select select "2"
select select "48"
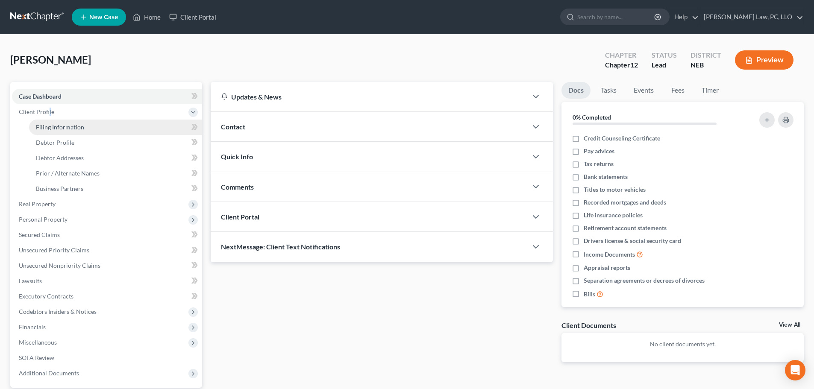
select select "0"
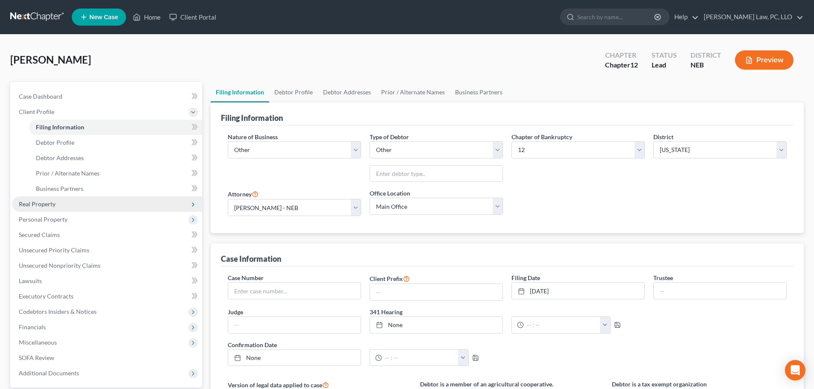
click at [51, 204] on span "Real Property" at bounding box center [37, 203] width 37 height 7
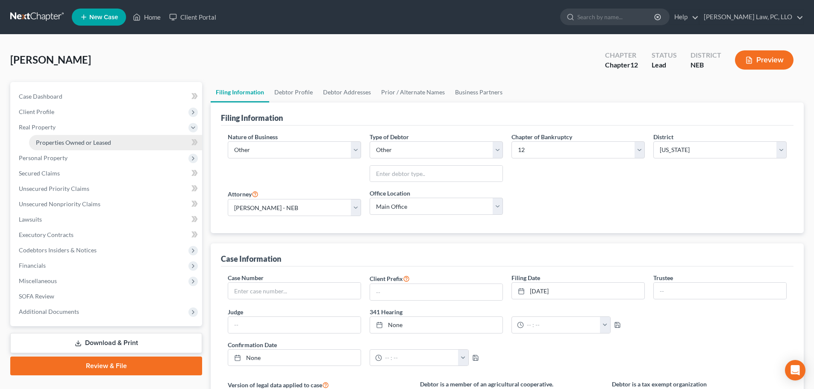
click at [88, 141] on span "Properties Owned or Leased" at bounding box center [73, 142] width 75 height 7
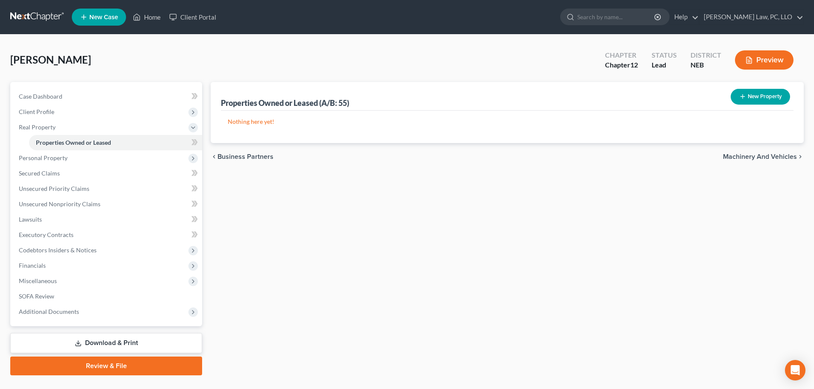
click at [768, 96] on button "New Property" at bounding box center [760, 97] width 59 height 16
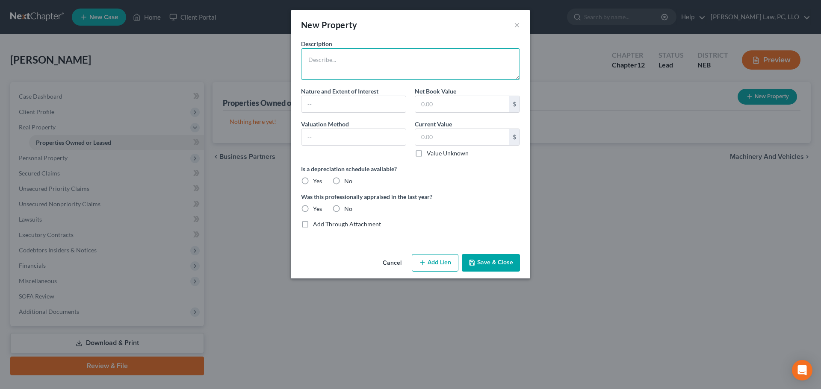
click at [327, 74] on textarea at bounding box center [410, 64] width 219 height 32
type textarea "Parcel ID 0130137340 [DATE] W1/2 SE1/4 EXC 366' L1 75.66 acres"
click at [439, 138] on input "text" at bounding box center [462, 137] width 94 height 16
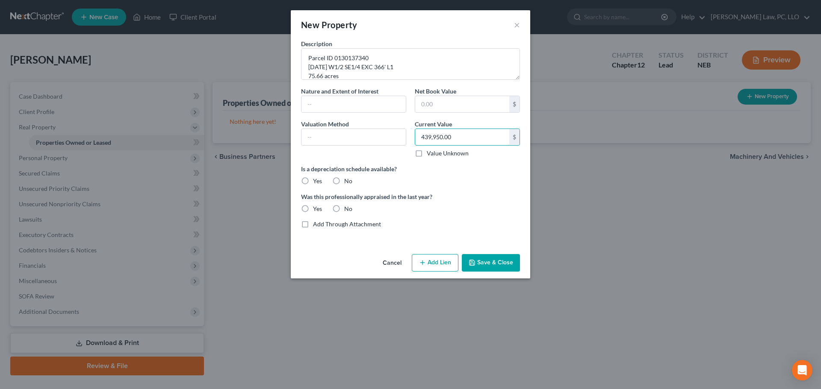
type input "439,950.00"
click at [492, 267] on button "Save & Close" at bounding box center [491, 263] width 58 height 18
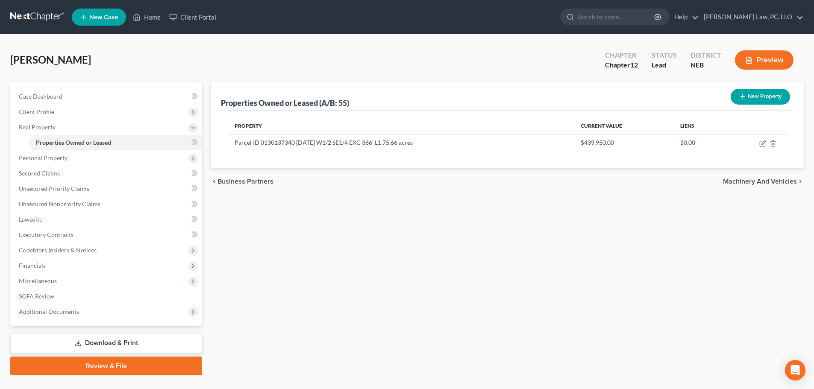
click at [767, 100] on button "New Property" at bounding box center [760, 97] width 59 height 16
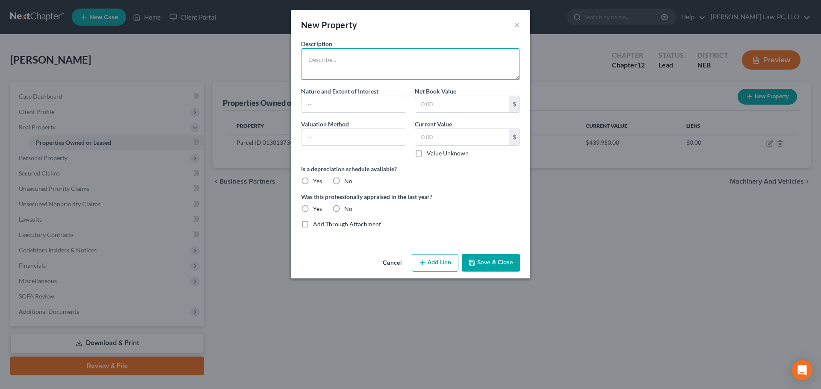
click at [318, 67] on textarea at bounding box center [410, 64] width 219 height 32
type textarea "Parcel ID 0130133418 [DATE] W1/2 NW1/4 EXC TL4 & HWY 73 acres"
click at [434, 143] on input "text" at bounding box center [462, 137] width 94 height 16
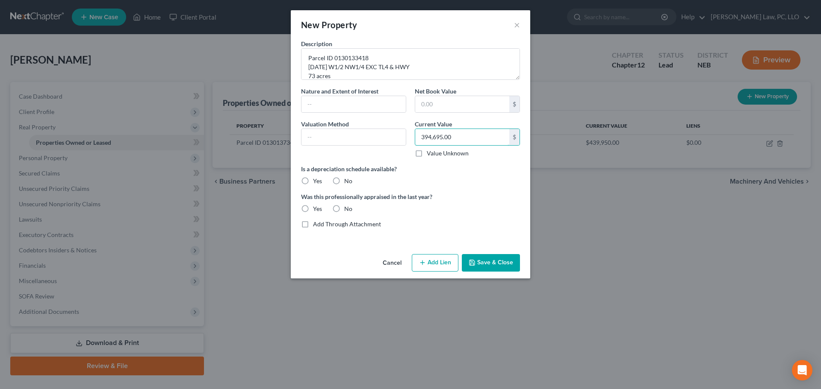
type input "394,695.00"
click at [479, 264] on button "Save & Close" at bounding box center [491, 263] width 58 height 18
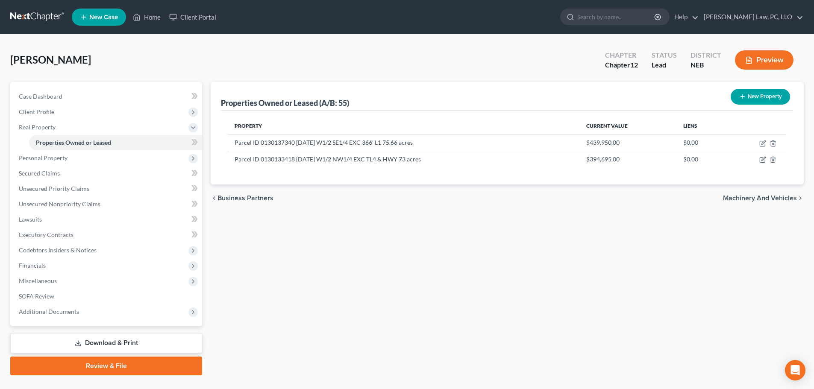
click at [763, 97] on button "New Property" at bounding box center [760, 97] width 59 height 16
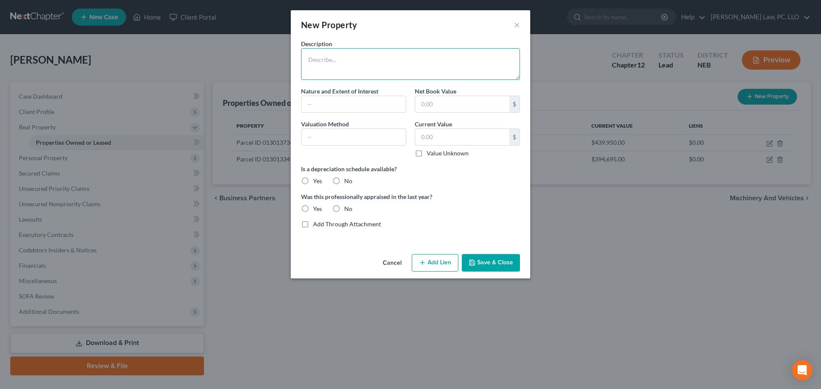
click at [359, 61] on textarea at bounding box center [410, 64] width 219 height 32
type textarea "Parcel ID 0130309974 [DATE] TL9 NE1/2 20-28 acres"
click at [445, 135] on input "text" at bounding box center [462, 137] width 94 height 16
type input "634,065.00"
click at [488, 269] on button "Save & Close" at bounding box center [491, 263] width 58 height 18
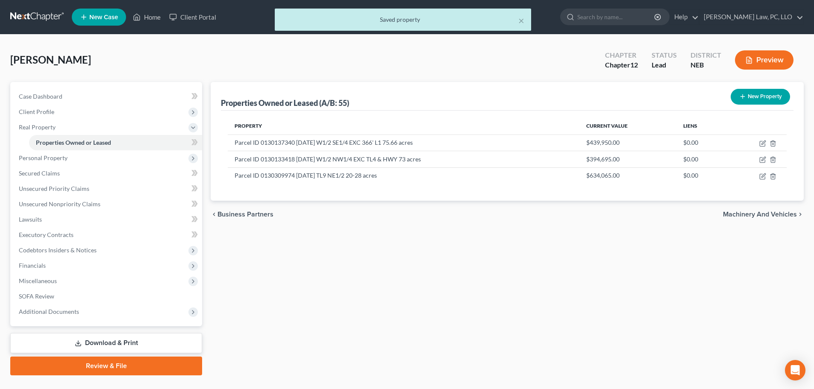
click at [742, 97] on line "button" at bounding box center [743, 97] width 4 height 0
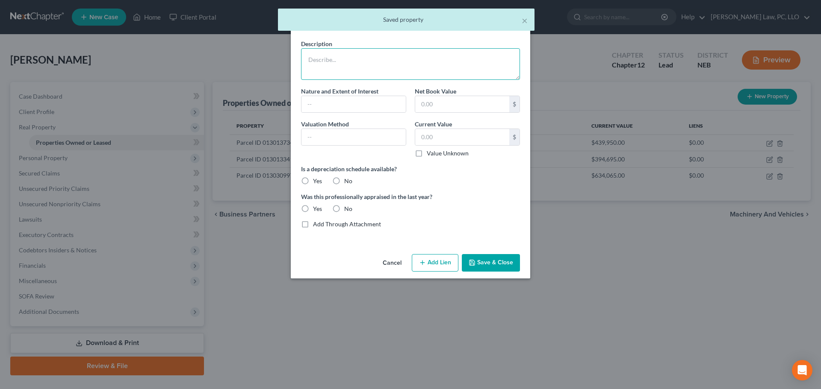
drag, startPoint x: 381, startPoint y: 63, endPoint x: 377, endPoint y: 64, distance: 4.3
click at [380, 64] on textarea at bounding box center [410, 64] width 219 height 32
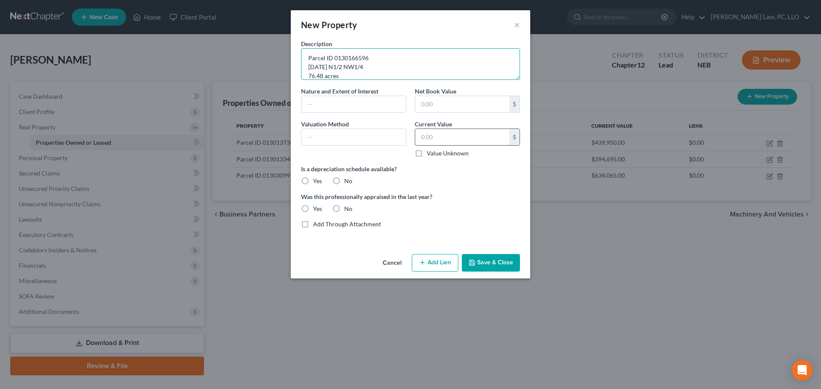
type textarea "Parcel ID 0130166596 [DATE] N1/2 NW1/4 76.48 acres"
click at [425, 143] on input "text" at bounding box center [462, 137] width 94 height 16
type input "386,220"
click at [474, 275] on div "Cancel Add Lien Add Lease Add Exemption Save & Close" at bounding box center [410, 265] width 239 height 28
click at [474, 267] on button "Save & Close" at bounding box center [491, 263] width 58 height 18
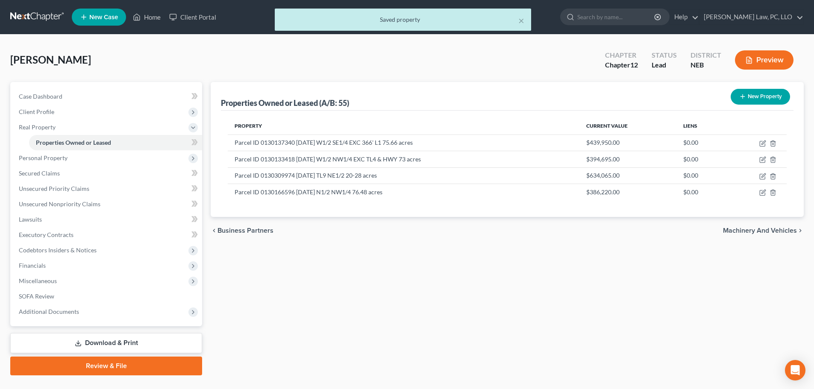
click at [767, 100] on button "New Property" at bounding box center [760, 97] width 59 height 16
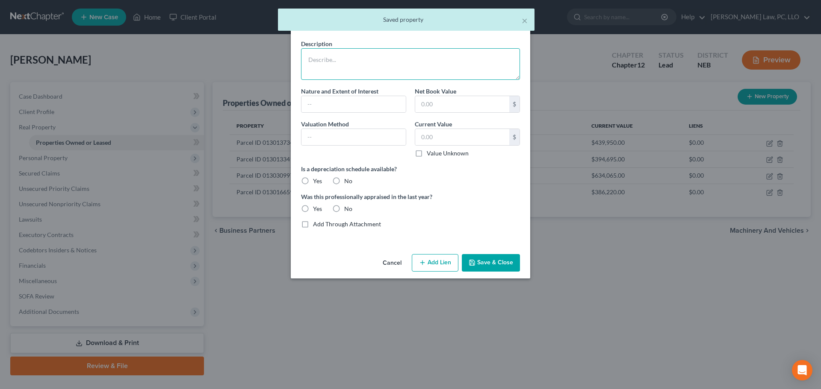
click at [321, 69] on textarea at bounding box center [410, 64] width 219 height 32
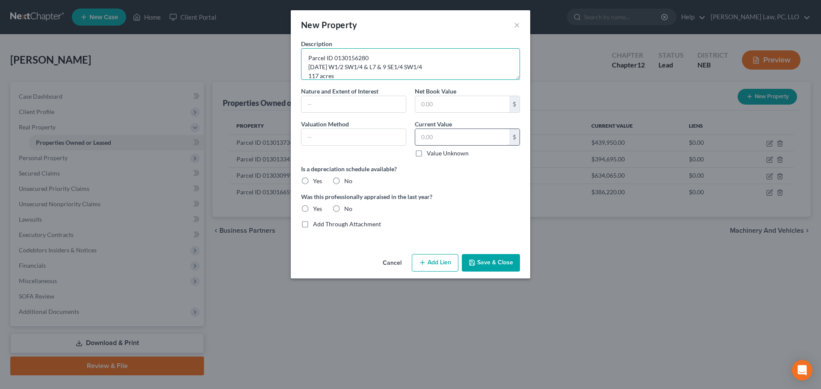
type textarea "Parcel ID 0130156280 [DATE] W1/2 SW1/4 & L7 & 9 SE1/4 SW1/4 117 acres"
click at [443, 144] on input "text" at bounding box center [462, 137] width 94 height 16
type input "537,465"
click at [484, 262] on button "Save & Close" at bounding box center [491, 263] width 58 height 18
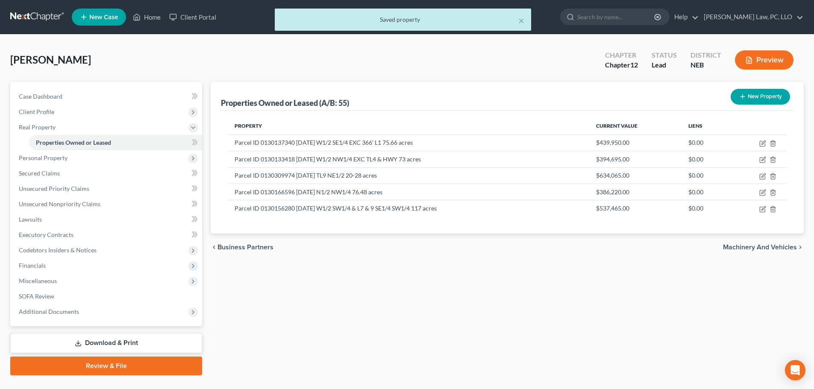
click at [749, 97] on button "New Property" at bounding box center [760, 97] width 59 height 16
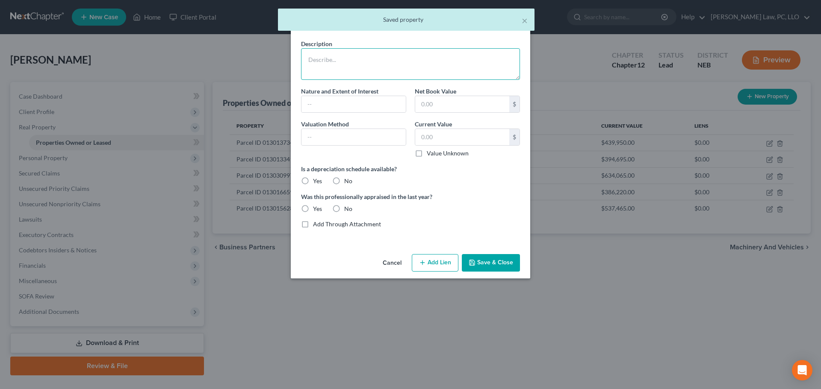
click at [339, 66] on textarea at bounding box center [410, 64] width 219 height 32
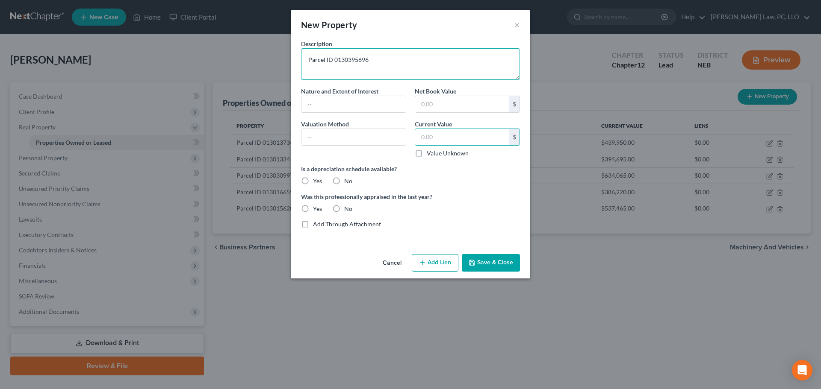
click at [371, 56] on textarea "Parcel ID 0130395696" at bounding box center [410, 64] width 219 height 32
type textarea "Parcel ID 0130395696 35-12-12 IOLL PT D B118 P688 SW1/4 SE1/4 [STREET_ADDRESS]"
click at [469, 138] on input "text" at bounding box center [462, 137] width 94 height 16
type input "5,295"
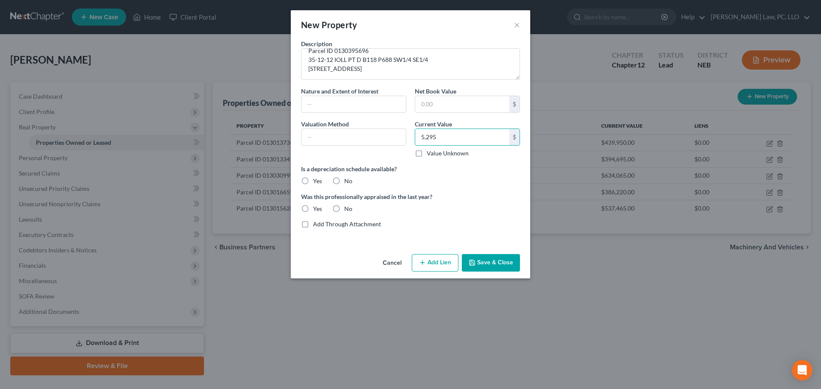
click at [470, 272] on div "Cancel Add Lien Add Lease Add Exemption Save & Close" at bounding box center [410, 265] width 239 height 28
click at [470, 267] on button "Save & Close" at bounding box center [491, 263] width 58 height 18
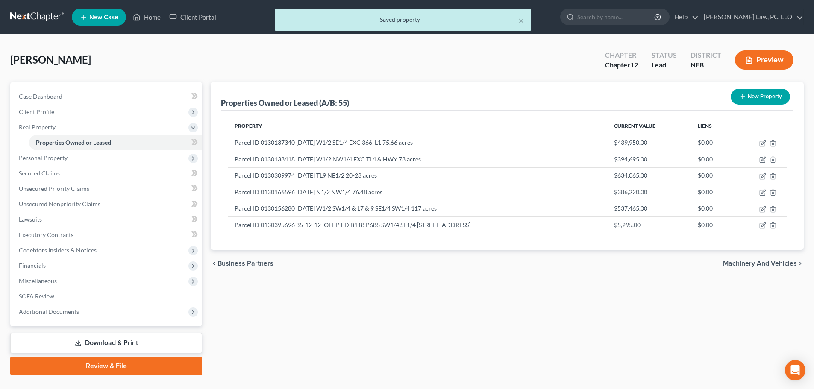
click at [758, 102] on button "New Property" at bounding box center [760, 97] width 59 height 16
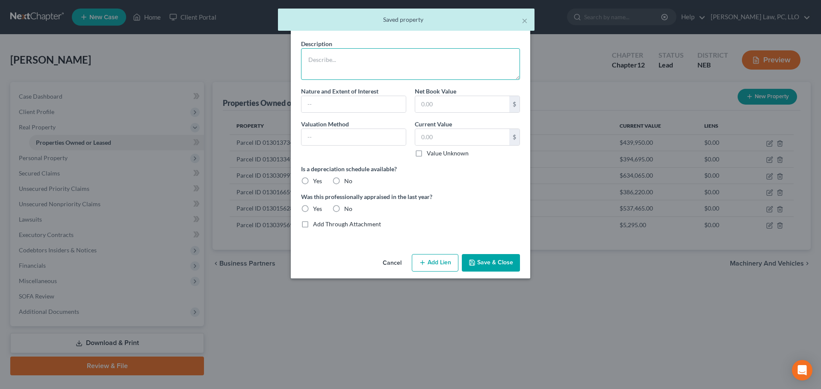
click at [321, 60] on textarea at bounding box center [410, 64] width 219 height 32
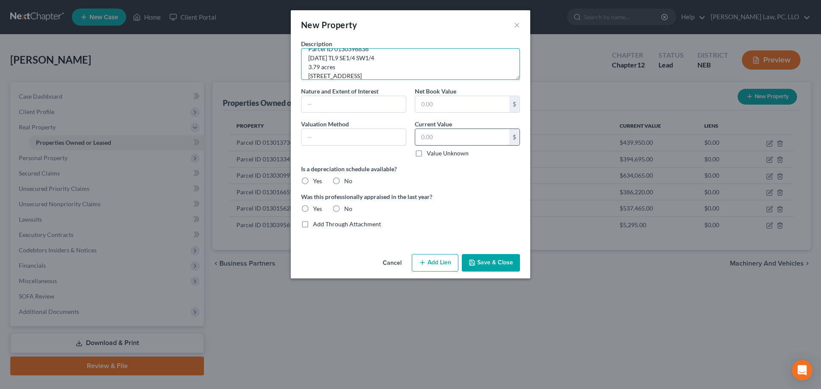
type textarea "Parcel ID 0130396836 [DATE] TL9 SE1/4 SW1/4 3.79 acres [STREET_ADDRESS]"
click at [463, 138] on input "text" at bounding box center [462, 137] width 94 height 16
type input "327,445.00"
click at [474, 265] on icon "button" at bounding box center [471, 262] width 5 height 5
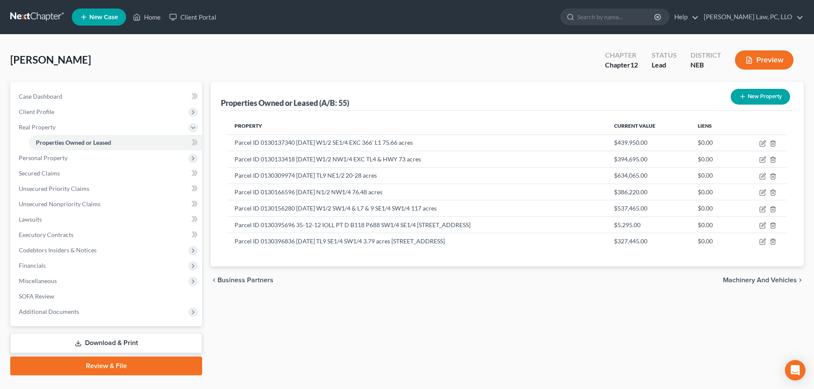
click at [368, 301] on div "Properties Owned or Leased (A/B: 55) New Property Property Current Value Liens …" at bounding box center [507, 229] width 602 height 294
click at [31, 93] on span "Case Dashboard" at bounding box center [41, 96] width 44 height 7
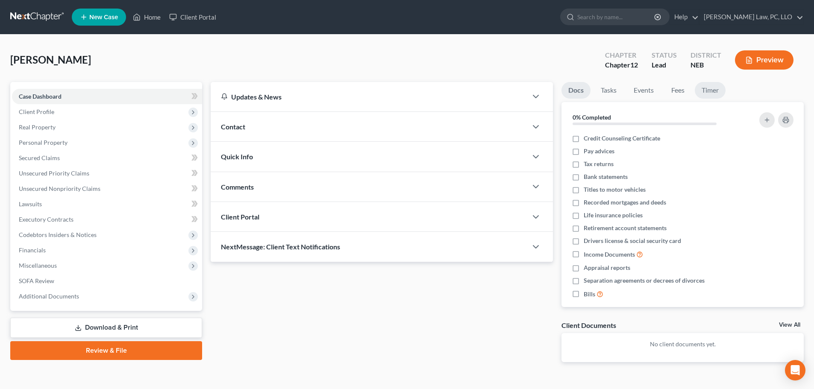
click at [708, 85] on link "Timer" at bounding box center [710, 90] width 31 height 17
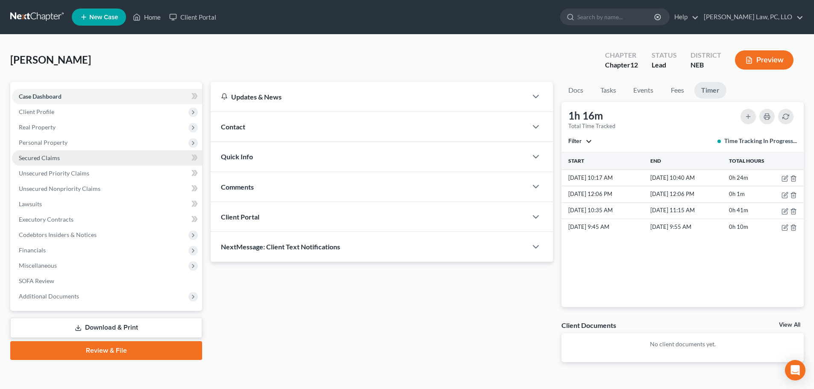
click at [64, 165] on link "Secured Claims" at bounding box center [107, 157] width 190 height 15
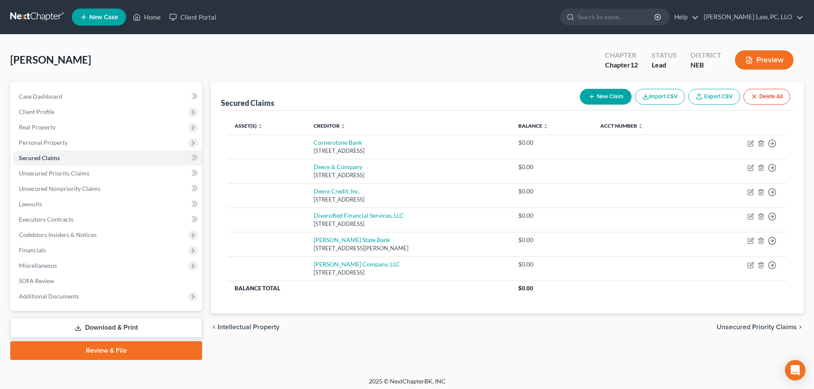
click at [250, 325] on span "Intellectual Property" at bounding box center [249, 327] width 62 height 7
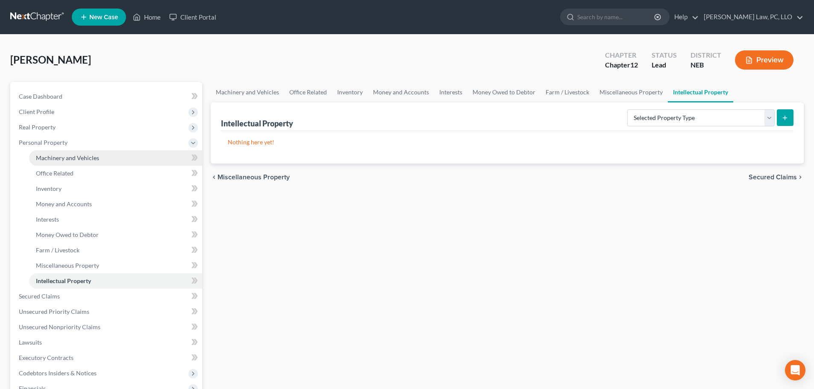
click at [47, 160] on span "Machinery and Vehicles" at bounding box center [67, 157] width 63 height 7
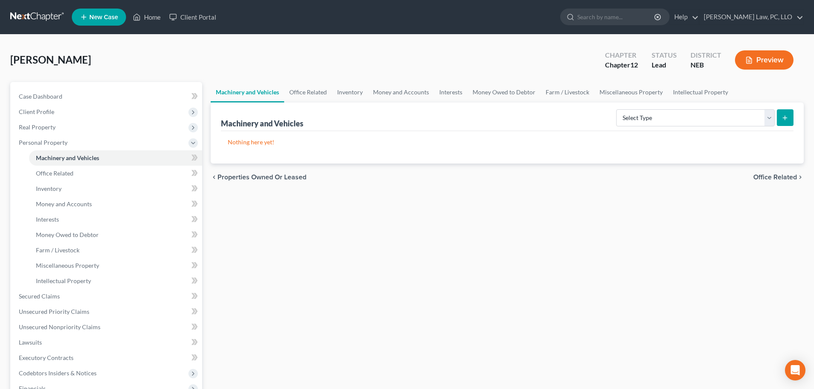
click at [312, 299] on div "Machinery and Vehicles Office Related Inventory Money and Accounts Interests Mo…" at bounding box center [507, 290] width 602 height 417
click at [147, 20] on link "Home" at bounding box center [147, 16] width 36 height 15
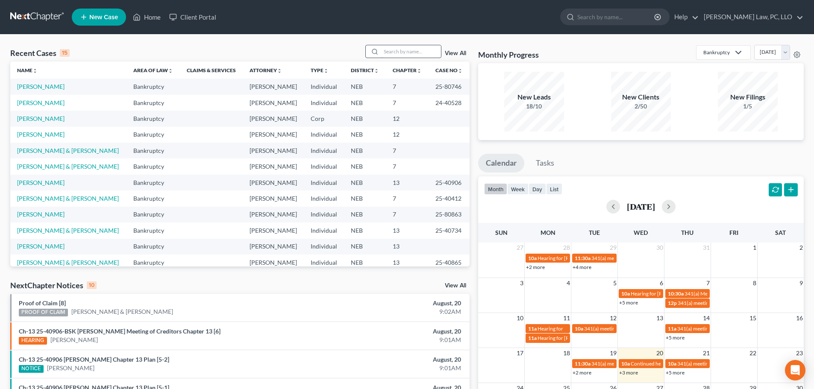
click at [403, 48] on input "search" at bounding box center [411, 51] width 60 height 12
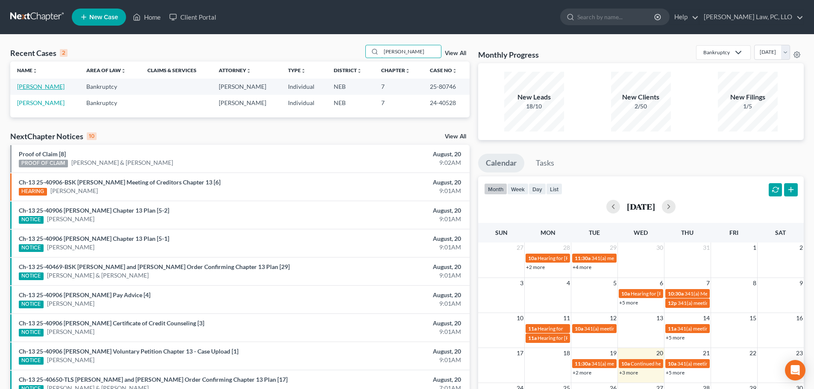
type input "[PERSON_NAME]"
click at [43, 88] on link "[PERSON_NAME]" at bounding box center [40, 86] width 47 height 7
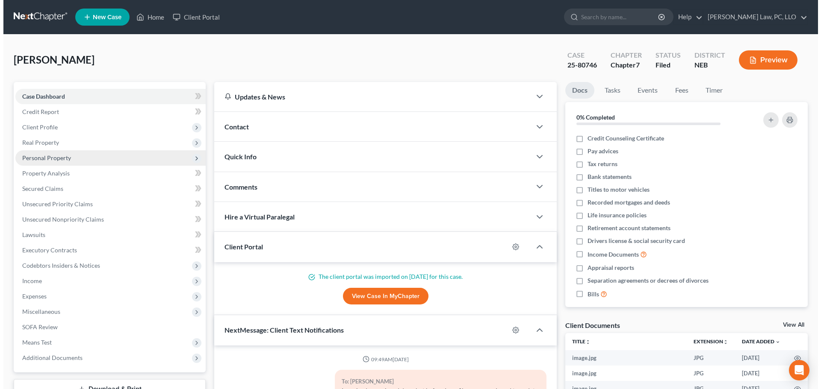
scroll to position [715, 0]
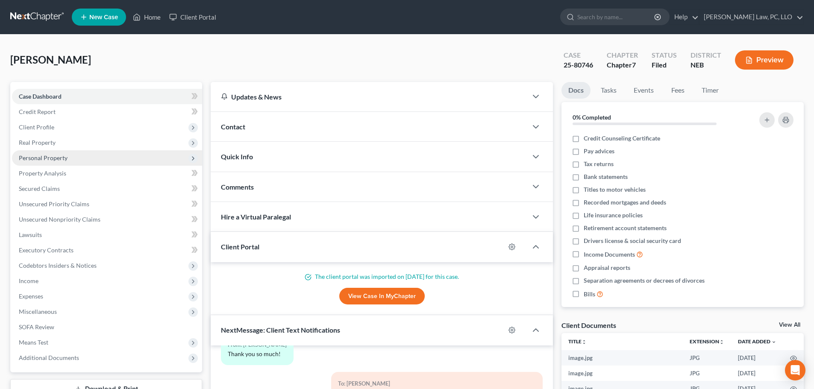
click at [66, 160] on span "Personal Property" at bounding box center [43, 157] width 49 height 7
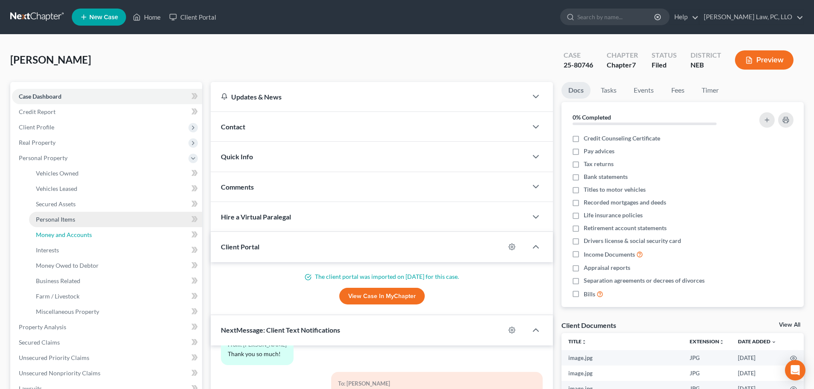
drag, startPoint x: 88, startPoint y: 235, endPoint x: 156, endPoint y: 221, distance: 68.6
click at [88, 235] on span "Money and Accounts" at bounding box center [64, 234] width 56 height 7
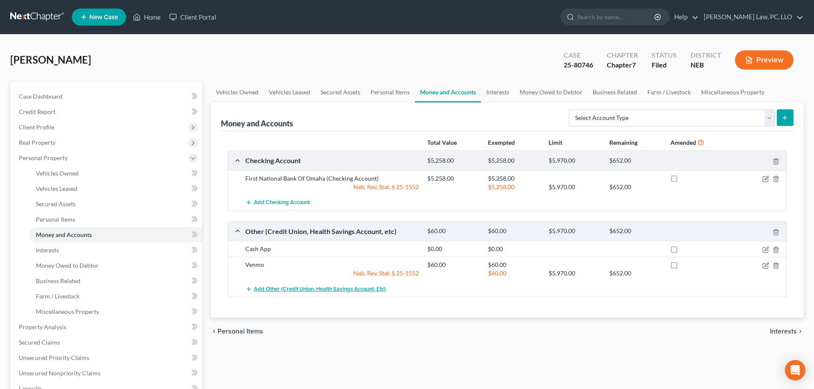
click at [307, 288] on span "Add Other (Credit Union, Health Savings Account, etc)" at bounding box center [320, 289] width 132 height 7
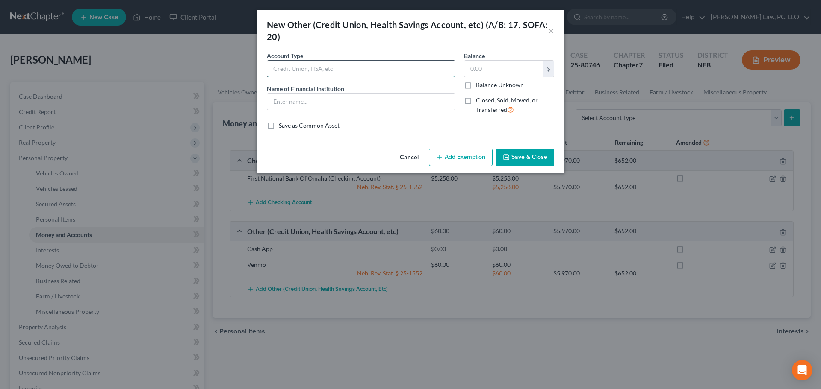
click at [366, 66] on input "text" at bounding box center [361, 69] width 188 height 16
type input "PayPal"
click at [329, 109] on input "text" at bounding box center [361, 102] width 188 height 16
type input "PayPal"
click at [498, 71] on input "text" at bounding box center [503, 69] width 79 height 16
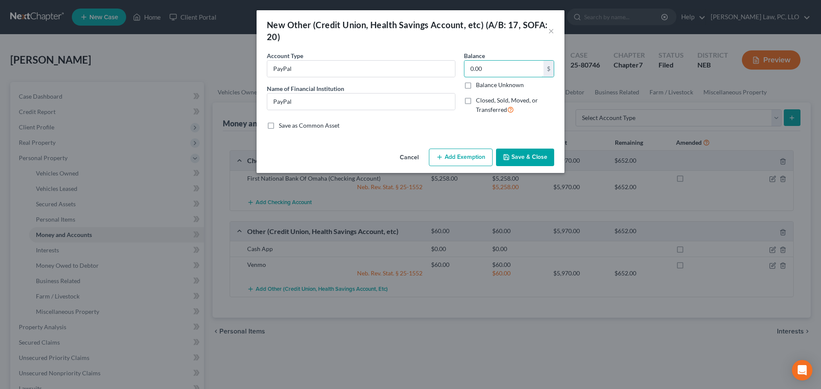
type input "0.00"
click at [522, 156] on button "Save & Close" at bounding box center [525, 158] width 58 height 18
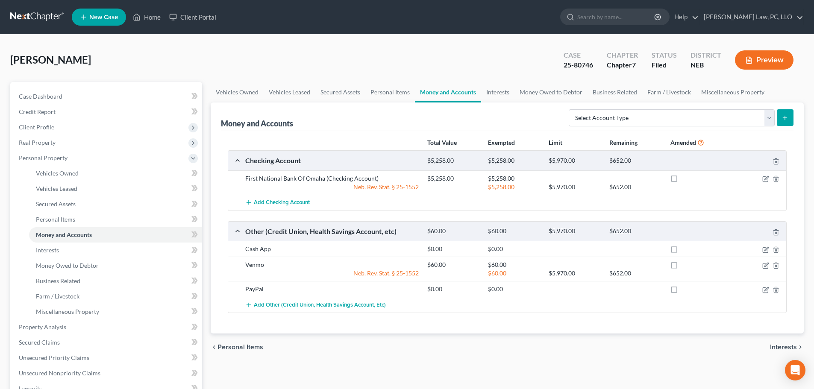
click at [312, 345] on div "chevron_left Personal Items Interests chevron_right" at bounding box center [507, 347] width 593 height 27
click at [148, 18] on link "Home" at bounding box center [147, 16] width 36 height 15
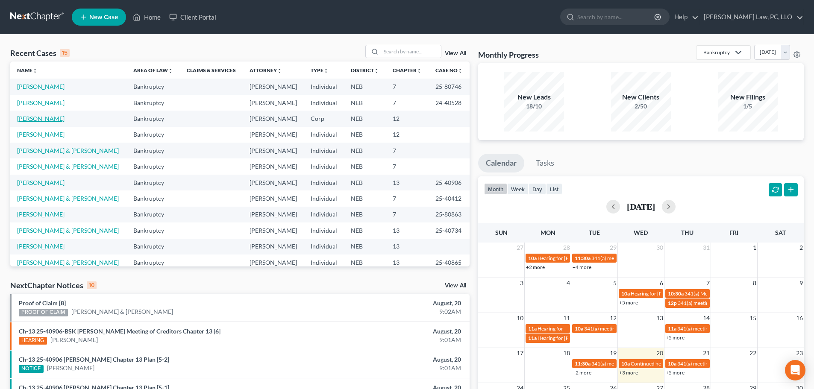
click at [38, 121] on link "[PERSON_NAME]" at bounding box center [40, 118] width 47 height 7
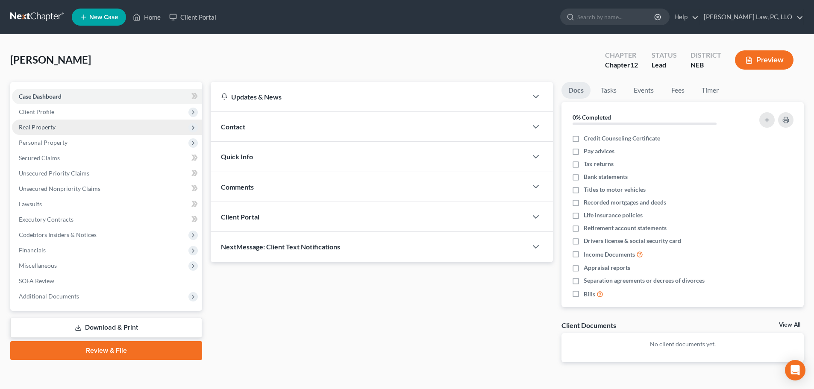
click at [60, 128] on span "Real Property" at bounding box center [107, 127] width 190 height 15
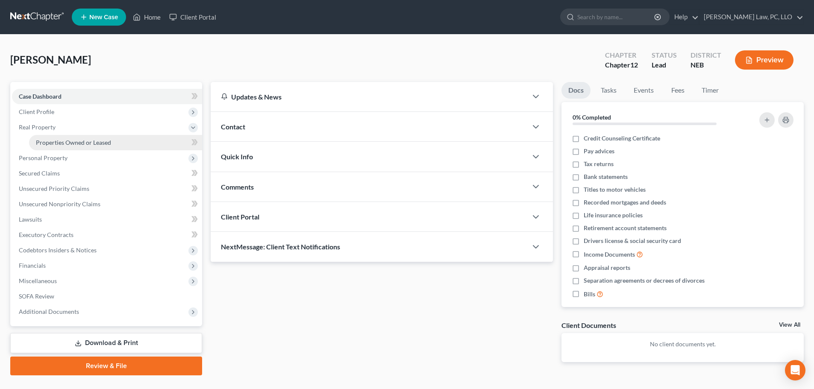
click at [60, 139] on span "Properties Owned or Leased" at bounding box center [73, 142] width 75 height 7
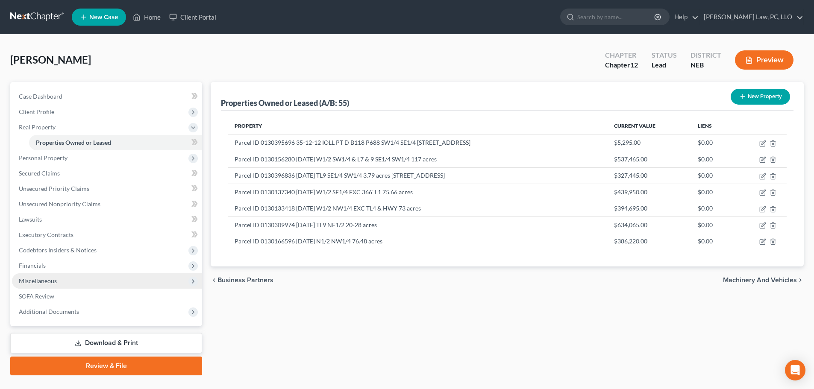
click at [63, 280] on span "Miscellaneous" at bounding box center [107, 281] width 190 height 15
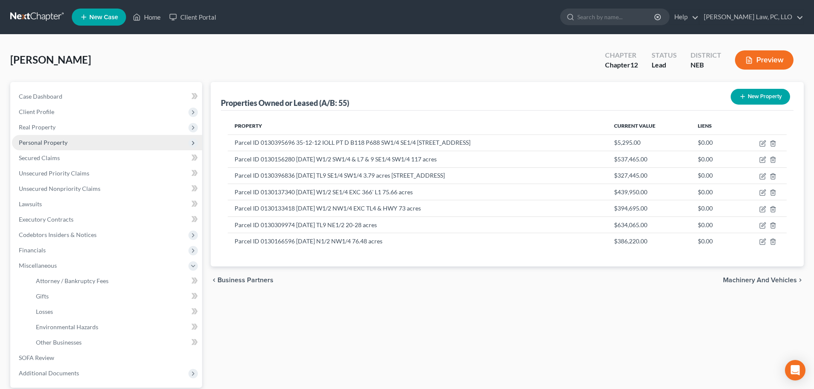
click at [59, 145] on span "Personal Property" at bounding box center [43, 142] width 49 height 7
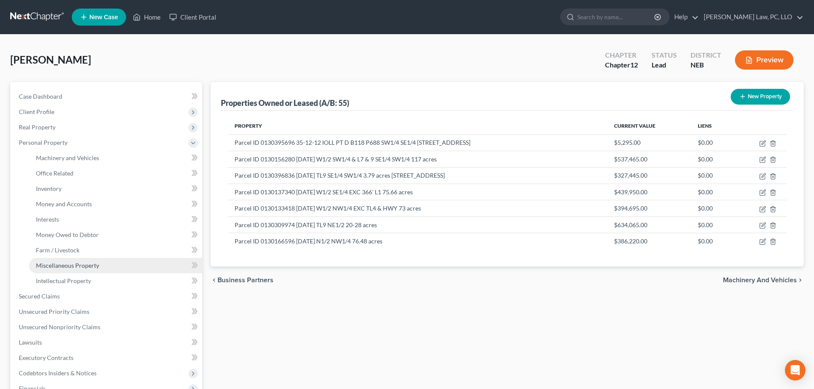
click at [63, 266] on span "Miscellaneous Property" at bounding box center [67, 265] width 63 height 7
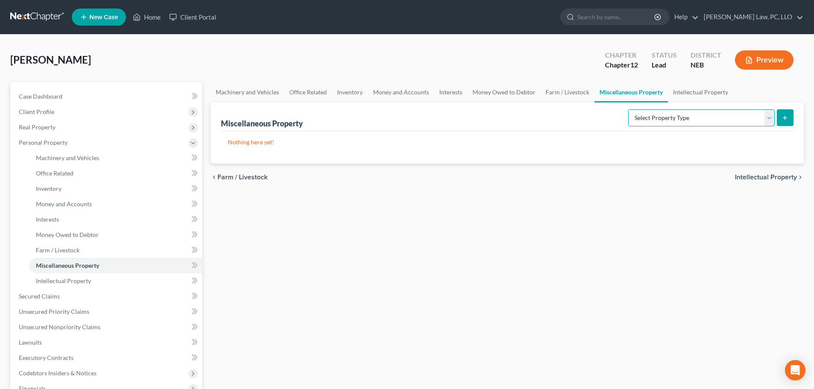
click at [641, 109] on select "Select Property Type Assigned for Creditor Benefit [DATE] (SOFA: 8) Assigned to…" at bounding box center [701, 117] width 147 height 17
select select "transferred"
click at [628, 109] on select "Select Property Type Assigned for Creditor Benefit [DATE] (SOFA: 8) Assigned to…" at bounding box center [701, 117] width 147 height 17
click at [783, 118] on icon "submit" at bounding box center [785, 118] width 7 height 7
select select "Ordinary ([DATE])"
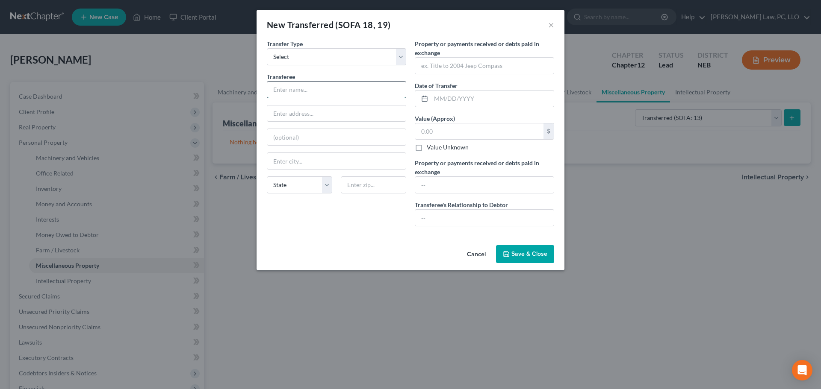
click at [300, 89] on input "text" at bounding box center [336, 90] width 138 height 16
click at [284, 88] on input "Contructors, Inc." at bounding box center [336, 90] width 138 height 16
type input "Constructors, Inc."
click at [319, 109] on input "text" at bounding box center [336, 114] width 138 height 16
click at [340, 94] on input "Constructors, Inc." at bounding box center [336, 90] width 138 height 16
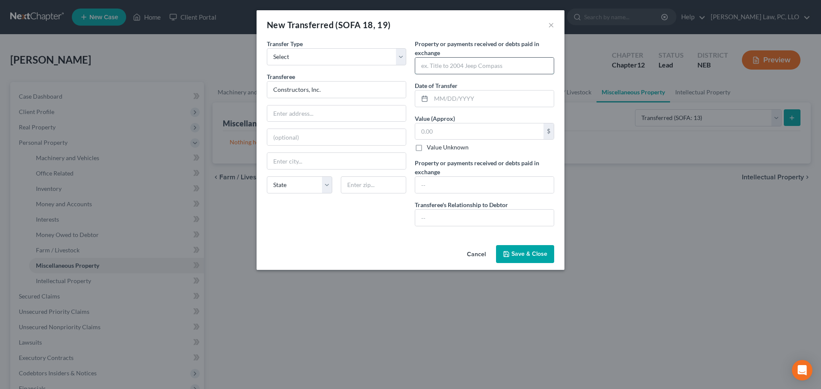
click at [443, 68] on input "text" at bounding box center [484, 66] width 138 height 16
click at [516, 64] on input "[DATE] - Parcel ID 0130137588" at bounding box center [484, 66] width 138 height 16
type input "[DATE] - Parcel ID 0130137588- 20 acres"
type input "[DATE]"
click at [432, 189] on input "text" at bounding box center [484, 185] width 138 height 16
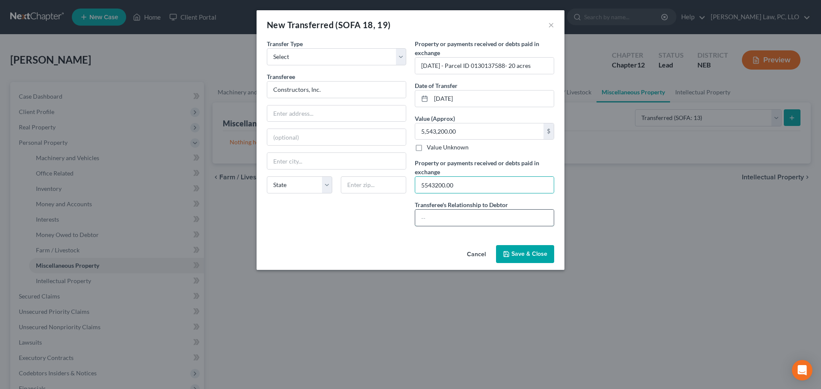
click at [427, 221] on input "text" at bounding box center [484, 218] width 138 height 16
click at [420, 181] on input "5543200.00" at bounding box center [484, 185] width 138 height 16
click at [436, 187] on input "$5543200.00" at bounding box center [484, 185] width 138 height 16
click at [442, 186] on input "$554,3200.00" at bounding box center [484, 185] width 138 height 16
click at [436, 185] on input "$554,32,00.00" at bounding box center [484, 185] width 138 height 16
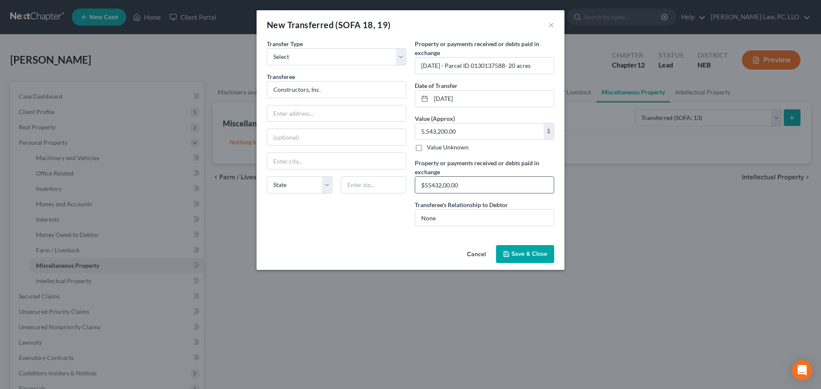
click at [432, 187] on input "$55432,00.00" at bounding box center [484, 185] width 138 height 16
click at [427, 186] on input "$55432,00.00" at bounding box center [484, 185] width 138 height 16
click at [445, 184] on input "$5,5432,00.00" at bounding box center [484, 185] width 138 height 16
click at [439, 187] on input "$5,543200.00" at bounding box center [484, 185] width 138 height 16
click at [475, 218] on input "None" at bounding box center [484, 218] width 138 height 16
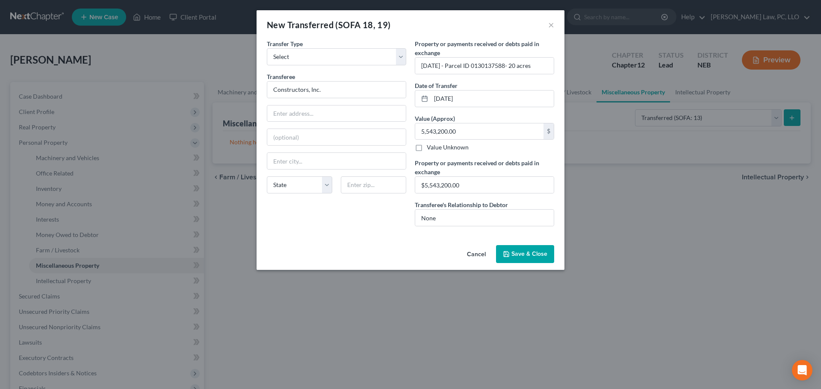
click at [523, 257] on span "Save & Close" at bounding box center [529, 253] width 36 height 7
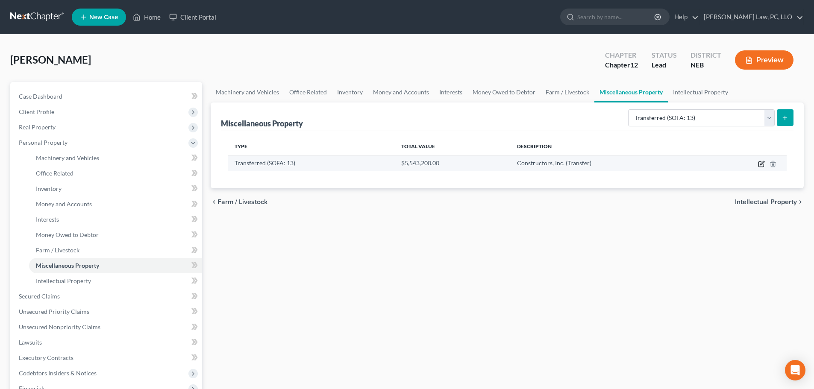
click at [762, 162] on icon "button" at bounding box center [761, 164] width 7 height 7
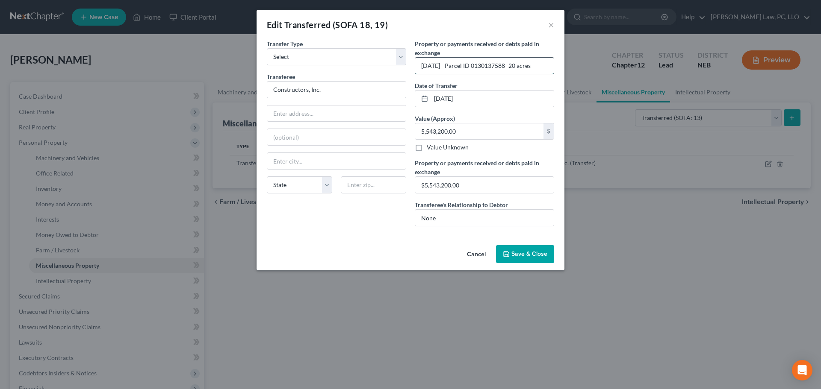
click at [510, 67] on input "[DATE] - Parcel ID 0130137588- 20 acres" at bounding box center [484, 66] width 138 height 16
click at [516, 62] on input "[DATE] - Parcel ID 0130137588, 0130138118- 20 acres" at bounding box center [484, 66] width 138 height 16
click at [474, 64] on input "[DATE] - Parcel ID 0130137588, 0130138118, ID 0130137677 (40 acres)-" at bounding box center [484, 66] width 138 height 16
click at [439, 65] on input "[DATE] - Parcel ID 0130137588, 0130138118 (80 acres), ID 0130137677 (40 acres)-" at bounding box center [484, 66] width 138 height 16
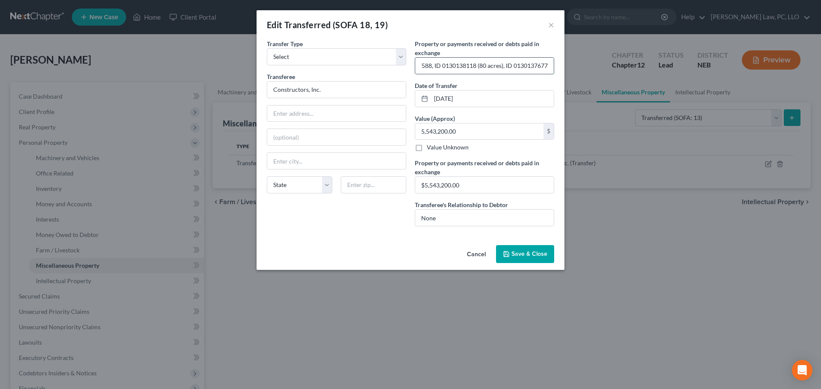
click at [436, 66] on input "[DATE] - Parcel ID 0130137588, ID 0130138118 (80 acres), ID 0130137677 (40 acre…" at bounding box center [484, 66] width 138 height 16
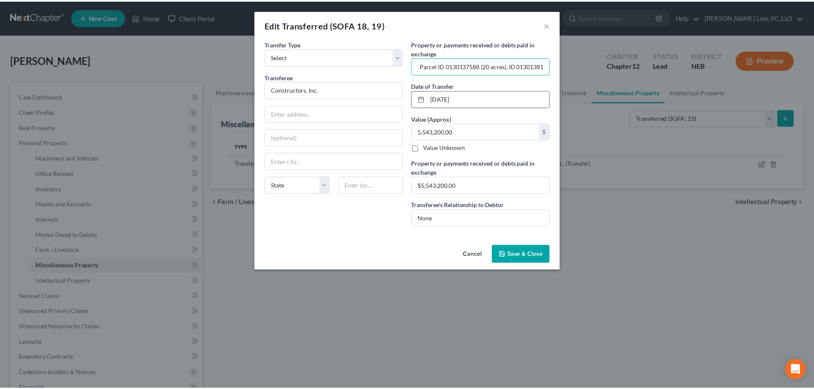
scroll to position [0, 0]
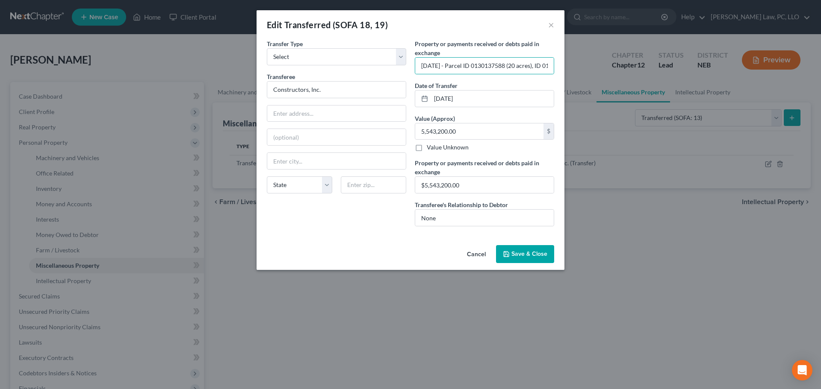
click at [522, 252] on span "Save & Close" at bounding box center [529, 253] width 36 height 7
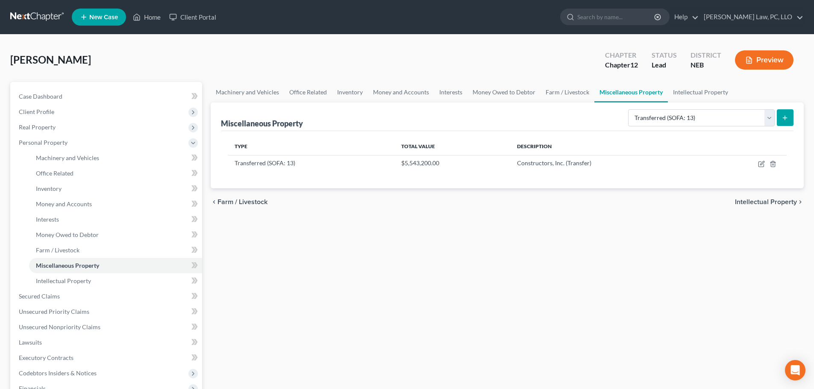
click at [785, 118] on icon "submit" at bounding box center [785, 118] width 7 height 7
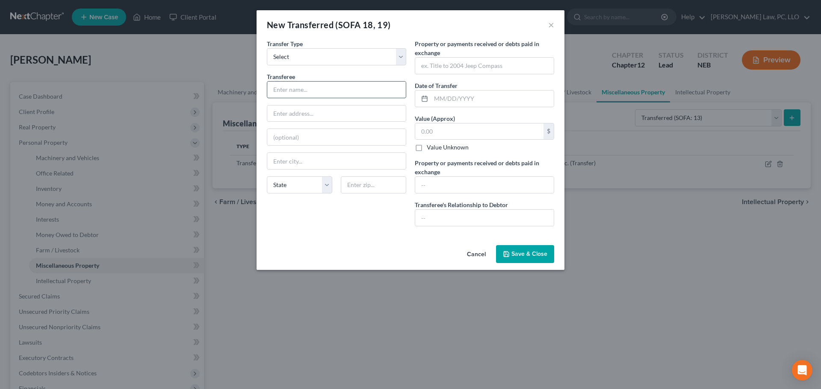
click at [283, 91] on input "text" at bounding box center [336, 90] width 138 height 16
click at [510, 260] on button "Save & Close" at bounding box center [525, 254] width 58 height 18
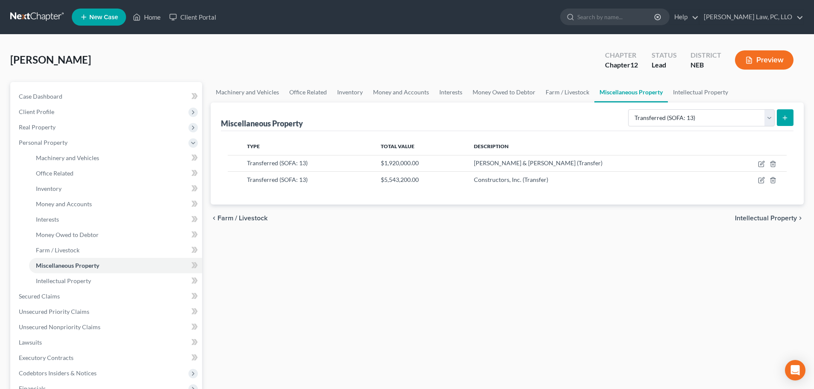
click at [784, 121] on icon "submit" at bounding box center [785, 118] width 7 height 7
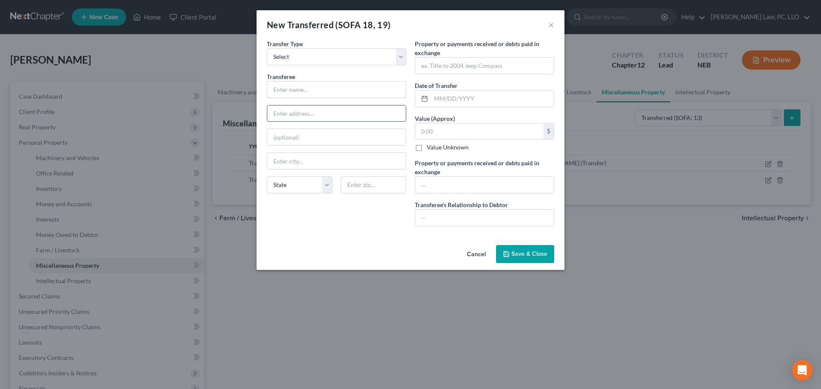
drag, startPoint x: 290, startPoint y: 89, endPoint x: 290, endPoint y: 105, distance: 15.4
click at [290, 90] on input "text" at bounding box center [336, 90] width 138 height 16
click at [458, 133] on input "55" at bounding box center [479, 132] width 128 height 16
click at [438, 183] on input "text" at bounding box center [484, 185] width 138 height 16
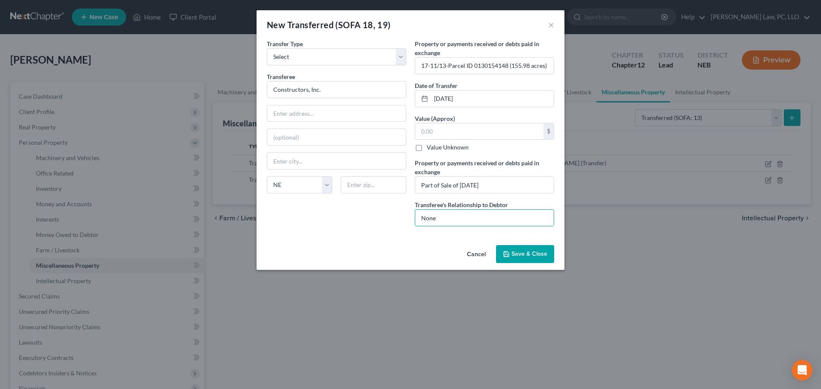
click at [529, 257] on span "Save & Close" at bounding box center [529, 253] width 36 height 7
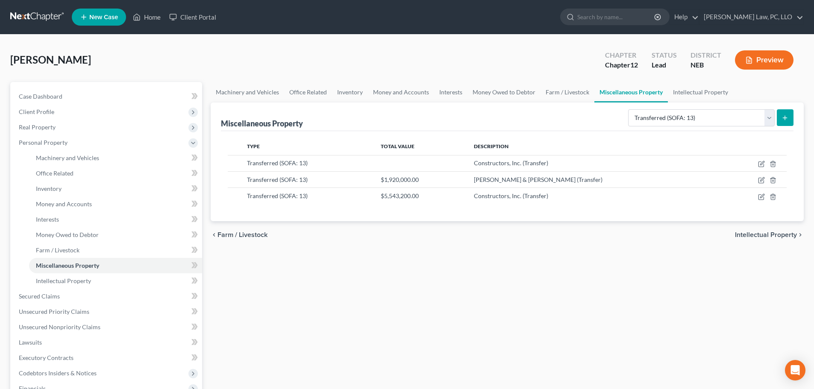
click at [788, 115] on icon "submit" at bounding box center [785, 118] width 7 height 7
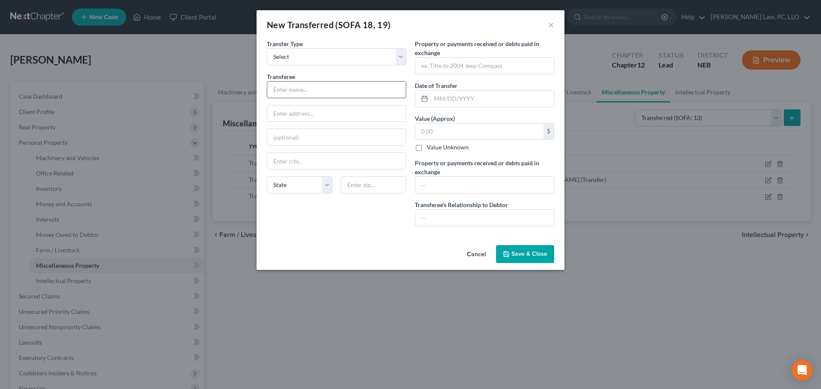
click at [327, 94] on input "text" at bounding box center [336, 90] width 138 height 16
click at [294, 185] on select "State [US_STATE] AK AR AZ CA CO CT DE DC [GEOGRAPHIC_DATA] [GEOGRAPHIC_DATA] GU…" at bounding box center [299, 185] width 65 height 17
click at [471, 73] on input "text" at bounding box center [484, 66] width 138 height 16
click at [448, 189] on input "text" at bounding box center [484, 185] width 138 height 16
drag, startPoint x: 447, startPoint y: 217, endPoint x: 455, endPoint y: 220, distance: 9.1
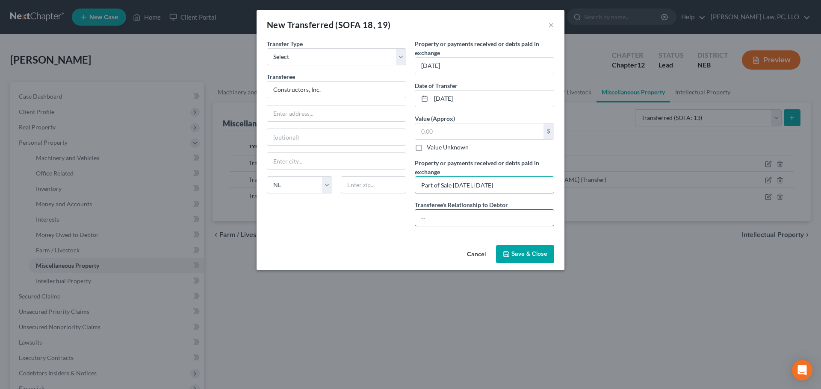
click at [451, 220] on input "text" at bounding box center [484, 218] width 138 height 16
click at [524, 251] on span "Save & Close" at bounding box center [529, 253] width 36 height 7
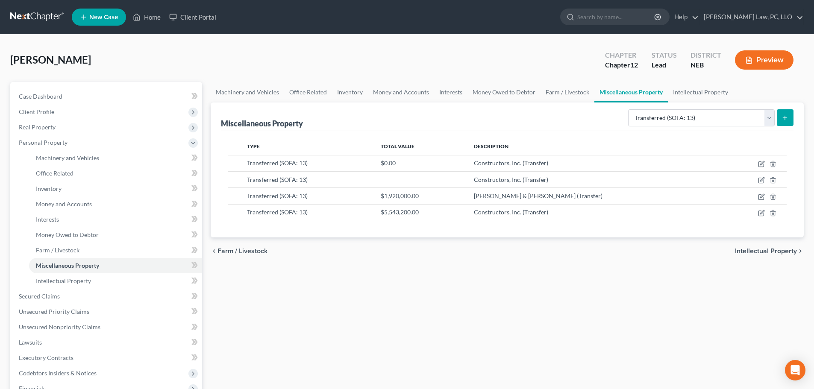
click at [787, 119] on icon "submit" at bounding box center [785, 118] width 7 height 7
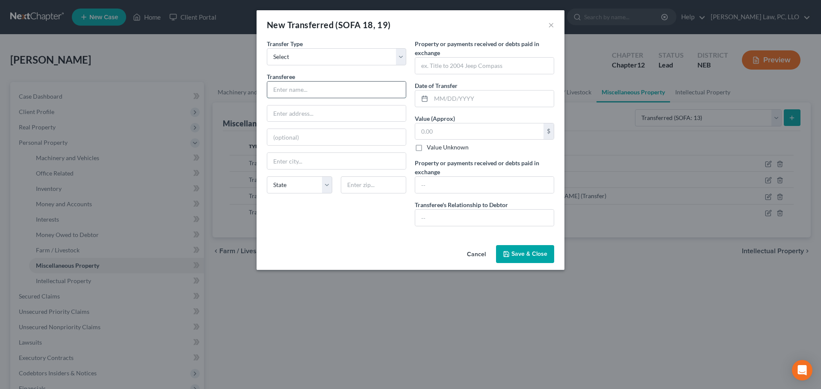
click at [274, 92] on input "text" at bounding box center [336, 90] width 138 height 16
click at [436, 181] on input "text" at bounding box center [484, 185] width 138 height 16
click at [535, 253] on span "Save & Close" at bounding box center [529, 253] width 36 height 7
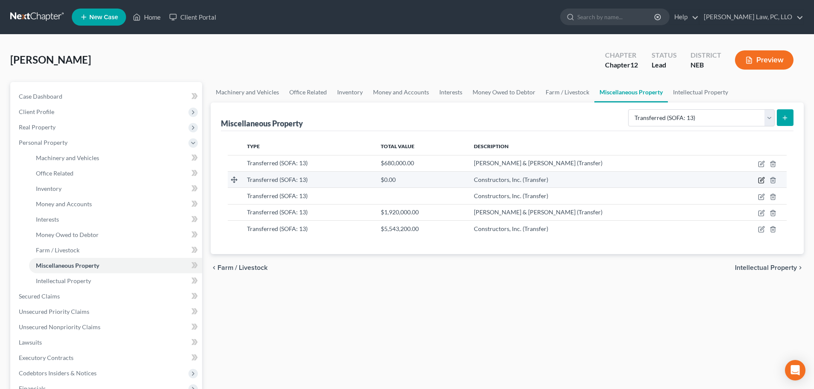
click at [760, 180] on icon "button" at bounding box center [761, 180] width 7 height 7
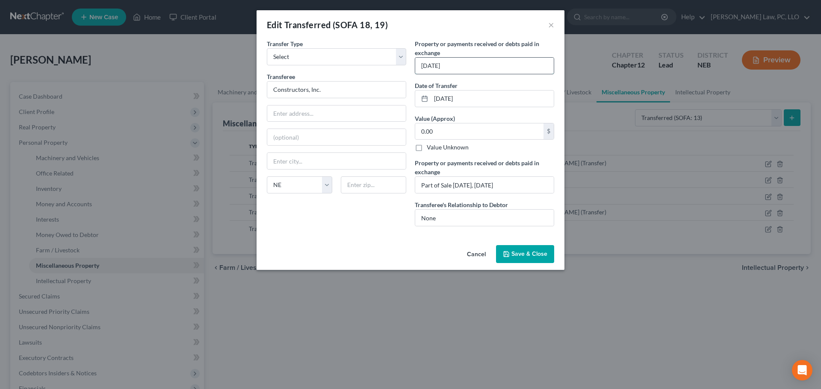
click at [452, 67] on input "[DATE]" at bounding box center [484, 66] width 138 height 16
click at [538, 252] on span "Save & Close" at bounding box center [529, 253] width 36 height 7
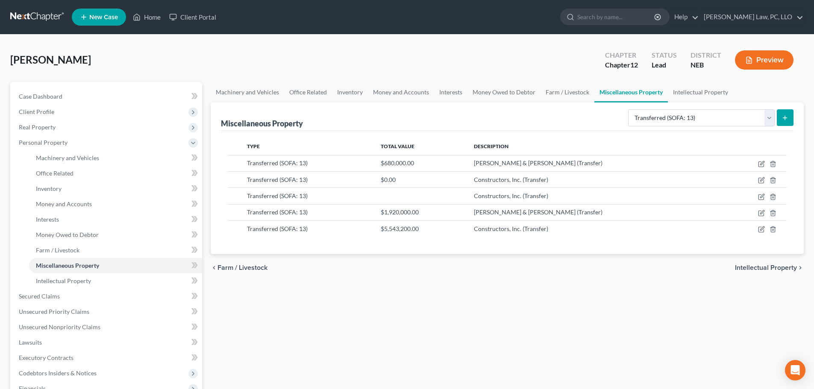
click at [784, 121] on button "submit" at bounding box center [785, 117] width 17 height 17
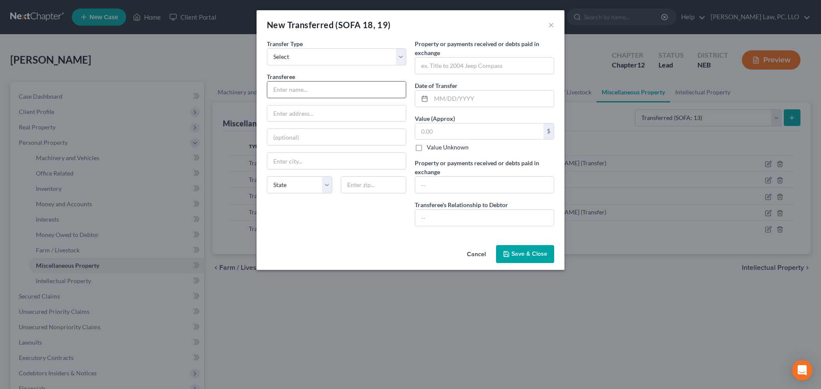
click at [309, 85] on input "text" at bounding box center [336, 90] width 138 height 16
click at [527, 252] on span "Save & Close" at bounding box center [529, 253] width 36 height 7
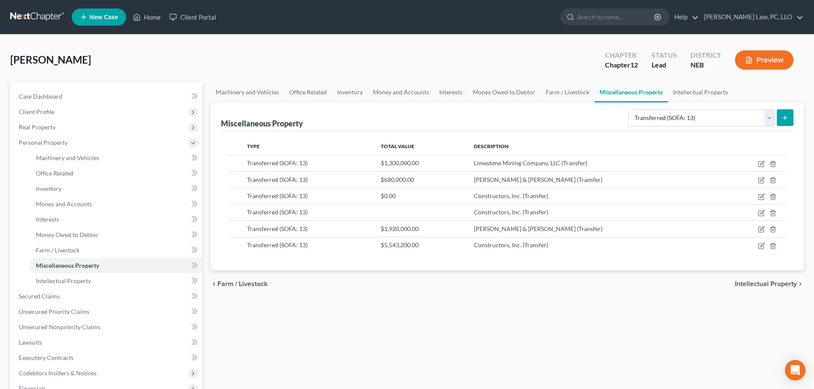
click at [785, 120] on line "submit" at bounding box center [785, 118] width 0 height 4
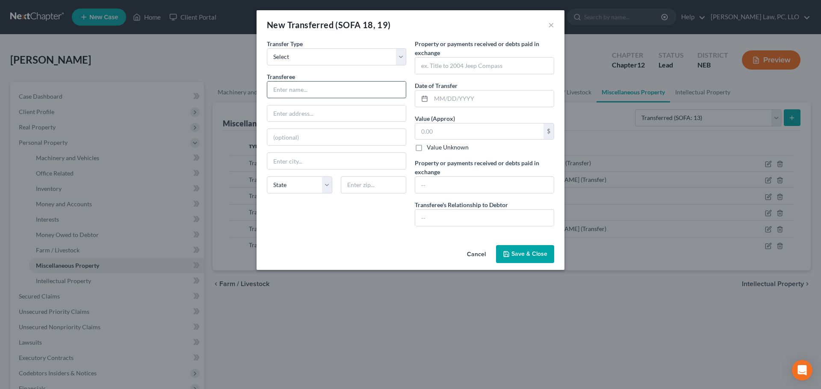
click at [280, 88] on input "text" at bounding box center [336, 90] width 138 height 16
click at [439, 66] on input "text" at bounding box center [484, 66] width 138 height 16
click at [456, 103] on input "text" at bounding box center [492, 99] width 123 height 16
click at [528, 253] on span "Save & Close" at bounding box center [529, 253] width 36 height 7
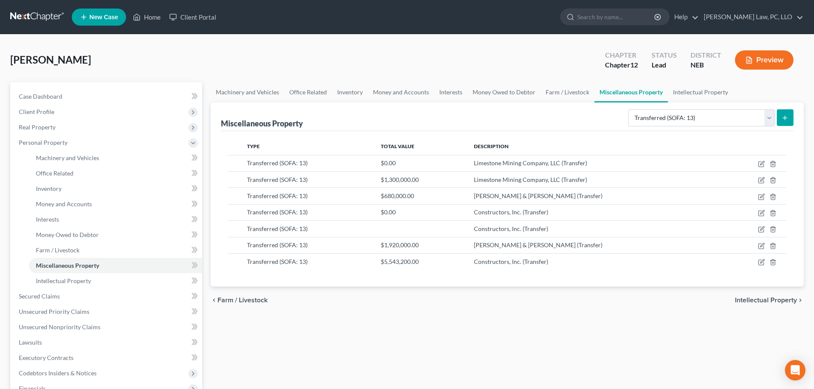
click at [780, 119] on button "submit" at bounding box center [785, 117] width 17 height 17
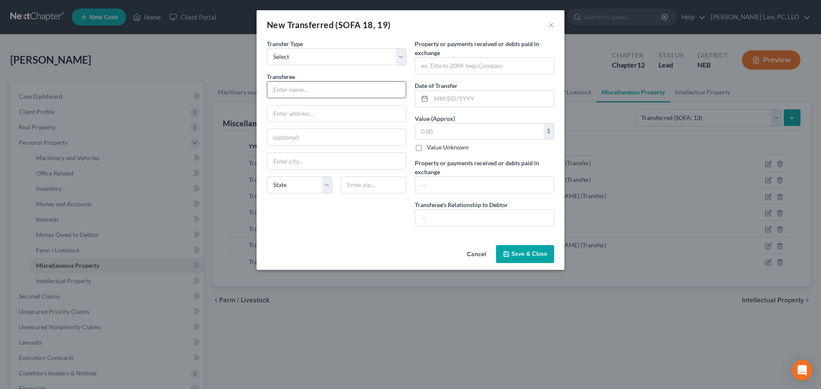
click at [305, 91] on input "text" at bounding box center [336, 90] width 138 height 16
click at [436, 70] on input "text" at bounding box center [484, 66] width 138 height 16
click at [532, 255] on span "Save & Close" at bounding box center [529, 253] width 36 height 7
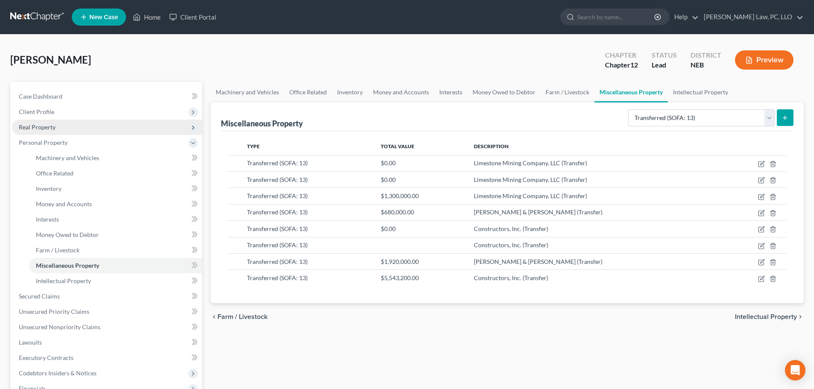
click at [62, 127] on span "Real Property" at bounding box center [107, 127] width 190 height 15
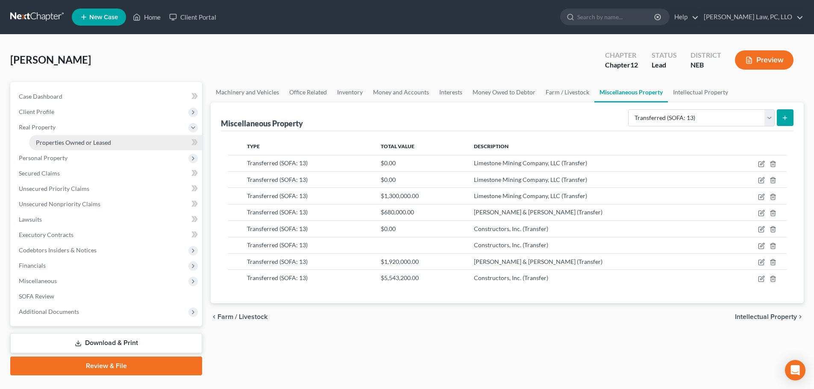
click at [62, 140] on span "Properties Owned or Leased" at bounding box center [73, 142] width 75 height 7
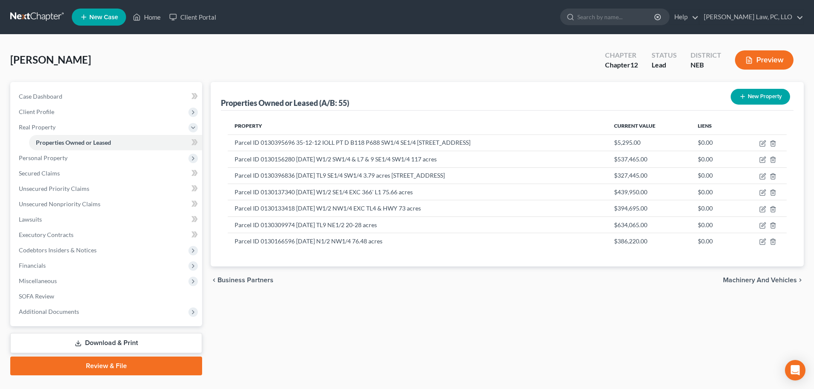
drag, startPoint x: 427, startPoint y: 325, endPoint x: 394, endPoint y: 317, distance: 33.8
click at [427, 325] on div "Properties Owned or Leased (A/B: 55) New Property Property Current Value Liens …" at bounding box center [507, 229] width 602 height 294
click at [52, 161] on span "Personal Property" at bounding box center [43, 157] width 49 height 7
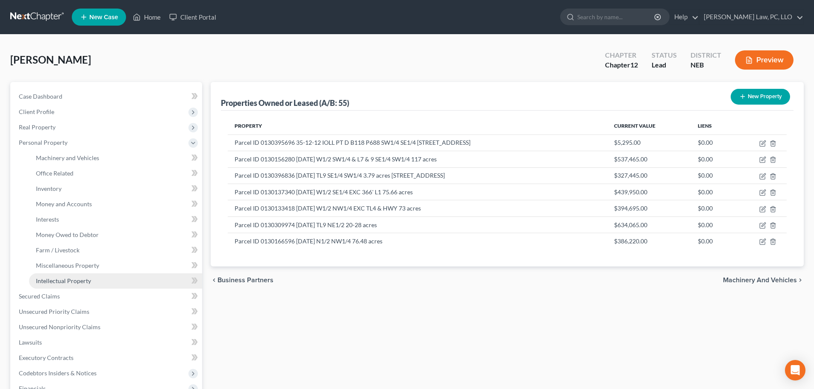
click at [74, 279] on span "Intellectual Property" at bounding box center [63, 280] width 55 height 7
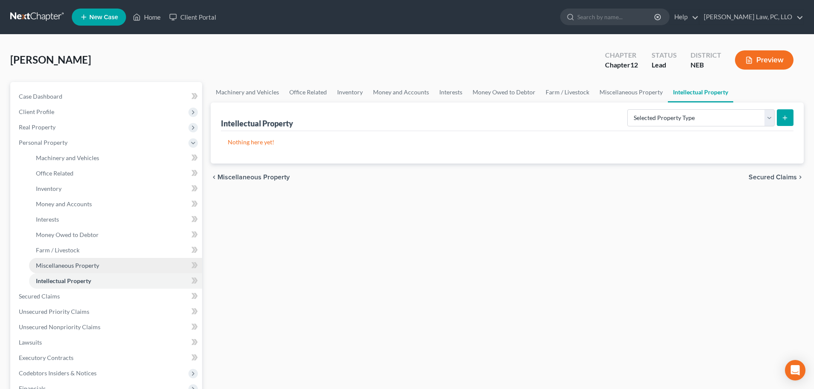
click at [78, 266] on span "Miscellaneous Property" at bounding box center [67, 265] width 63 height 7
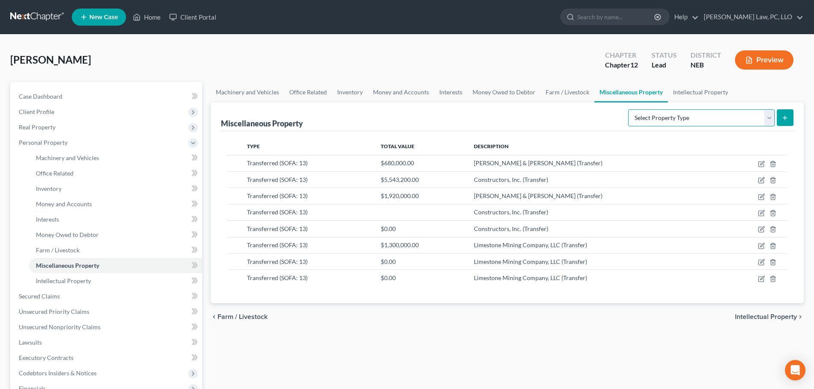
click at [760, 118] on select "Select Property Type Assigned for Creditor Benefit [DATE] (SOFA: 8) Assigned to…" at bounding box center [701, 117] width 147 height 17
click at [628, 109] on select "Select Property Type Assigned for Creditor Benefit [DATE] (SOFA: 8) Assigned to…" at bounding box center [701, 117] width 147 height 17
click at [785, 119] on icon "submit" at bounding box center [785, 118] width 7 height 7
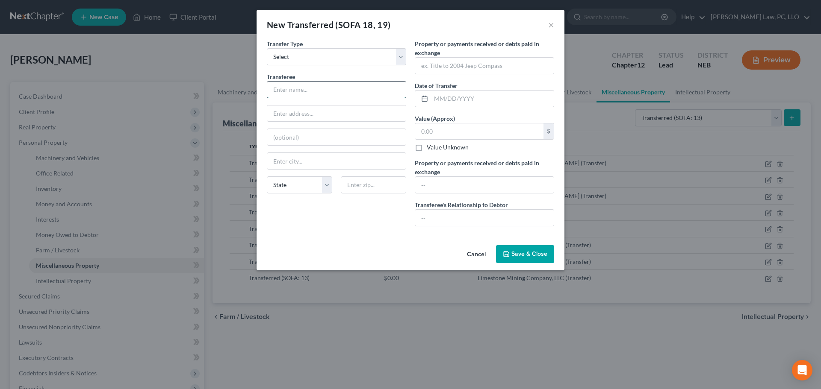
click at [327, 90] on input "text" at bounding box center [336, 90] width 138 height 16
click at [288, 187] on select "State [US_STATE] AK AR AZ CA CO CT DE DC [GEOGRAPHIC_DATA] [GEOGRAPHIC_DATA] GU…" at bounding box center [299, 185] width 65 height 17
click at [316, 227] on div "Transfer Type * Select Ordinary ([DATE]) [DATE] Transferee * BigIron Auctions P…" at bounding box center [336, 136] width 148 height 194
drag, startPoint x: 313, startPoint y: 115, endPoint x: 261, endPoint y: 121, distance: 52.9
click at [262, 115] on div "Transfer Type * Select Ordinary ([DATE]) [DATE] Transferee * BigIron Auctions P…" at bounding box center [410, 140] width 308 height 203
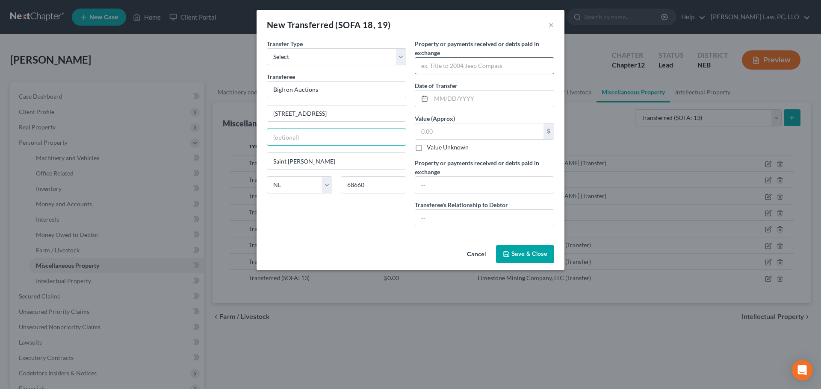
click at [483, 71] on input "text" at bounding box center [484, 66] width 138 height 16
click at [463, 186] on input "text" at bounding box center [484, 185] width 138 height 16
click at [419, 133] on input "249,535.00" at bounding box center [479, 132] width 128 height 16
click at [417, 130] on input "249,535.00" at bounding box center [479, 132] width 128 height 16
click at [426, 180] on input "text" at bounding box center [484, 185] width 138 height 16
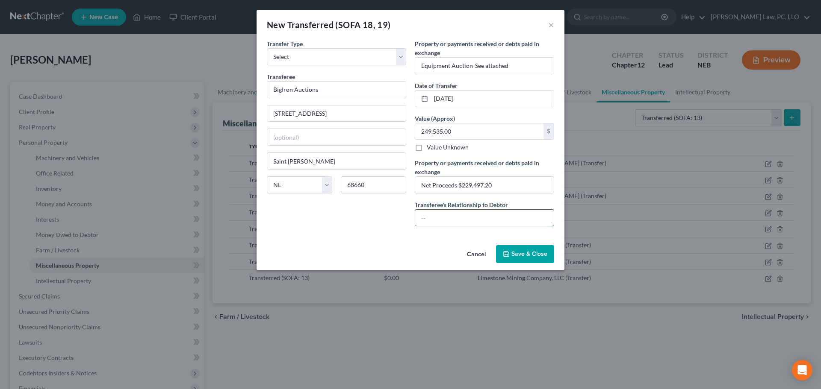
click at [431, 213] on input "text" at bounding box center [484, 218] width 138 height 16
click at [484, 10] on div "New Transferred (SOFA 18, 19) × Transfer Type * Select Ordinary ([DATE]) [DATE]…" at bounding box center [410, 194] width 821 height 389
click at [522, 255] on span "Save & Close" at bounding box center [529, 253] width 36 height 7
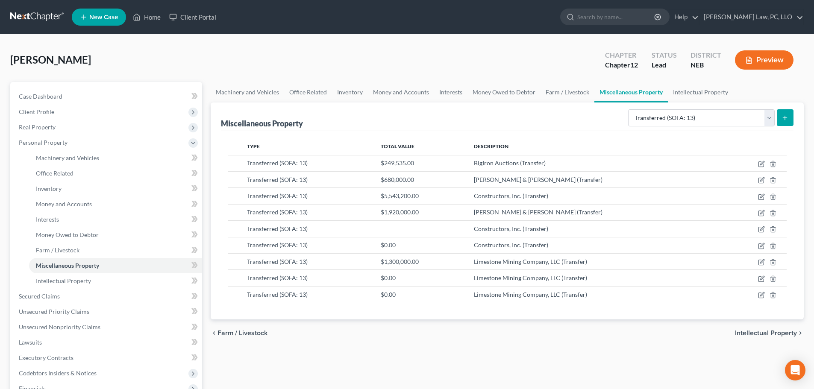
click at [785, 120] on icon "submit" at bounding box center [785, 118] width 7 height 7
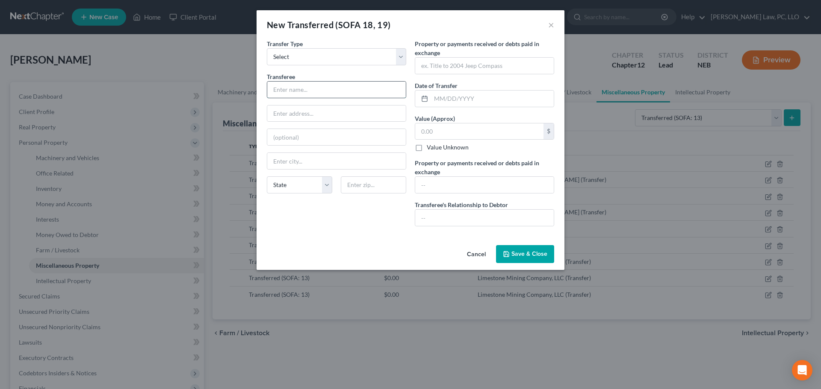
click at [295, 83] on input "text" at bounding box center [336, 90] width 138 height 16
click at [457, 71] on input "text" at bounding box center [484, 66] width 138 height 16
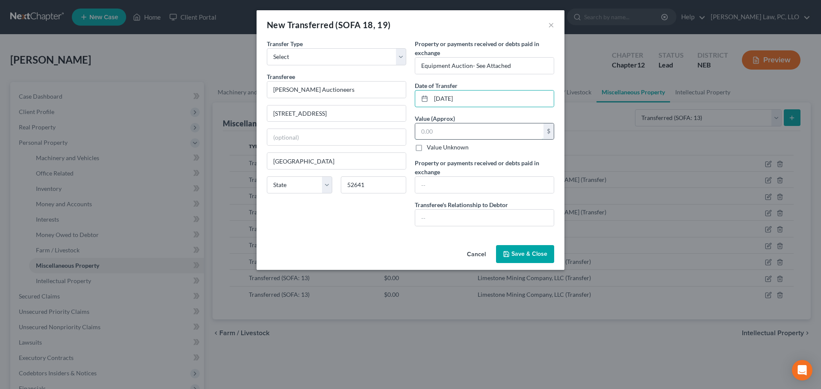
click at [457, 130] on input "text" at bounding box center [479, 132] width 128 height 16
click at [454, 186] on input "text" at bounding box center [484, 185] width 138 height 16
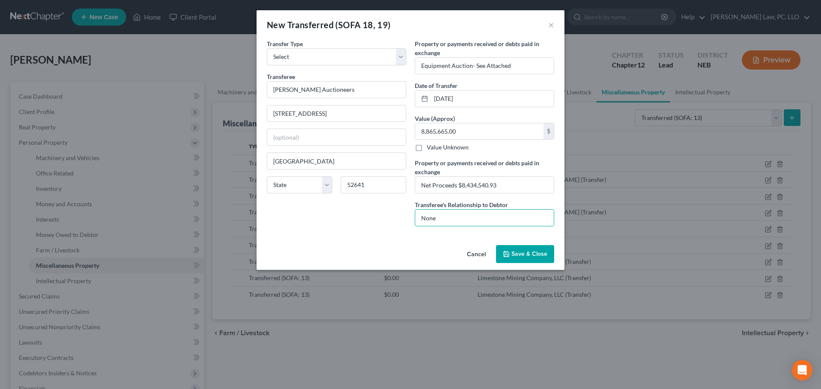
click at [539, 255] on span "Save & Close" at bounding box center [529, 253] width 36 height 7
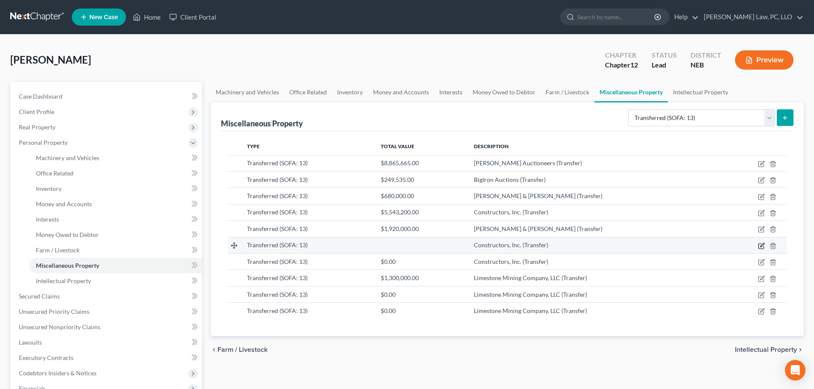
click at [761, 245] on icon "button" at bounding box center [761, 246] width 7 height 7
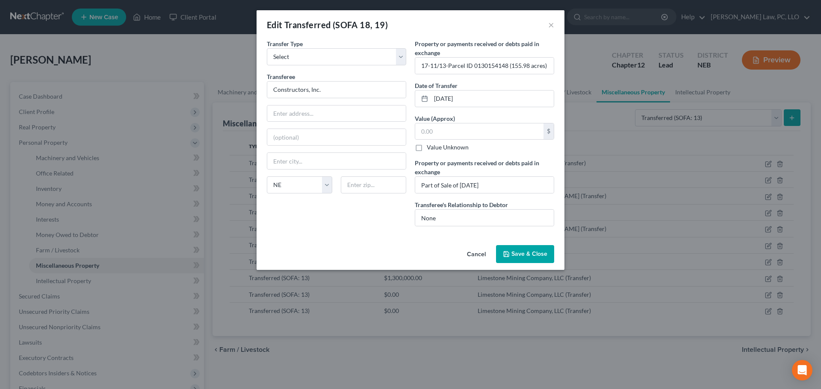
click at [468, 252] on button "Cancel" at bounding box center [476, 254] width 32 height 17
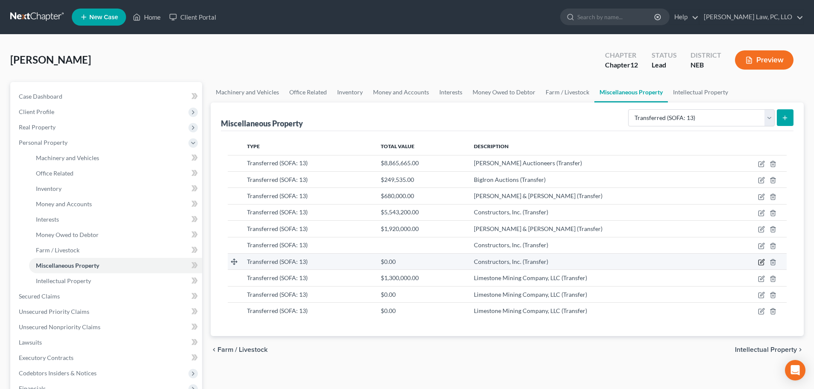
click at [763, 264] on icon "button" at bounding box center [761, 262] width 7 height 7
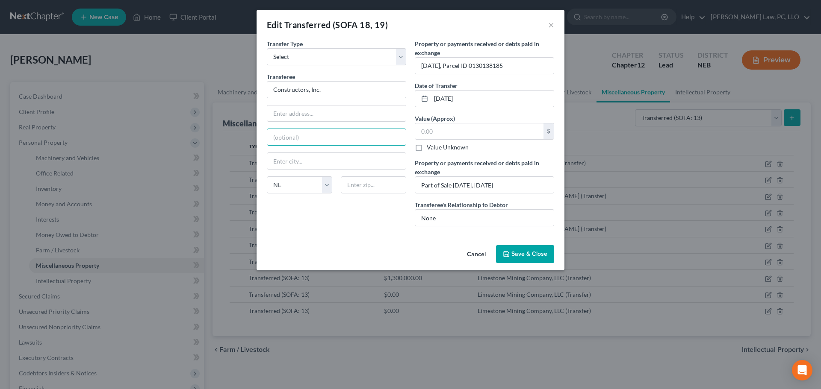
click at [527, 254] on span "Save & Close" at bounding box center [529, 253] width 36 height 7
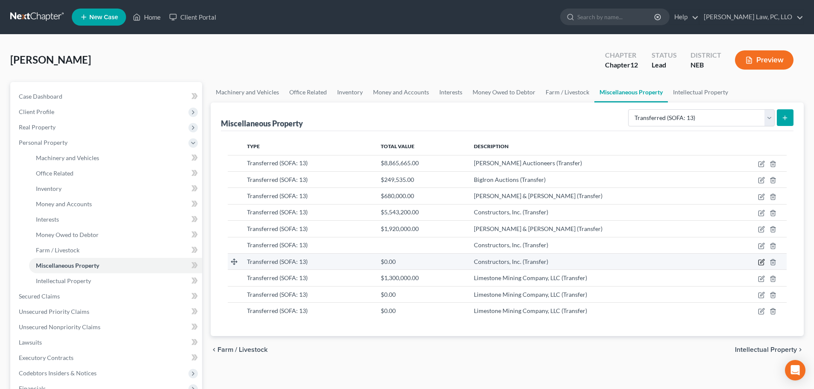
click at [760, 263] on icon "button" at bounding box center [761, 262] width 7 height 7
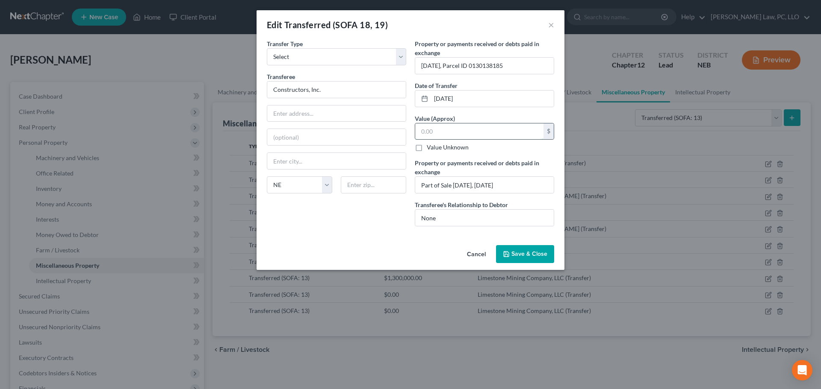
drag, startPoint x: 444, startPoint y: 136, endPoint x: 422, endPoint y: 135, distance: 21.8
click at [422, 135] on input "text" at bounding box center [479, 132] width 128 height 16
click at [518, 256] on span "Save & Close" at bounding box center [529, 253] width 36 height 7
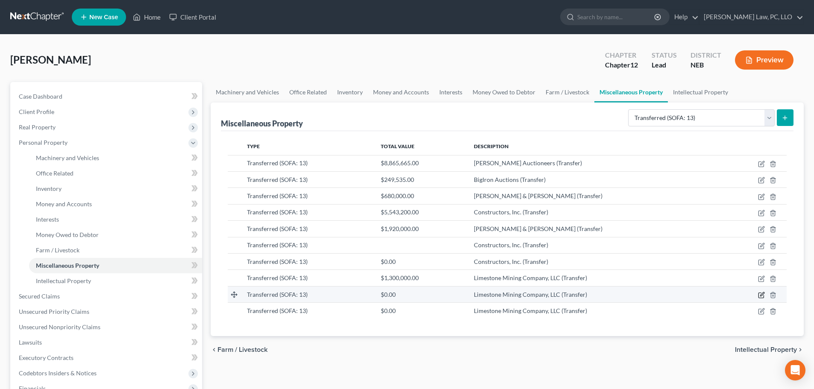
click at [760, 295] on icon "button" at bounding box center [761, 295] width 7 height 7
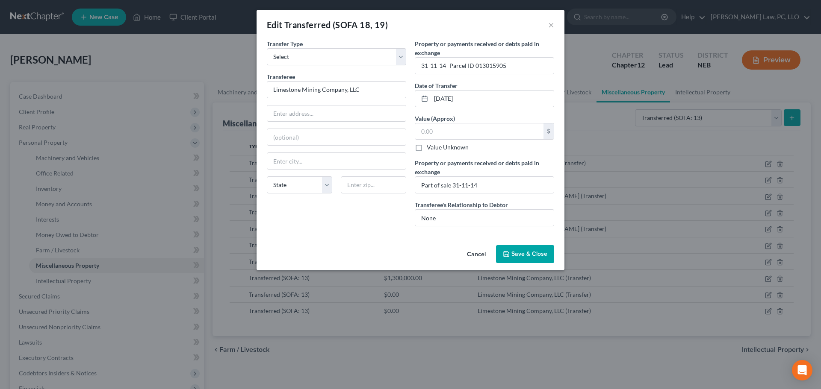
click at [538, 250] on span "Save & Close" at bounding box center [529, 253] width 36 height 7
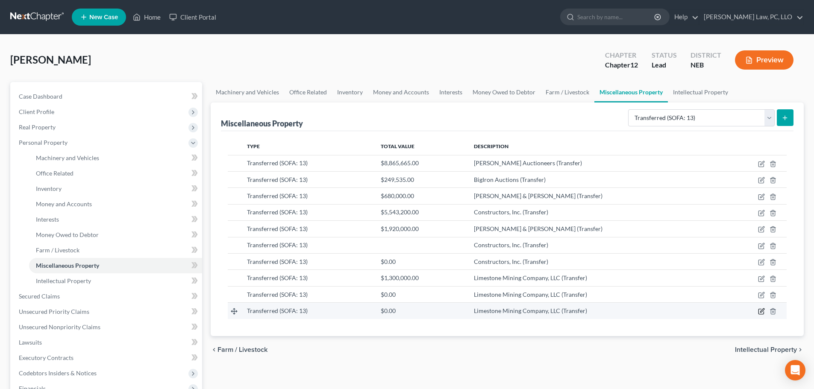
click at [760, 309] on icon "button" at bounding box center [761, 311] width 5 height 5
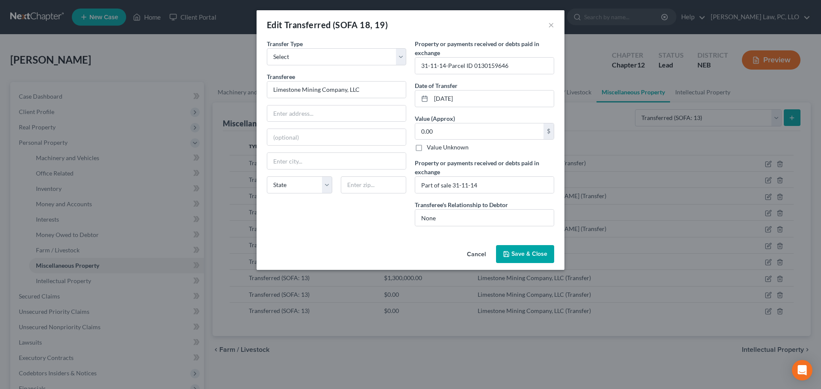
click at [515, 254] on span "Save & Close" at bounding box center [529, 253] width 36 height 7
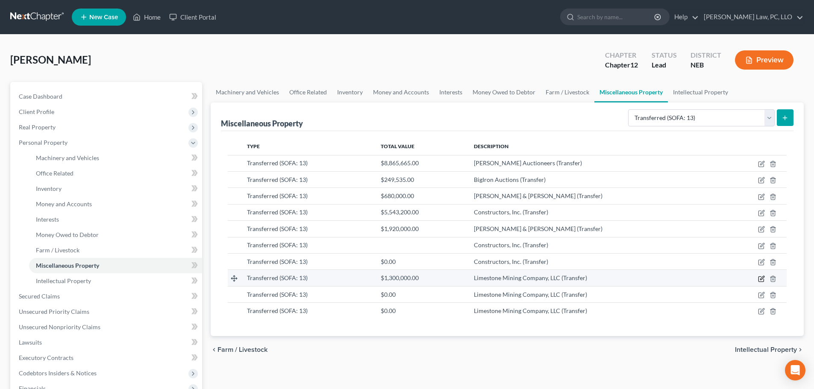
click at [763, 277] on icon "button" at bounding box center [762, 278] width 4 height 4
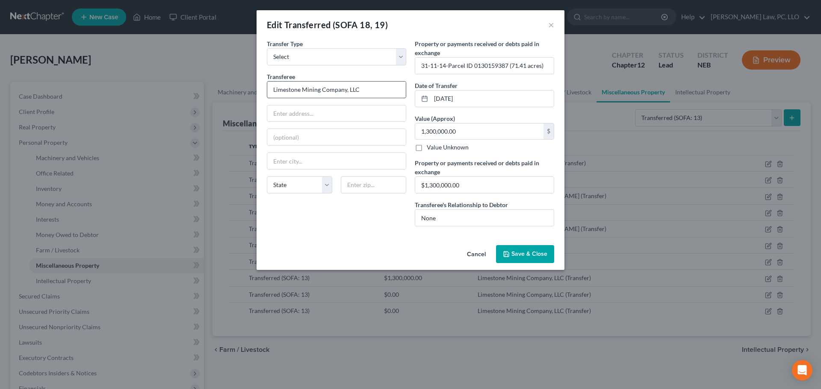
click at [379, 90] on input "Limestone Mining Company, LLC" at bounding box center [336, 90] width 138 height 16
click at [516, 254] on span "Save & Close" at bounding box center [529, 253] width 36 height 7
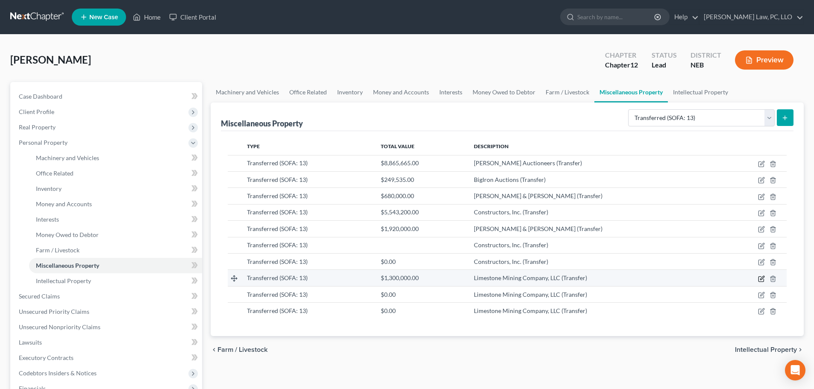
click at [760, 280] on icon "button" at bounding box center [761, 279] width 7 height 7
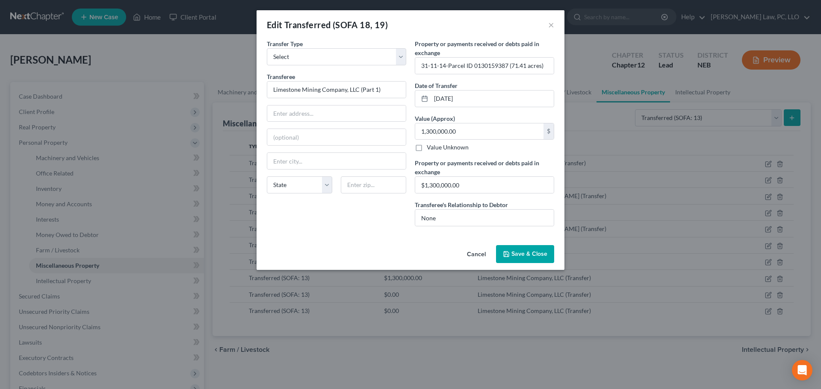
click at [527, 254] on span "Save & Close" at bounding box center [529, 253] width 36 height 7
